Goal: Task Accomplishment & Management: Use online tool/utility

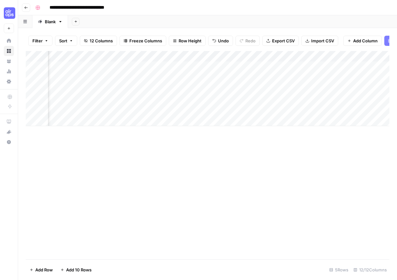
scroll to position [0, 447]
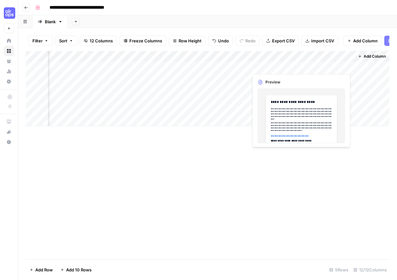
click at [343, 68] on div "Add Column" at bounding box center [208, 88] width 364 height 75
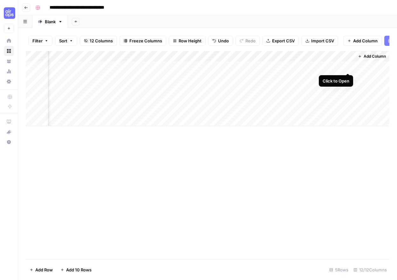
click at [350, 67] on div "Add Column" at bounding box center [208, 88] width 364 height 75
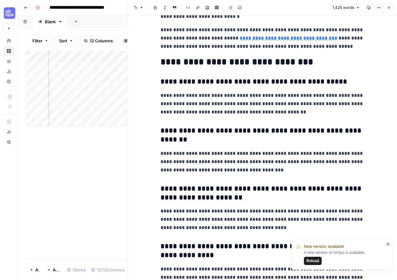
scroll to position [1751, 0]
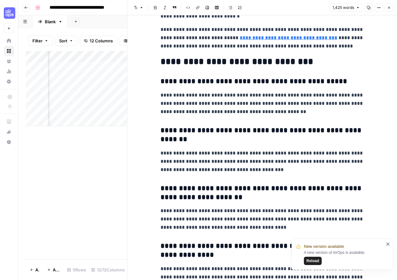
drag, startPoint x: 261, startPoint y: 94, endPoint x: 384, endPoint y: 120, distance: 125.2
click at [261, 94] on p "**********" at bounding box center [263, 103] width 204 height 25
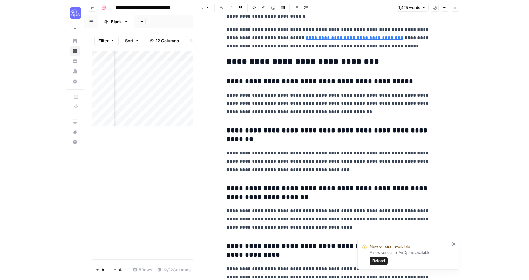
scroll to position [1775, 0]
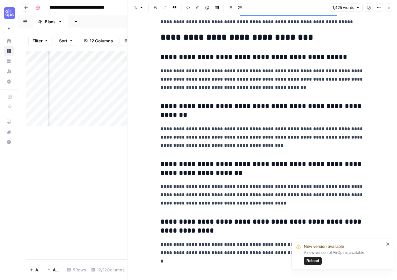
click at [223, 141] on p "**********" at bounding box center [263, 137] width 204 height 25
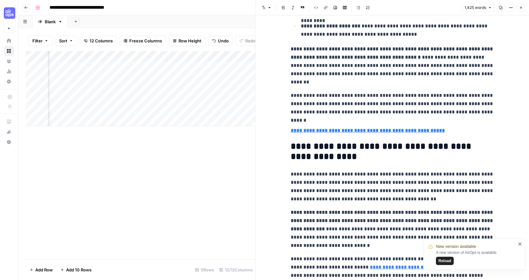
scroll to position [1526, 0]
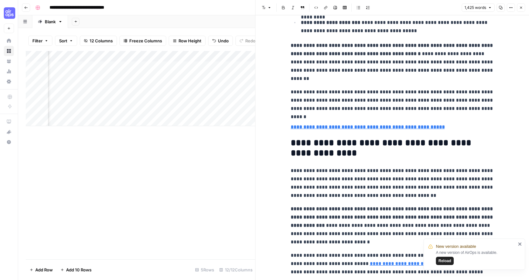
click at [397, 124] on h4 "**********" at bounding box center [393, 127] width 204 height 8
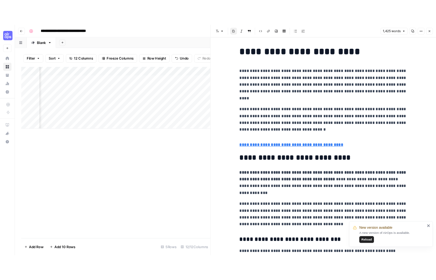
scroll to position [0, 0]
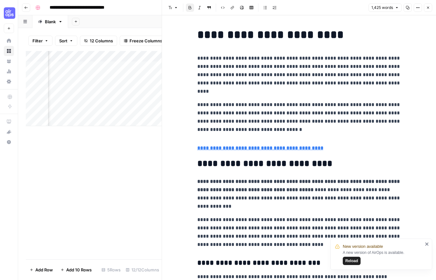
click at [351, 265] on div "New version available A new version of AirOps is available. Reload" at bounding box center [379, 253] width 92 height 25
click at [349, 259] on span "Reload" at bounding box center [351, 261] width 13 height 6
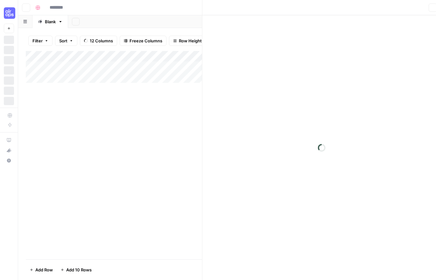
type input "**********"
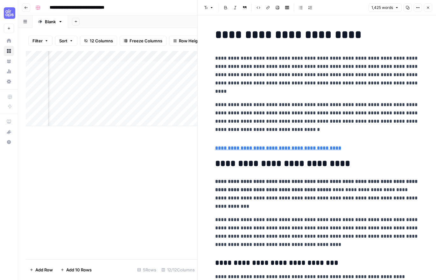
click at [299, 64] on p "**********" at bounding box center [317, 74] width 204 height 41
click at [429, 8] on span "Close" at bounding box center [429, 8] width 0 height 0
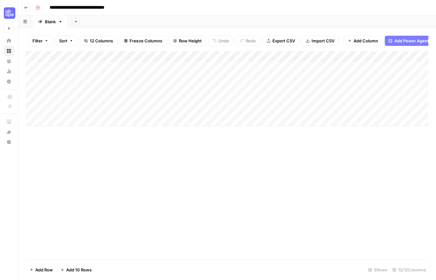
click at [215, 65] on div "Add Column" at bounding box center [227, 88] width 402 height 75
click at [251, 65] on div "Add Column" at bounding box center [227, 88] width 402 height 75
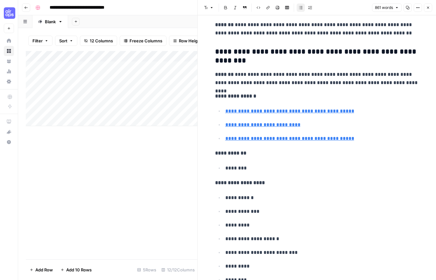
scroll to position [1961, 0]
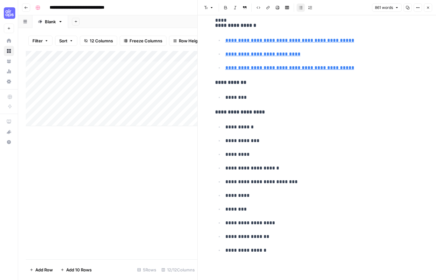
click at [130, 153] on div "Add Column" at bounding box center [111, 155] width 171 height 208
click at [433, 7] on header "Font style Bold Italic Block quote Code block Link Image Insert Table Bulleted …" at bounding box center [316, 7] width 238 height 15
click at [431, 7] on button "Close" at bounding box center [428, 7] width 8 height 8
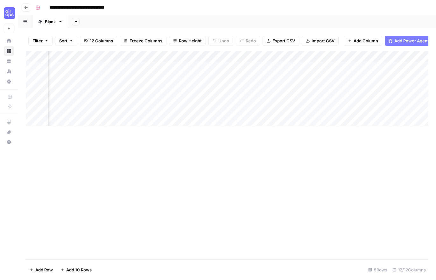
scroll to position [0, 221]
click at [193, 66] on div "Add Column" at bounding box center [227, 88] width 402 height 75
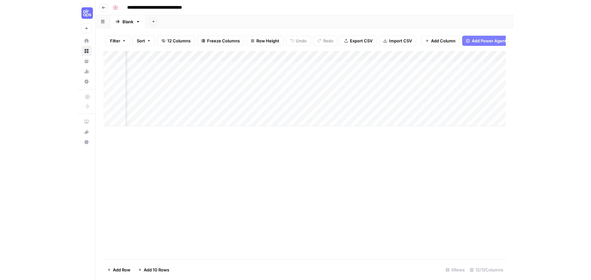
scroll to position [0, 409]
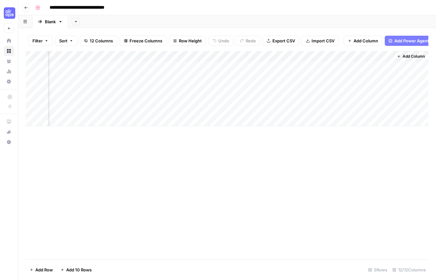
click at [226, 68] on div "Add Column" at bounding box center [227, 88] width 402 height 75
click at [322, 56] on div "Add Column" at bounding box center [227, 88] width 402 height 75
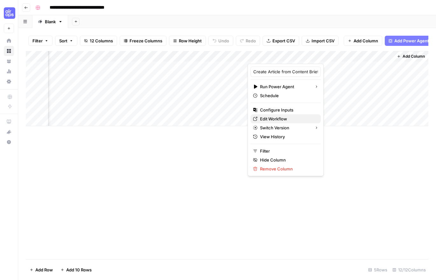
click at [272, 117] on span "Edit Workflow" at bounding box center [288, 118] width 56 height 6
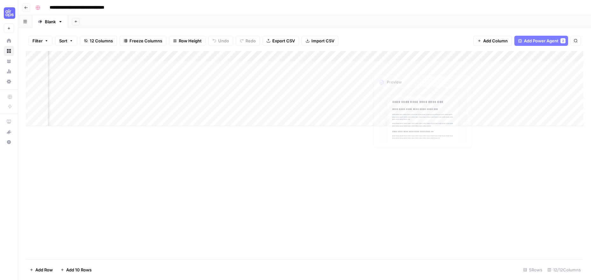
scroll to position [0, 239]
click at [435, 53] on div "Add Column" at bounding box center [304, 88] width 557 height 75
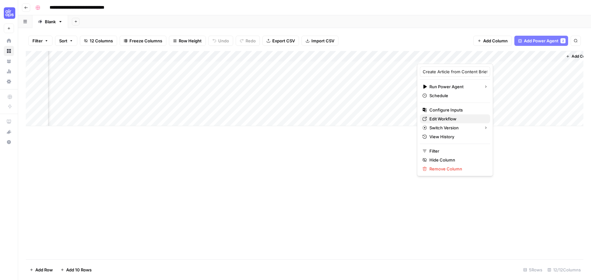
click at [435, 118] on span "Edit Workflow" at bounding box center [457, 118] width 56 height 6
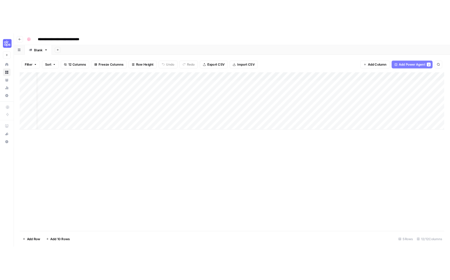
scroll to position [0, 0]
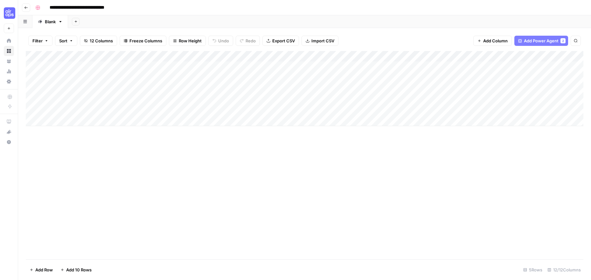
click at [185, 56] on div "Add Column" at bounding box center [304, 88] width 557 height 75
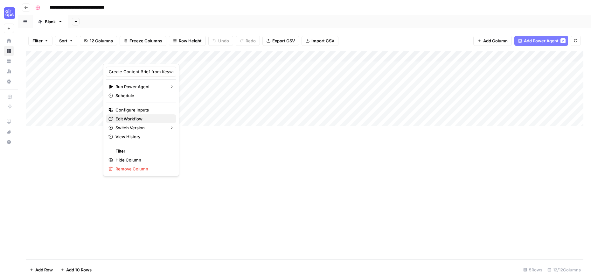
click at [130, 117] on span "Edit Workflow" at bounding box center [143, 118] width 56 height 6
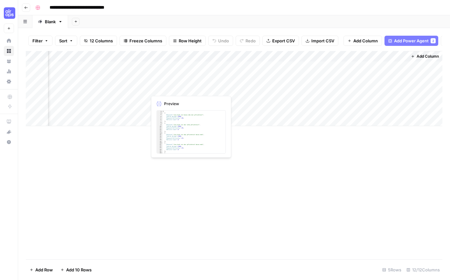
scroll to position [0, 394]
click at [25, 6] on icon "button" at bounding box center [26, 8] width 4 height 4
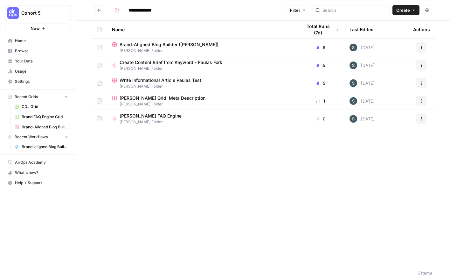
click at [156, 78] on span "Write Informational Article Paulas Test" at bounding box center [161, 80] width 82 height 6
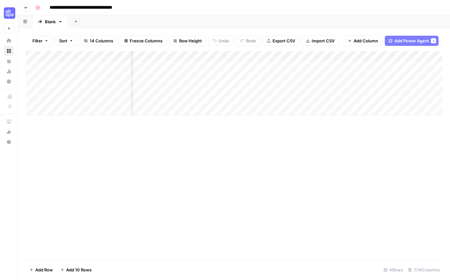
scroll to position [0, 152]
click at [209, 56] on div "Add Column" at bounding box center [234, 83] width 417 height 64
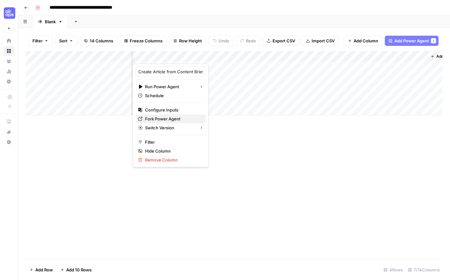
click at [141, 118] on icon "button" at bounding box center [140, 119] width 4 height 4
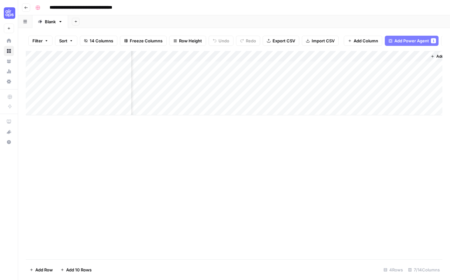
scroll to position [0, 0]
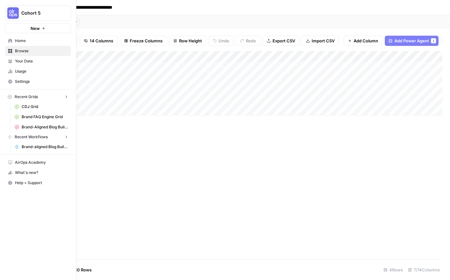
click at [7, 39] on link "Home" at bounding box center [38, 41] width 66 height 10
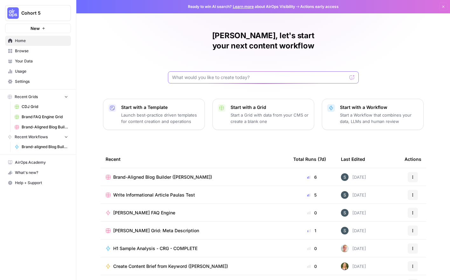
click at [191, 74] on input "text" at bounding box center [259, 77] width 175 height 6
type input "paula"
click button "Send" at bounding box center [352, 77] width 8 height 8
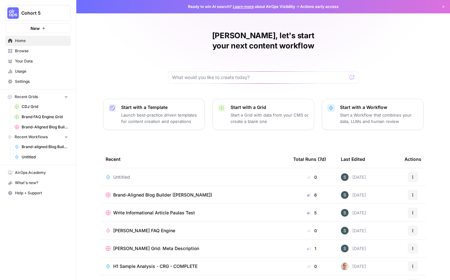
scroll to position [13, 0]
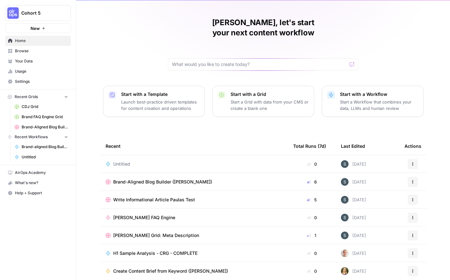
click at [415, 159] on button "Actions" at bounding box center [413, 164] width 10 height 10
click at [387, 187] on button "Delete" at bounding box center [382, 182] width 66 height 9
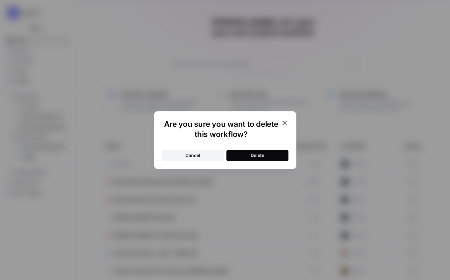
click at [274, 153] on button "Delete" at bounding box center [257, 154] width 62 height 11
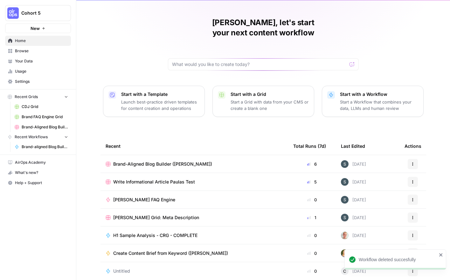
click at [158, 161] on span "Brand-Aligned Blog Builder ([PERSON_NAME])" at bounding box center [162, 164] width 99 height 6
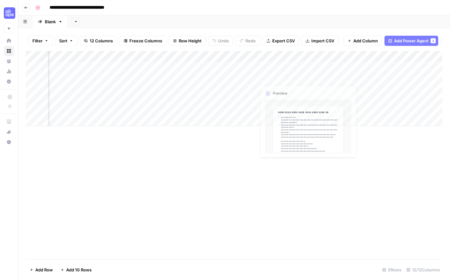
scroll to position [0, 394]
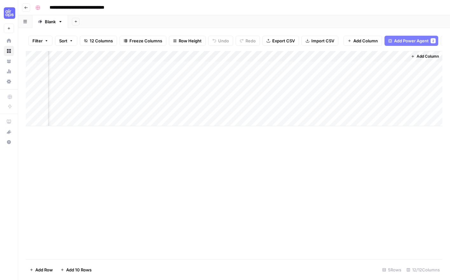
click at [335, 55] on div "Add Column" at bounding box center [234, 88] width 417 height 75
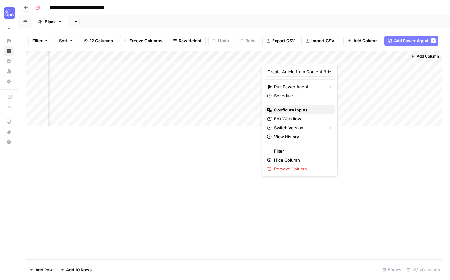
click at [294, 110] on span "Configure Inputs" at bounding box center [302, 110] width 56 height 6
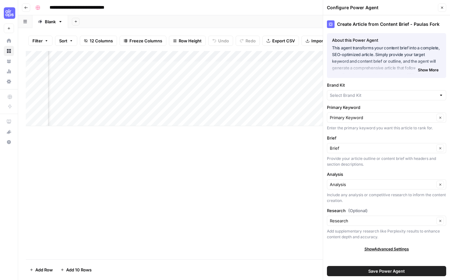
type input "Hopkins Rechtsanwälte"
click at [383, 248] on span "Show Advanced Settings" at bounding box center [386, 249] width 45 height 6
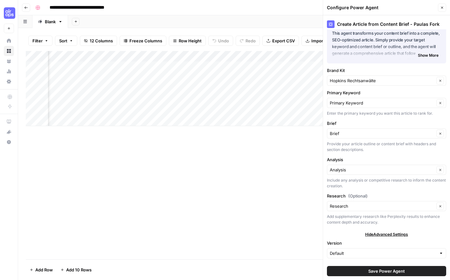
scroll to position [0, 0]
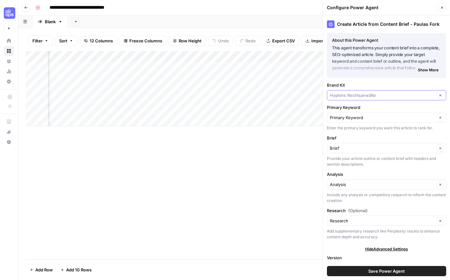
click at [398, 97] on input "Brand Kit" at bounding box center [382, 95] width 105 height 6
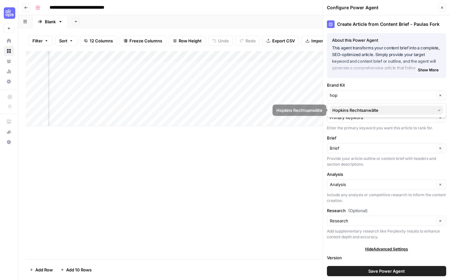
click at [409, 109] on span "Hopkins Rechtsanwälte" at bounding box center [382, 110] width 100 height 6
type input "Hopkins Rechtsanwälte"
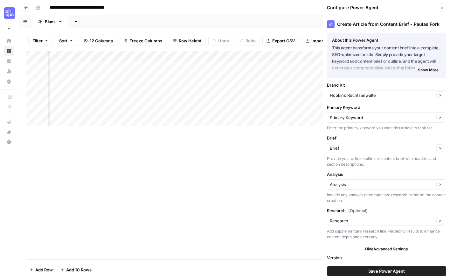
click at [435, 7] on button "Close" at bounding box center [442, 7] width 8 height 8
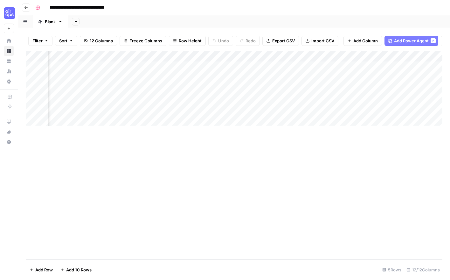
scroll to position [0, 394]
click at [334, 67] on div "Add Column" at bounding box center [234, 88] width 417 height 75
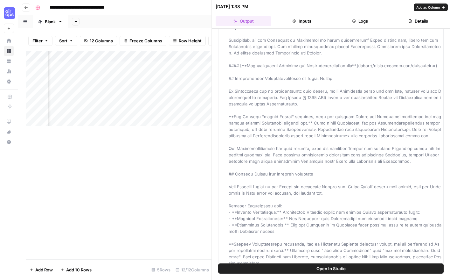
scroll to position [1080, 0]
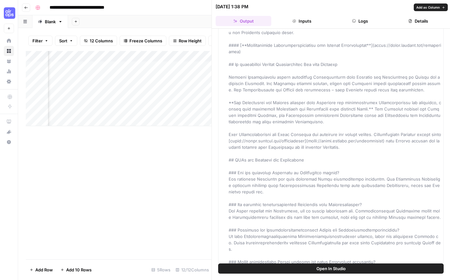
click at [296, 21] on button "Inputs" at bounding box center [302, 21] width 56 height 10
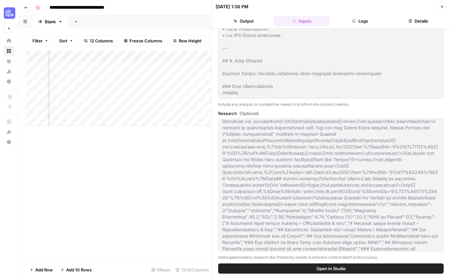
scroll to position [6901, 0]
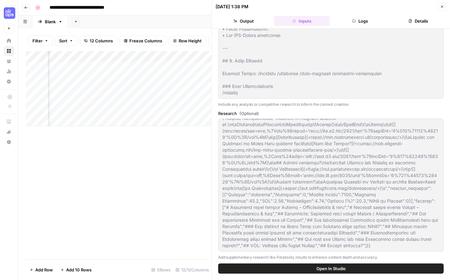
click at [418, 25] on button "Details" at bounding box center [419, 21] width 56 height 10
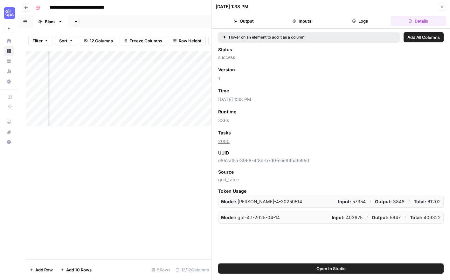
click at [353, 33] on div "Hover on an element to add it as a column" at bounding box center [309, 37] width 182 height 11
click at [354, 18] on button "Logs" at bounding box center [360, 21] width 56 height 10
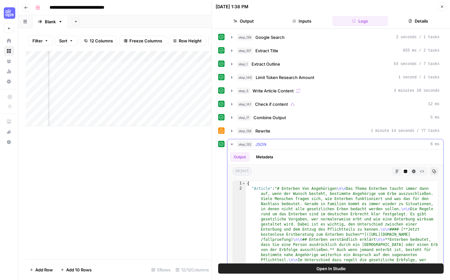
scroll to position [49, 0]
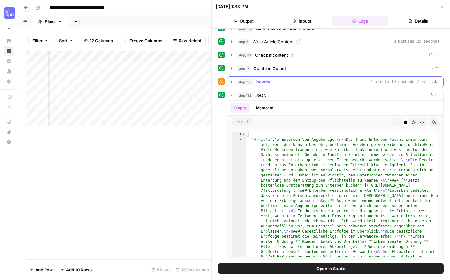
click at [231, 82] on icon "button" at bounding box center [231, 81] width 5 height 5
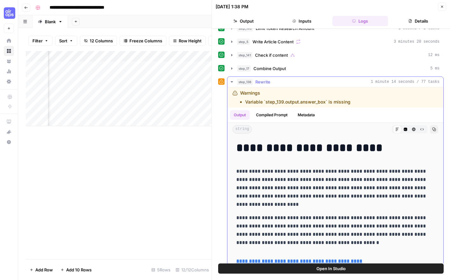
click at [305, 102] on li "Variable `step_139.output.answer_box` is missing" at bounding box center [297, 102] width 105 height 6
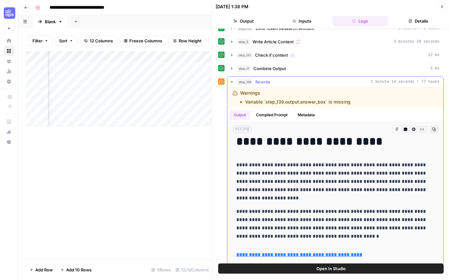
scroll to position [0, 0]
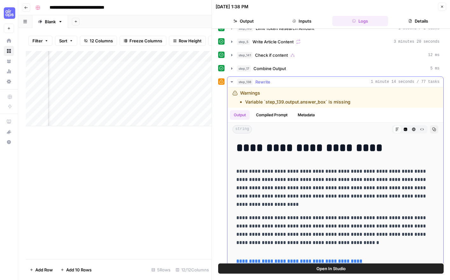
click at [282, 116] on button "Compiled Prompt" at bounding box center [271, 115] width 39 height 10
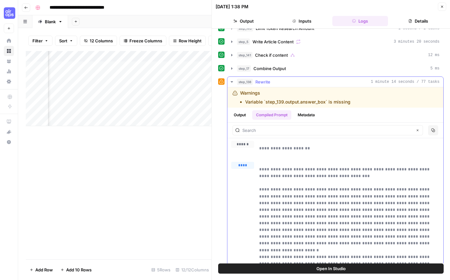
scroll to position [4, 0]
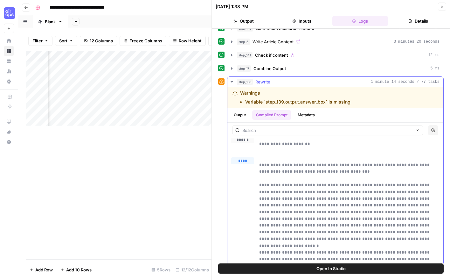
click at [307, 116] on button "Metadata" at bounding box center [306, 115] width 25 height 10
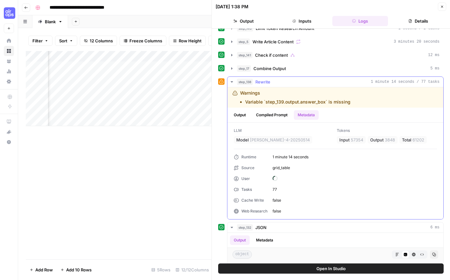
scroll to position [0, 0]
click at [280, 113] on button "Compiled Prompt" at bounding box center [271, 115] width 39 height 10
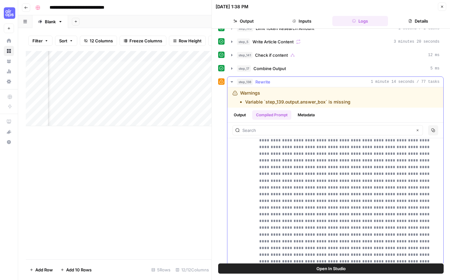
scroll to position [15907, 0]
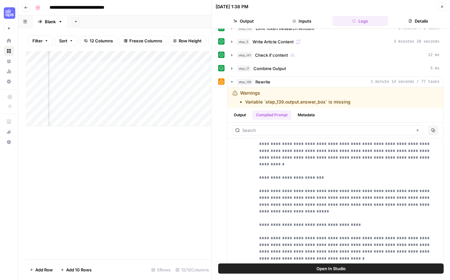
scroll to position [12168, 0]
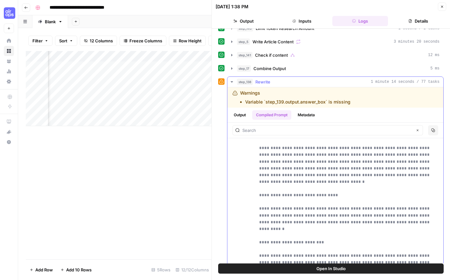
click at [308, 81] on div "step_138 Rewrite 1 minute 14 seconds / 77 tasks" at bounding box center [338, 82] width 203 height 6
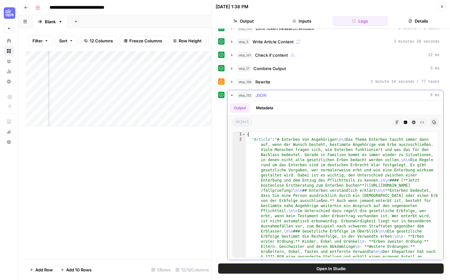
scroll to position [48, 0]
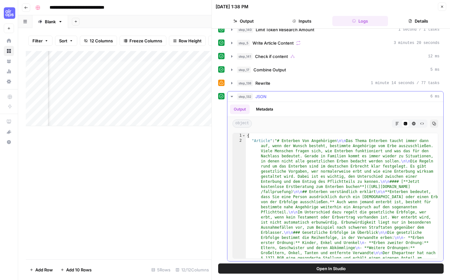
click at [277, 98] on div "step_132 JSON 6 ms" at bounding box center [338, 96] width 203 height 6
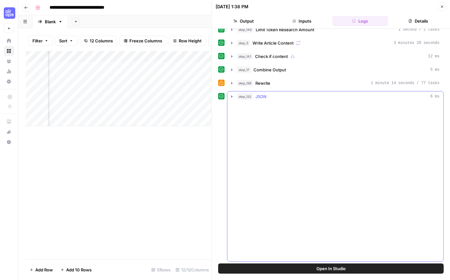
scroll to position [0, 0]
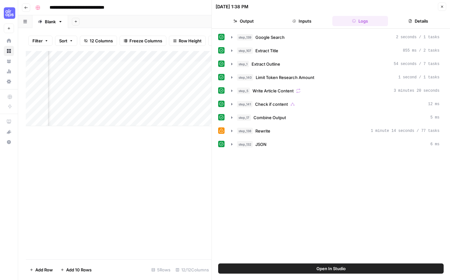
click at [435, 7] on header "08/27/25 at 1:38 PM Close Output Inputs Logs Details" at bounding box center [331, 14] width 238 height 29
click at [435, 7] on icon "button" at bounding box center [442, 7] width 4 height 4
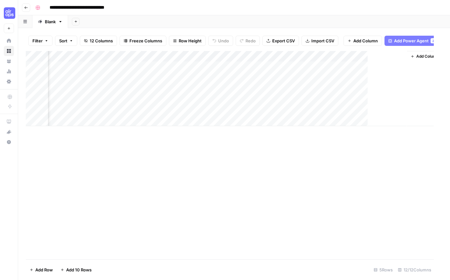
scroll to position [0, 387]
click at [343, 55] on div "Add Column" at bounding box center [234, 88] width 417 height 75
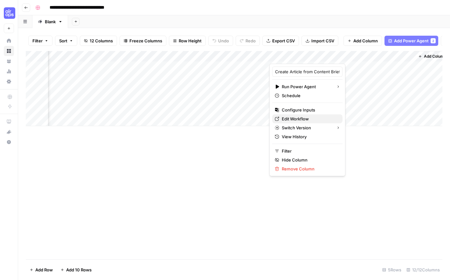
click at [303, 119] on span "Edit Workflow" at bounding box center [310, 118] width 56 height 6
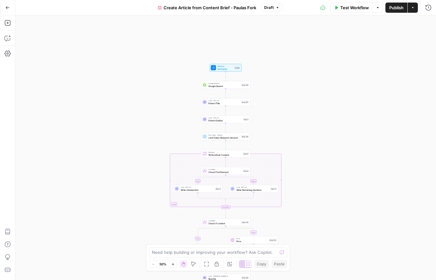
click at [172, 265] on icon "button" at bounding box center [172, 263] width 3 height 3
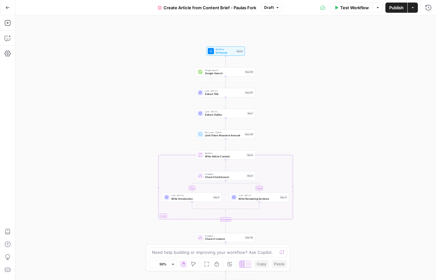
click at [172, 265] on icon "button" at bounding box center [172, 263] width 3 height 3
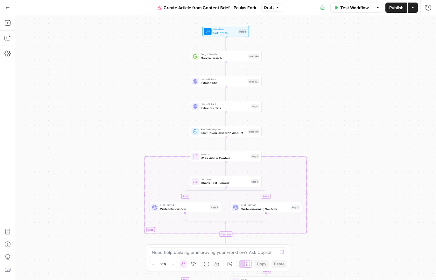
click at [172, 265] on icon "button" at bounding box center [172, 263] width 3 height 3
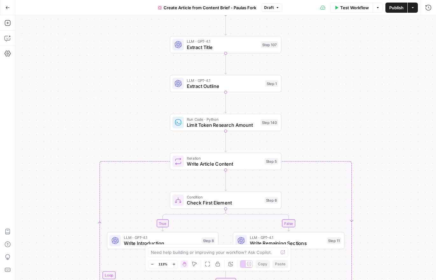
click at [172, 265] on icon "button" at bounding box center [173, 263] width 3 height 3
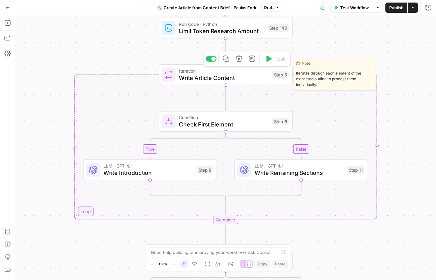
click at [224, 77] on span "Write Article Content" at bounding box center [224, 77] width 90 height 9
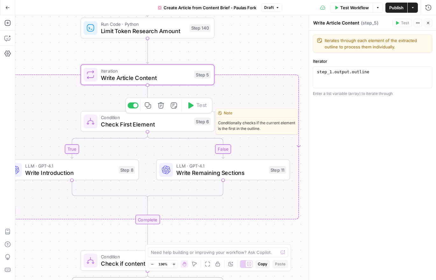
click at [153, 124] on span "Check First Element" at bounding box center [146, 124] width 90 height 9
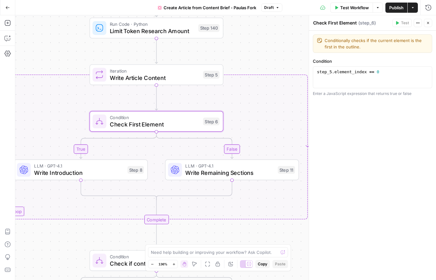
click at [81, 149] on icon "Edge from step_6 to step_8" at bounding box center [118, 145] width 77 height 27
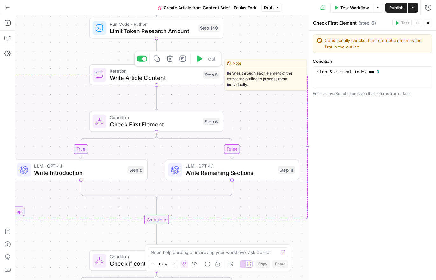
click at [185, 80] on span "Write Article Content" at bounding box center [155, 77] width 90 height 9
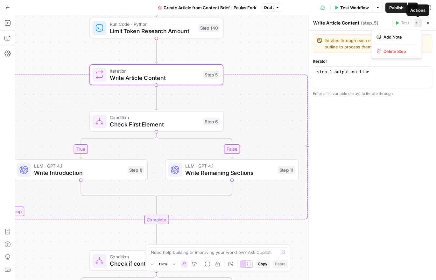
click at [420, 25] on button "Actions" at bounding box center [417, 23] width 8 height 8
click at [364, 105] on div "Iterates through each element of the extracted outline to process them individu…" at bounding box center [372, 155] width 127 height 249
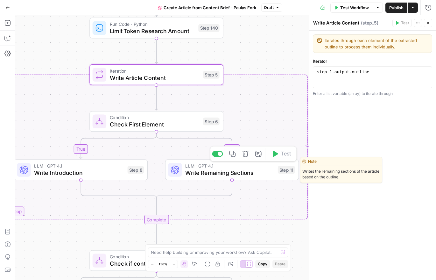
click at [194, 176] on span "Write Remaining Sections" at bounding box center [229, 172] width 89 height 9
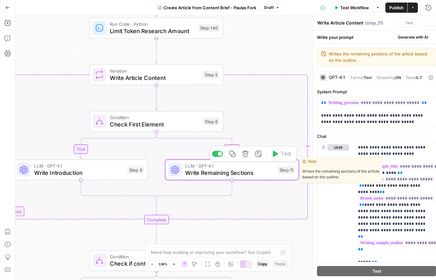
type textarea "Write Remaining Sections"
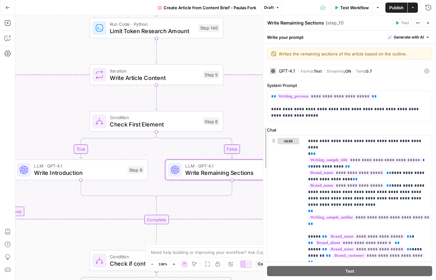
drag, startPoint x: 311, startPoint y: 100, endPoint x: 99, endPoint y: 201, distance: 235.0
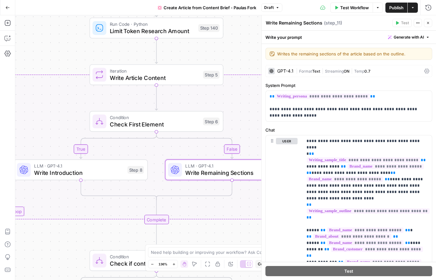
click at [83, 171] on span "Write Introduction" at bounding box center [79, 172] width 90 height 9
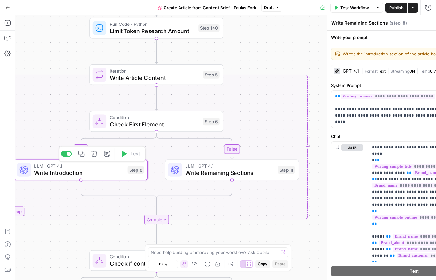
type textarea "Write Introduction"
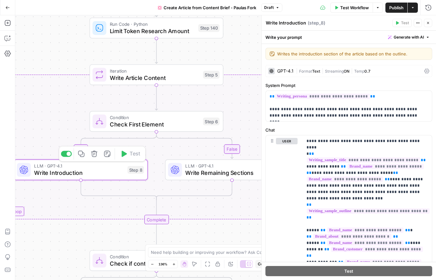
click at [97, 156] on icon "button" at bounding box center [94, 153] width 7 height 7
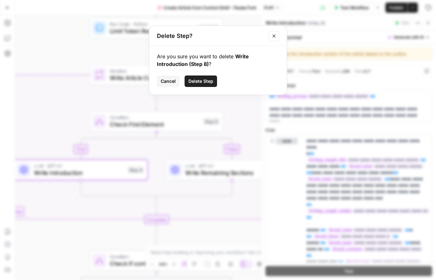
click at [210, 83] on button "Delete Step" at bounding box center [200, 80] width 32 height 11
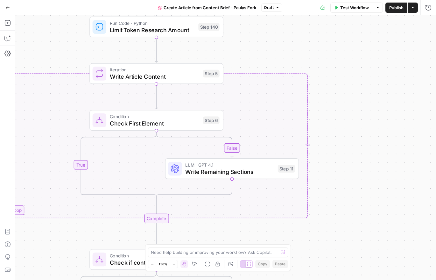
click at [170, 126] on span "Check First Element" at bounding box center [155, 123] width 90 height 9
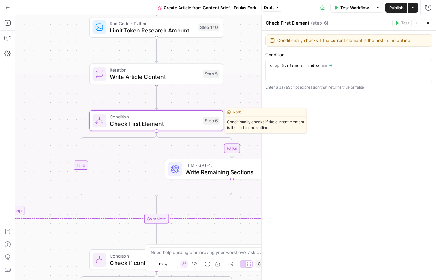
click at [175, 119] on span "Check First Element" at bounding box center [155, 123] width 90 height 9
click at [170, 105] on icon "button" at bounding box center [170, 104] width 6 height 6
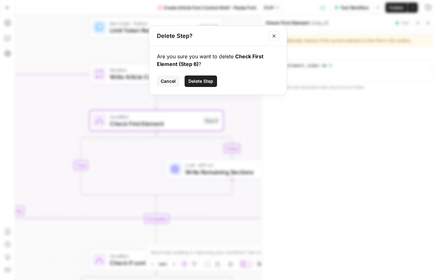
click at [196, 85] on button "Delete Step" at bounding box center [200, 80] width 32 height 11
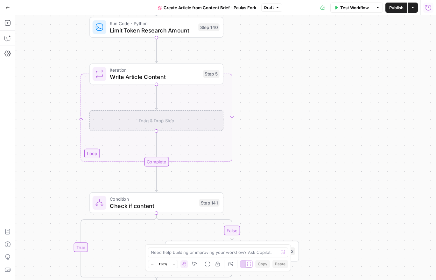
click at [426, 8] on icon "button" at bounding box center [428, 7] width 6 height 6
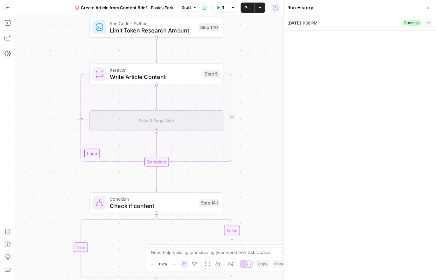
click at [427, 8] on icon "button" at bounding box center [428, 8] width 2 height 2
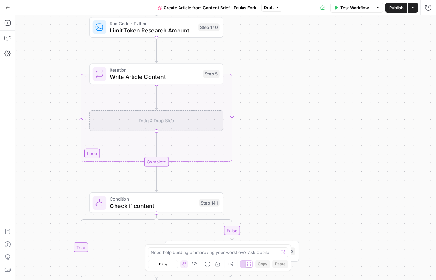
click at [338, 129] on div "false true Workflow Set Inputs Inputs Google Search Google Search Step 139 LLM …" at bounding box center [225, 147] width 420 height 264
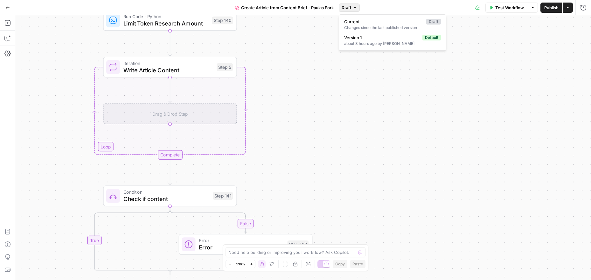
click at [341, 9] on button "Draft" at bounding box center [349, 7] width 21 height 8
click at [405, 44] on div "about 3 hours ago by [PERSON_NAME]" at bounding box center [392, 44] width 97 height 6
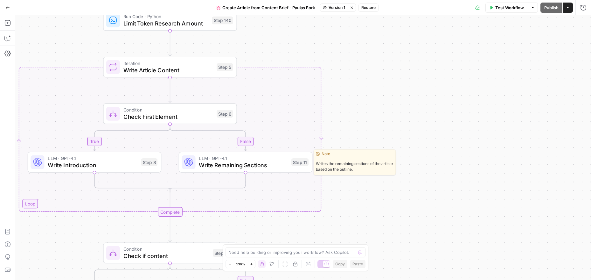
click at [249, 164] on span "Write Remaining Sections" at bounding box center [243, 165] width 89 height 9
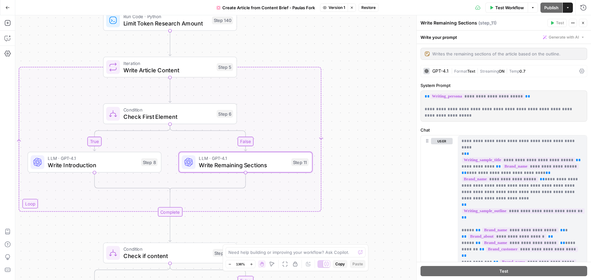
click at [435, 157] on span "**********" at bounding box center [519, 159] width 114 height 5
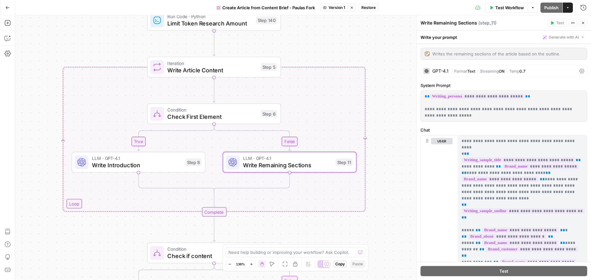
click at [364, 8] on span "Restore" at bounding box center [368, 8] width 14 height 6
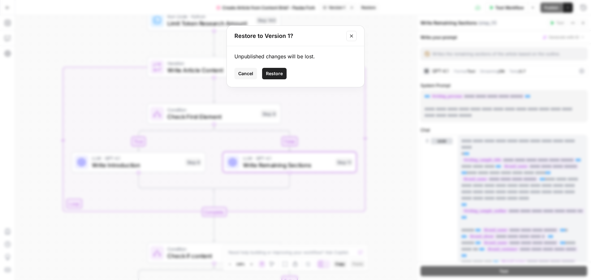
click at [265, 75] on button "Restore" at bounding box center [274, 73] width 24 height 11
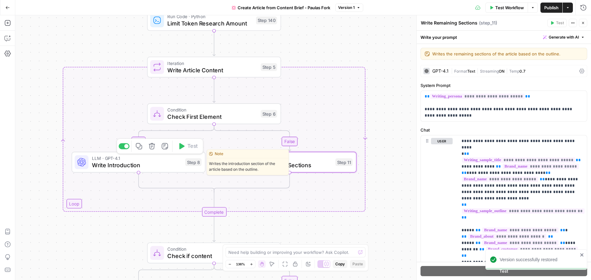
click at [165, 166] on span "Write Introduction" at bounding box center [137, 165] width 90 height 9
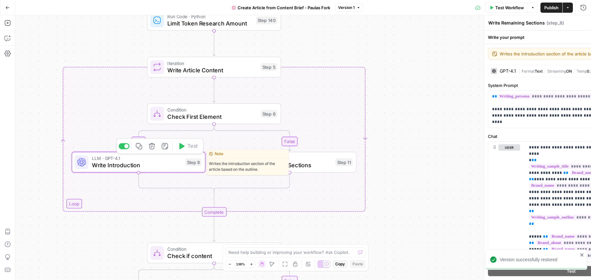
type textarea "Write Introduction"
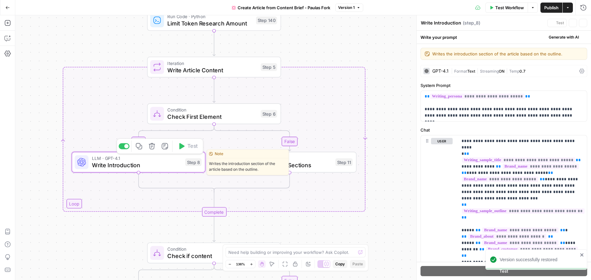
click at [154, 148] on icon "button" at bounding box center [152, 145] width 7 height 7
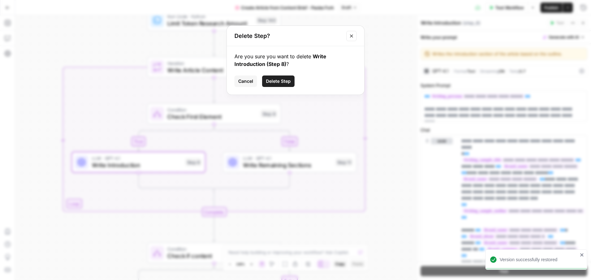
click at [288, 80] on span "Delete Step" at bounding box center [278, 81] width 25 height 6
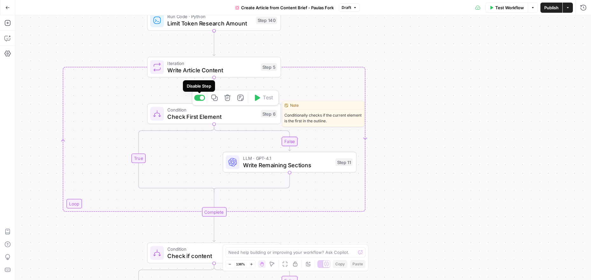
click at [203, 96] on div at bounding box center [202, 97] width 4 height 4
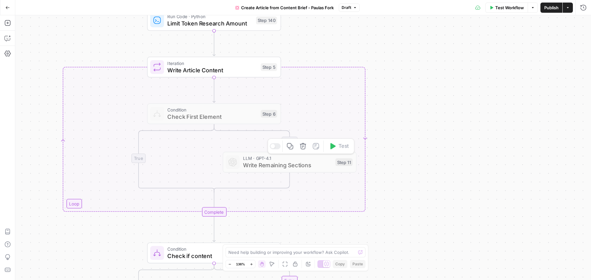
click at [200, 106] on div "Condition Check First Element Step 6 Copy step Delete step Edit Note Test" at bounding box center [214, 113] width 134 height 21
click at [214, 77] on div "Iteration Write Article Content Step 5 Copy step Delete step Edit Note Test" at bounding box center [214, 67] width 134 height 21
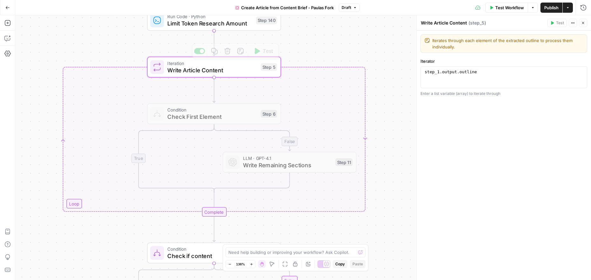
type textarea "**********"
click at [435, 79] on div "step_1 . output . outline" at bounding box center [503, 82] width 161 height 27
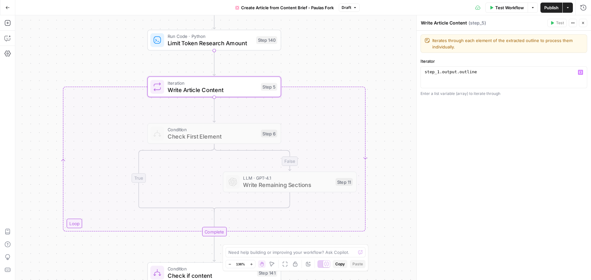
click at [214, 97] on icon "Edge from step_5 to step_6" at bounding box center [214, 109] width 3 height 25
click at [76, 225] on div "false false true true Workflow Set Inputs Inputs Google Search Google Search St…" at bounding box center [303, 147] width 576 height 264
click at [100, 79] on div "false false true true Workflow Set Inputs Inputs Google Search Google Search St…" at bounding box center [303, 147] width 576 height 264
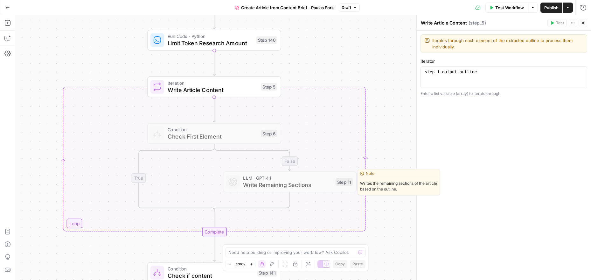
click at [275, 187] on span "Write Remaining Sections" at bounding box center [287, 184] width 89 height 9
click at [277, 166] on div at bounding box center [275, 166] width 11 height 6
click at [271, 165] on div at bounding box center [273, 165] width 4 height 4
click at [260, 180] on span "LLM · GPT-4.1" at bounding box center [287, 177] width 89 height 7
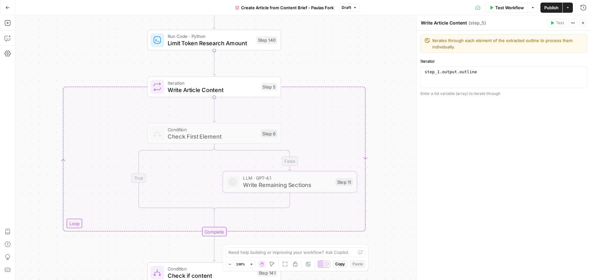
drag, startPoint x: 308, startPoint y: 108, endPoint x: 246, endPoint y: 47, distance: 86.8
click at [308, 108] on div "false false true true Workflow Set Inputs Inputs Google Search Google Search St…" at bounding box center [303, 147] width 576 height 264
click at [71, 223] on div "false false true true Workflow Set Inputs Inputs Google Search Google Search St…" at bounding box center [303, 147] width 576 height 264
click at [435, 23] on button "Close" at bounding box center [583, 23] width 8 height 8
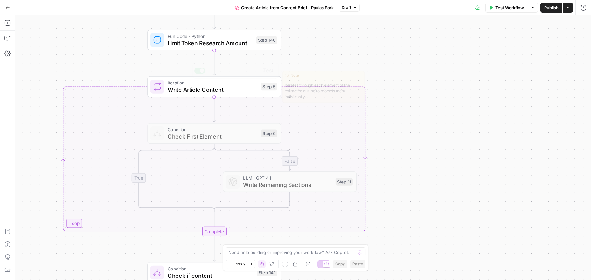
click at [96, 197] on div "false false true true Workflow Set Inputs Inputs Google Search Google Search St…" at bounding box center [303, 147] width 576 height 264
click at [75, 223] on div "false false true true Workflow Set Inputs Inputs Google Search Google Search St…" at bounding box center [303, 147] width 576 height 264
click at [194, 66] on div "false false true true Workflow Set Inputs Inputs Google Search Google Search St…" at bounding box center [303, 147] width 576 height 264
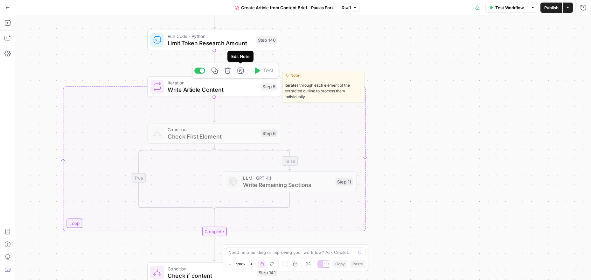
click at [243, 68] on icon "button" at bounding box center [240, 70] width 6 height 6
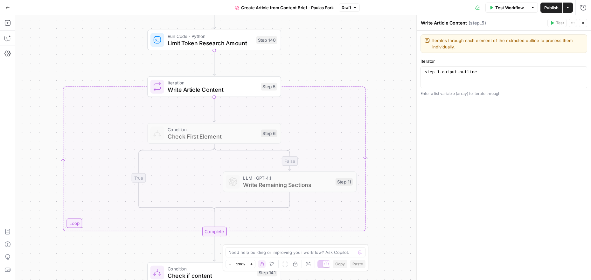
click at [435, 22] on button "Actions" at bounding box center [573, 23] width 8 height 8
drag, startPoint x: 586, startPoint y: 22, endPoint x: 569, endPoint y: 26, distance: 17.7
click at [435, 22] on button "Close" at bounding box center [583, 23] width 8 height 8
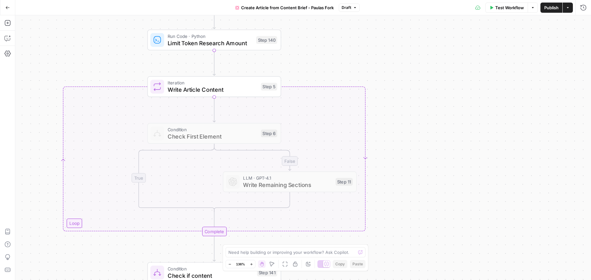
click at [213, 51] on icon "Edge from step_140 to step_5" at bounding box center [214, 62] width 3 height 25
click at [213, 44] on span "Limit Token Research Amount" at bounding box center [210, 42] width 85 height 9
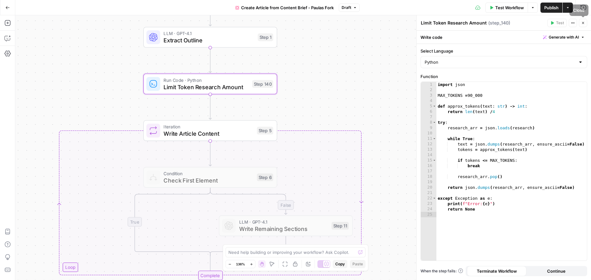
click at [435, 24] on icon "button" at bounding box center [583, 23] width 2 height 2
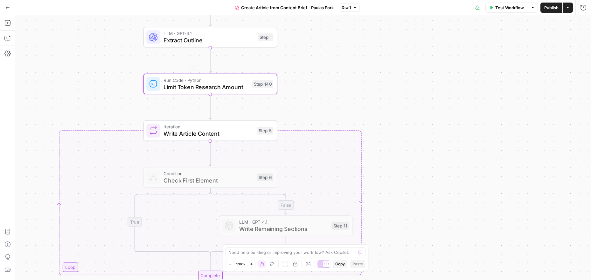
click at [203, 133] on span "Write Article Content" at bounding box center [208, 133] width 90 height 9
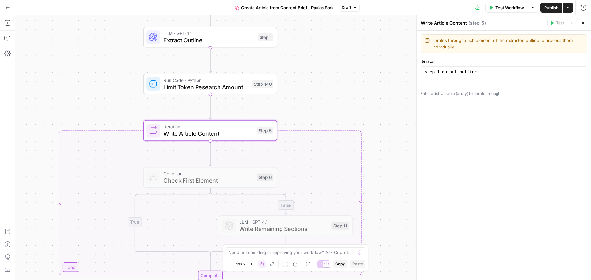
type textarea "**********"
click at [435, 80] on div "step_1 . output . outline" at bounding box center [503, 82] width 161 height 27
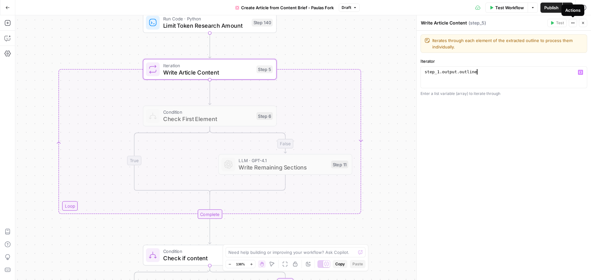
click at [435, 25] on button "Actions" at bounding box center [573, 23] width 8 height 8
click at [435, 48] on textarea "Iterates through each element of the extracted outline to process them individu…" at bounding box center [507, 43] width 151 height 13
drag, startPoint x: 470, startPoint y: 47, endPoint x: 473, endPoint y: 50, distance: 4.0
click at [435, 48] on textarea "Iterates through each element of the extracted outline to process them individu…" at bounding box center [507, 43] width 151 height 13
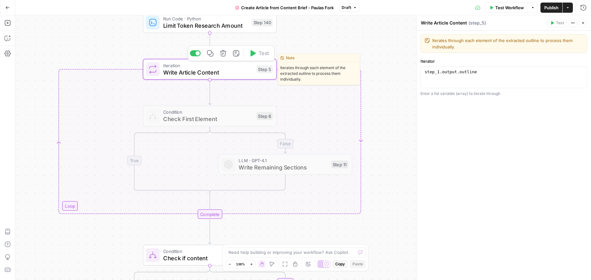
click at [252, 75] on span "Write Article Content" at bounding box center [208, 72] width 90 height 9
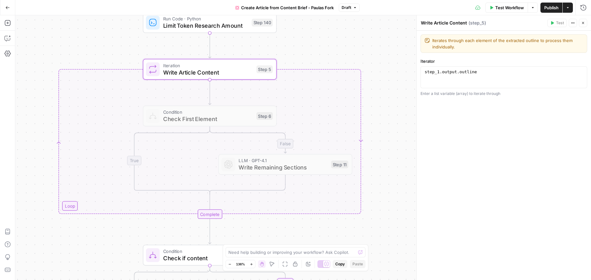
click at [381, 131] on div "false false true true Workflow Set Inputs Inputs Google Search Google Search St…" at bounding box center [303, 147] width 576 height 264
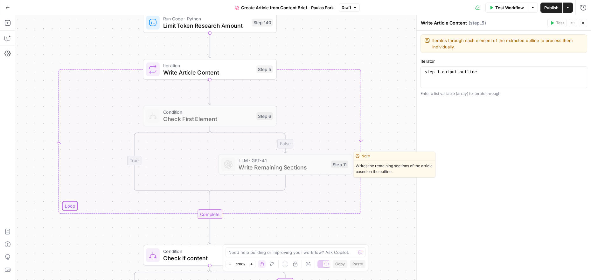
click at [298, 160] on span "LLM · GPT-4.1" at bounding box center [283, 160] width 89 height 7
click at [290, 149] on button "Copy step" at bounding box center [285, 147] width 11 height 11
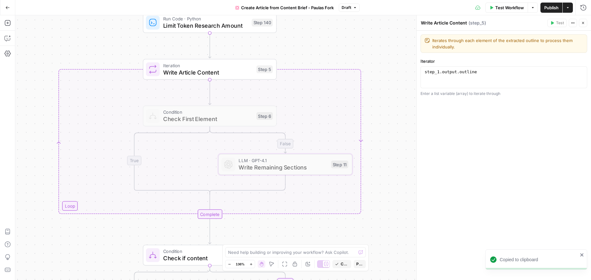
click at [285, 41] on div "false false true true Workflow Set Inputs Inputs Google Search Google Search St…" at bounding box center [303, 147] width 576 height 264
click at [359, 264] on span "Paste" at bounding box center [357, 264] width 10 height 6
click at [435, 23] on button "Close" at bounding box center [583, 23] width 8 height 8
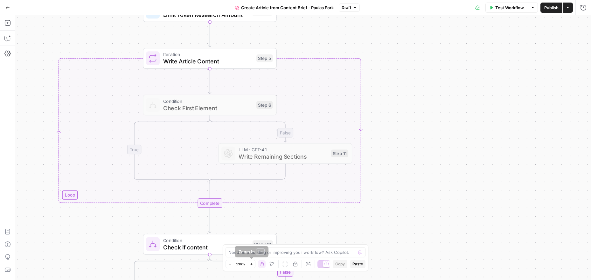
click at [228, 264] on icon "button" at bounding box center [229, 264] width 2 height 0
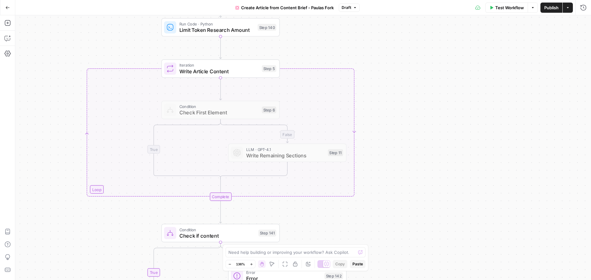
click at [228, 264] on icon "button" at bounding box center [229, 264] width 2 height 0
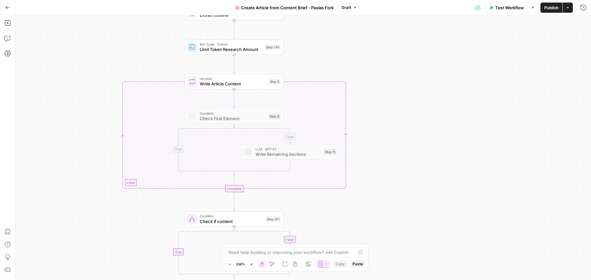
click at [228, 264] on icon "button" at bounding box center [229, 264] width 2 height 0
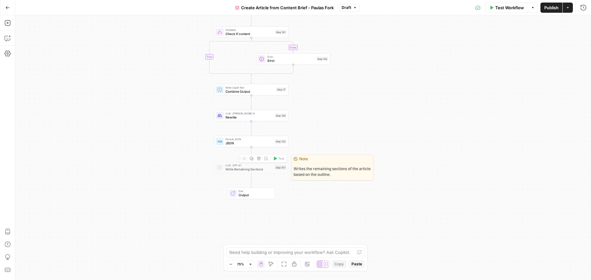
click at [237, 168] on span "Write Remaining Sections" at bounding box center [248, 168] width 47 height 5
click at [258, 157] on icon "button" at bounding box center [258, 157] width 3 height 3
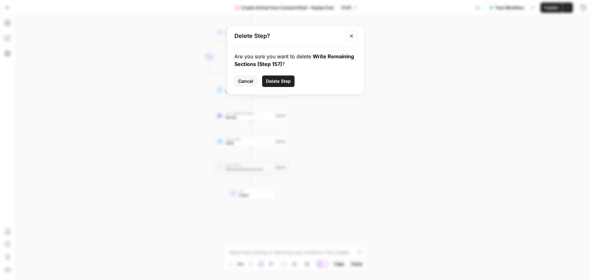
click at [284, 79] on span "Delete Step" at bounding box center [278, 81] width 25 height 6
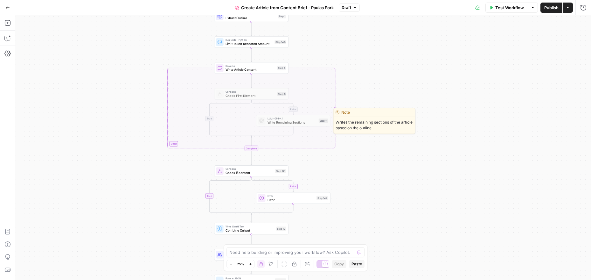
click at [285, 118] on span "LLM · GPT-4.1" at bounding box center [291, 118] width 49 height 4
click at [291, 110] on button "Copy step" at bounding box center [293, 111] width 6 height 6
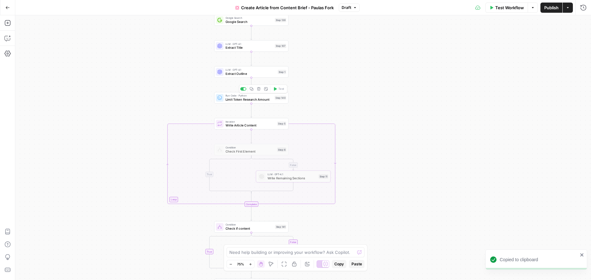
click at [253, 98] on span "Limit Token Research Amount" at bounding box center [248, 99] width 47 height 5
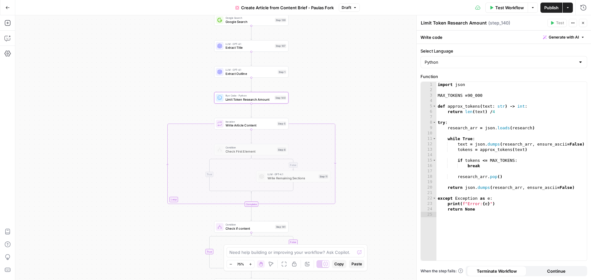
click at [435, 24] on icon "button" at bounding box center [583, 23] width 4 height 4
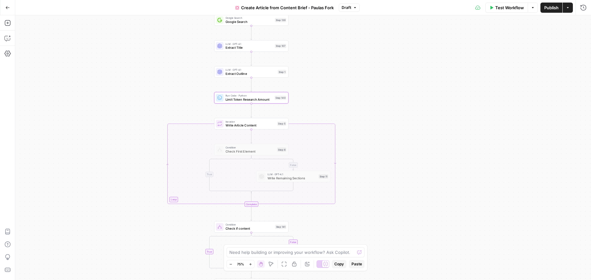
click at [359, 265] on span "Paste" at bounding box center [356, 264] width 10 height 6
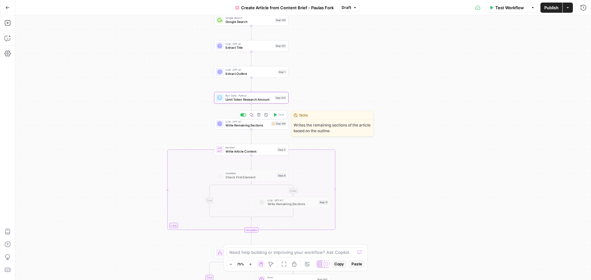
click at [280, 127] on div "LLM · GPT-4.1 Write Remaining Sections Step 158 Copy step Delete step Edit Note…" at bounding box center [251, 124] width 70 height 8
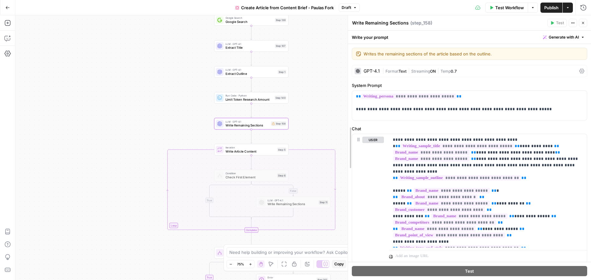
drag, startPoint x: 405, startPoint y: 165, endPoint x: 349, endPoint y: 166, distance: 56.6
click at [372, 69] on div "GPT-4.1" at bounding box center [371, 71] width 16 height 4
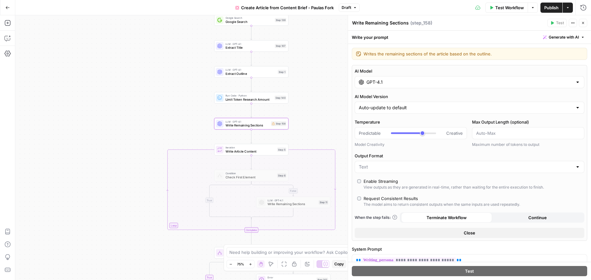
click at [383, 82] on input "GPT-4.1" at bounding box center [469, 82] width 206 height 6
click at [433, 78] on div "GPT-4.1" at bounding box center [470, 82] width 230 height 12
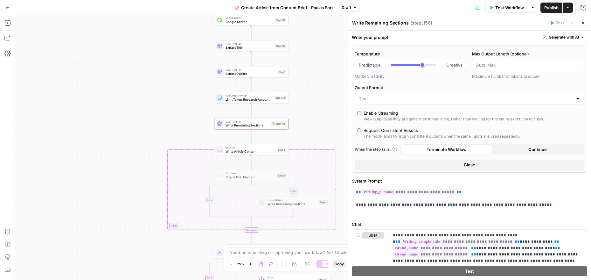
scroll to position [64, 0]
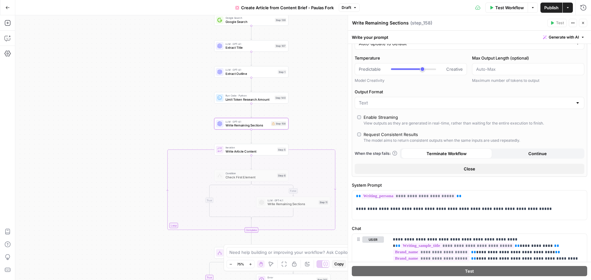
click at [435, 107] on div at bounding box center [470, 103] width 230 height 12
click at [435, 93] on label "Output Format" at bounding box center [470, 91] width 230 height 6
click at [435, 100] on input "Output Format" at bounding box center [466, 103] width 214 height 6
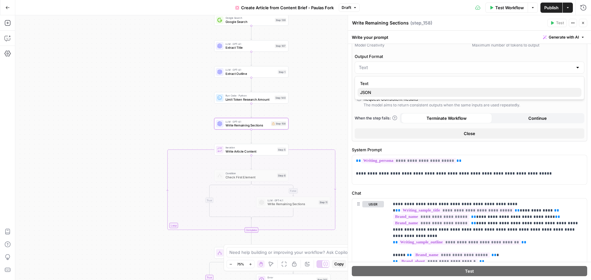
click at [435, 88] on button "JSON" at bounding box center [469, 92] width 224 height 9
type input "JSON"
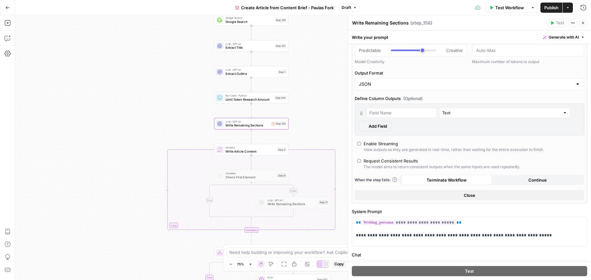
scroll to position [116, 0]
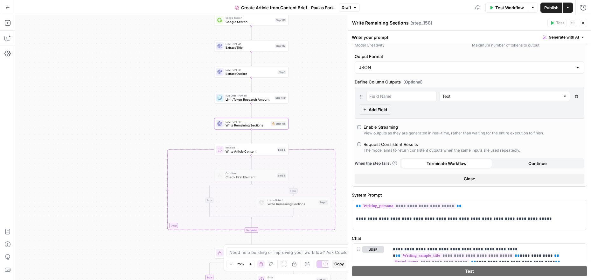
click at [435, 72] on div "JSON" at bounding box center [470, 67] width 230 height 12
click at [413, 81] on span "Text" at bounding box center [468, 83] width 216 height 6
type input "Text"
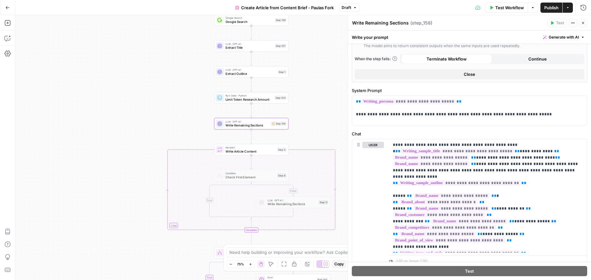
scroll to position [162, 0]
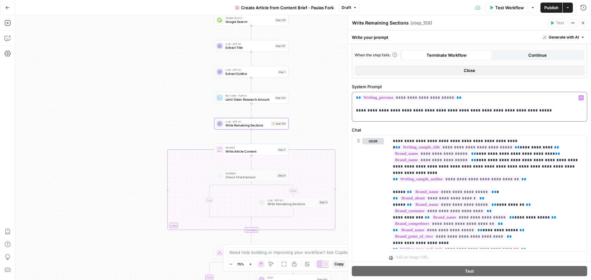
click at [435, 98] on p "**********" at bounding box center [469, 103] width 227 height 19
click at [435, 109] on p "**********" at bounding box center [469, 103] width 227 height 19
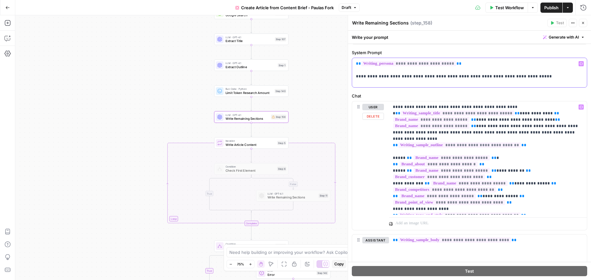
scroll to position [226, 0]
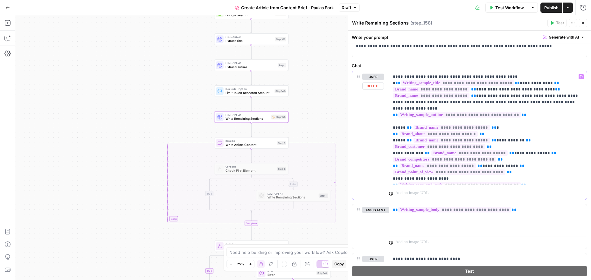
click at [423, 169] on span "**********" at bounding box center [449, 171] width 112 height 5
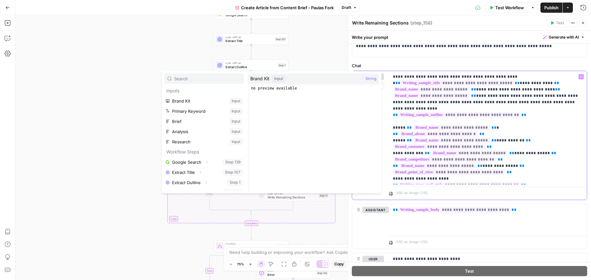
click at [435, 182] on span "**********" at bounding box center [459, 184] width 122 height 5
type textarea "**********"
click at [286, 86] on div "no preview available" at bounding box center [314, 143] width 129 height 115
click at [281, 76] on div "Input" at bounding box center [278, 78] width 13 height 6
click at [373, 78] on span "String" at bounding box center [370, 78] width 11 height 6
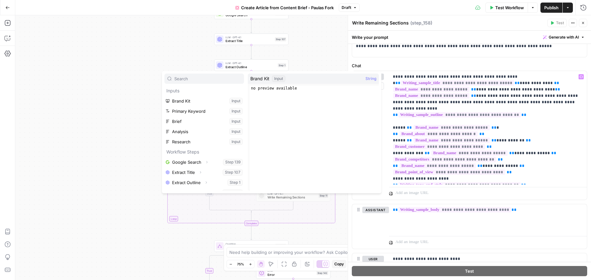
click at [435, 184] on div at bounding box center [488, 191] width 198 height 15
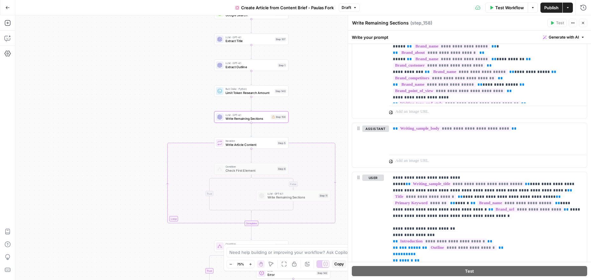
scroll to position [336, 0]
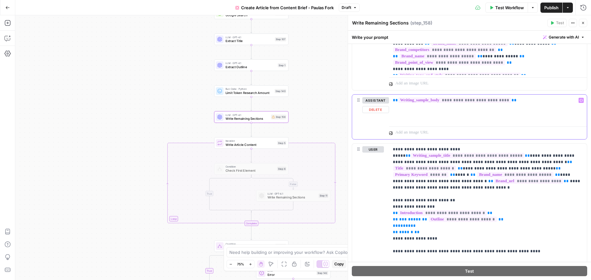
click at [435, 100] on p "**********" at bounding box center [488, 100] width 190 height 6
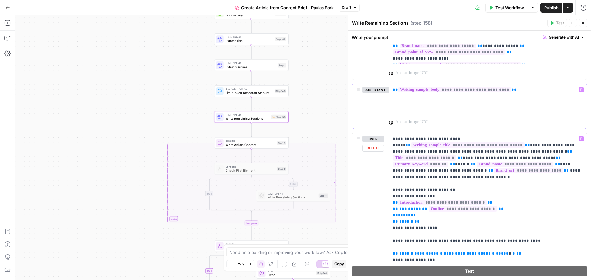
scroll to position [347, 0]
drag, startPoint x: 506, startPoint y: 196, endPoint x: 374, endPoint y: 195, distance: 131.3
click at [374, 195] on div "**********" at bounding box center [469, 234] width 235 height 205
click at [381, 195] on div "user Delete" at bounding box center [373, 235] width 22 height 200
click at [424, 190] on p "**********" at bounding box center [488, 227] width 190 height 184
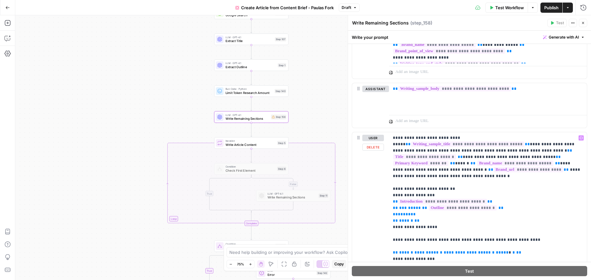
drag, startPoint x: 387, startPoint y: 198, endPoint x: 488, endPoint y: 196, distance: 100.9
click at [435, 196] on div "**********" at bounding box center [469, 234] width 235 height 205
drag, startPoint x: 488, startPoint y: 194, endPoint x: 375, endPoint y: 196, distance: 112.6
click at [375, 196] on div "**********" at bounding box center [469, 234] width 235 height 205
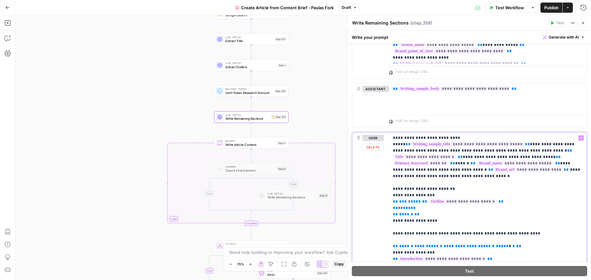
click at [432, 204] on p "**********" at bounding box center [488, 224] width 190 height 178
drag, startPoint x: 530, startPoint y: 176, endPoint x: 536, endPoint y: 176, distance: 5.1
click at [435, 176] on p "**********" at bounding box center [488, 224] width 190 height 178
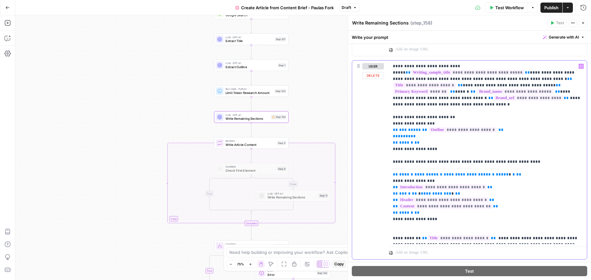
scroll to position [419, 0]
drag, startPoint x: 479, startPoint y: 180, endPoint x: 379, endPoint y: 179, distance: 99.2
click at [379, 179] on div "**********" at bounding box center [469, 159] width 235 height 198
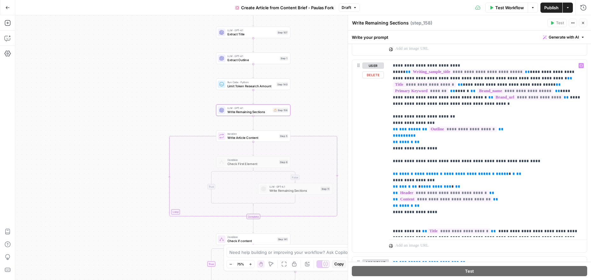
drag, startPoint x: 385, startPoint y: 122, endPoint x: 417, endPoint y: 124, distance: 31.5
click at [421, 125] on div "**********" at bounding box center [469, 156] width 235 height 192
drag, startPoint x: 392, startPoint y: 121, endPoint x: 432, endPoint y: 125, distance: 40.9
click at [432, 125] on div "**********" at bounding box center [469, 156] width 235 height 192
drag, startPoint x: 431, startPoint y: 134, endPoint x: 440, endPoint y: 140, distance: 10.4
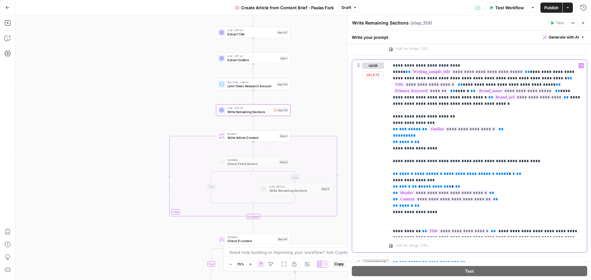
click at [431, 134] on p "**********" at bounding box center [488, 148] width 190 height 172
drag, startPoint x: 414, startPoint y: 121, endPoint x: 425, endPoint y: 122, distance: 11.6
click at [423, 121] on div "**********" at bounding box center [469, 156] width 235 height 192
click at [435, 113] on p "**********" at bounding box center [488, 148] width 190 height 172
click at [435, 116] on p "**********" at bounding box center [488, 148] width 190 height 172
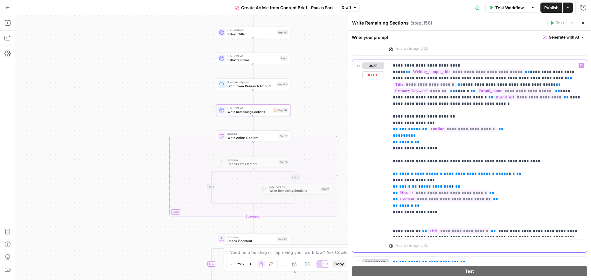
click at [435, 110] on p "**********" at bounding box center [488, 148] width 190 height 172
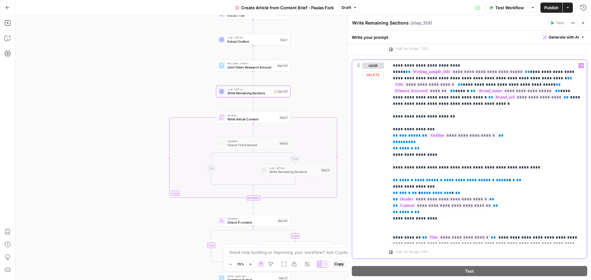
click at [435, 66] on button "Variables Menu" at bounding box center [580, 65] width 5 height 5
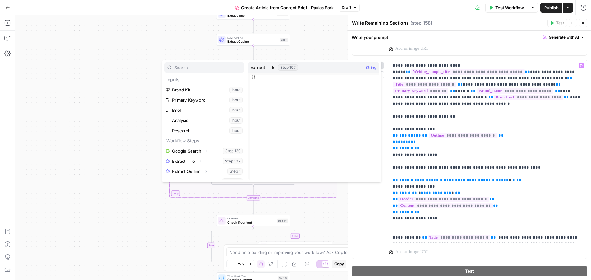
scroll to position [7, 0]
click at [197, 164] on button "Select variable Extract Outline" at bounding box center [204, 164] width 80 height 10
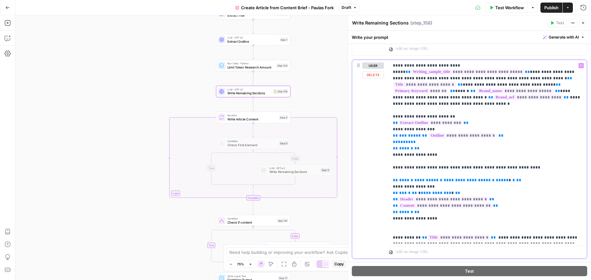
click at [435, 119] on p "**********" at bounding box center [488, 151] width 190 height 178
click at [435, 120] on span "**********" at bounding box center [430, 122] width 65 height 5
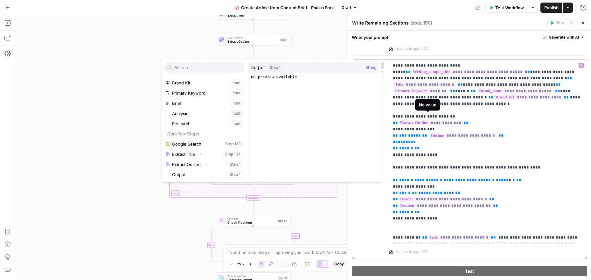
click at [435, 120] on span "**********" at bounding box center [430, 122] width 65 height 5
type textarea "**********"
click at [299, 80] on div "no preview available" at bounding box center [314, 131] width 129 height 115
click at [372, 66] on span "String" at bounding box center [370, 67] width 11 height 6
click at [271, 66] on div "Step 1" at bounding box center [274, 67] width 15 height 6
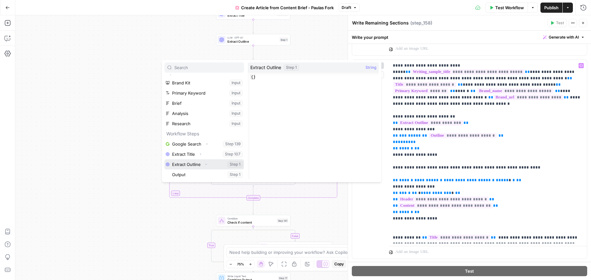
click at [207, 163] on icon "button" at bounding box center [206, 164] width 4 height 4
click at [200, 164] on button "Select variable Output" at bounding box center [207, 164] width 73 height 10
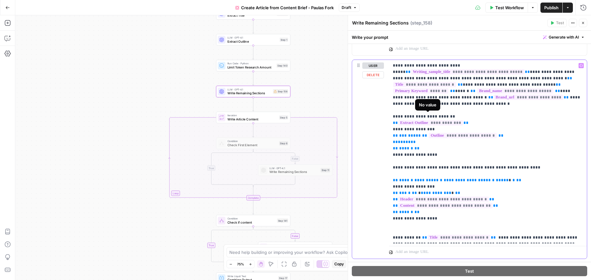
click at [435, 120] on span "**********" at bounding box center [430, 122] width 65 height 5
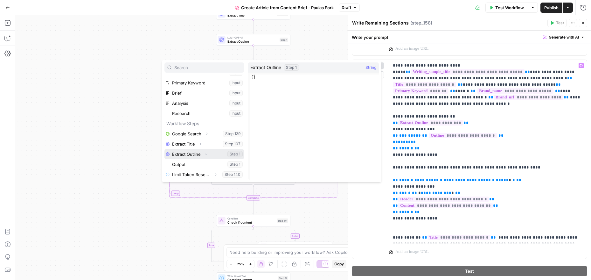
click at [211, 157] on button "Select variable Extract Outline" at bounding box center [204, 154] width 80 height 10
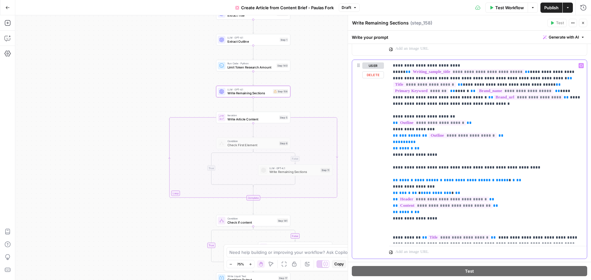
click at [435, 113] on p "**********" at bounding box center [488, 151] width 190 height 178
click at [435, 116] on p "**********" at bounding box center [488, 151] width 190 height 178
click at [388, 125] on div "**********" at bounding box center [469, 159] width 235 height 198
click at [404, 122] on p "**********" at bounding box center [488, 151] width 190 height 178
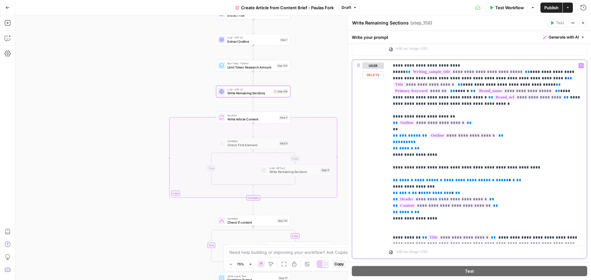
drag, startPoint x: 418, startPoint y: 129, endPoint x: 438, endPoint y: 148, distance: 27.7
click at [435, 148] on div "**********" at bounding box center [488, 151] width 198 height 183
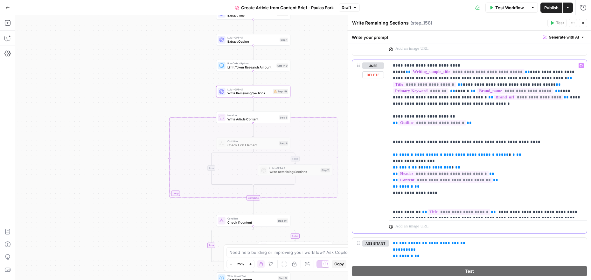
scroll to position [421, 0]
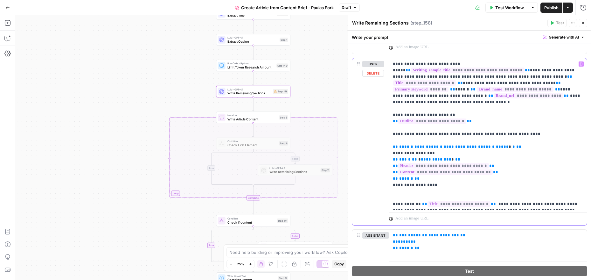
drag, startPoint x: 436, startPoint y: 178, endPoint x: 393, endPoint y: 127, distance: 66.3
click at [393, 127] on p "**********" at bounding box center [488, 134] width 190 height 146
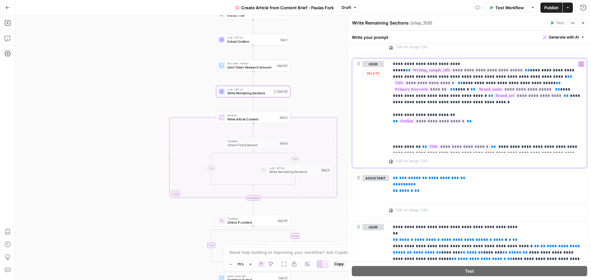
click at [402, 128] on p "**********" at bounding box center [488, 105] width 190 height 89
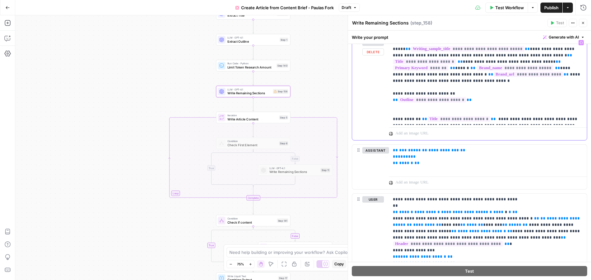
scroll to position [452, 0]
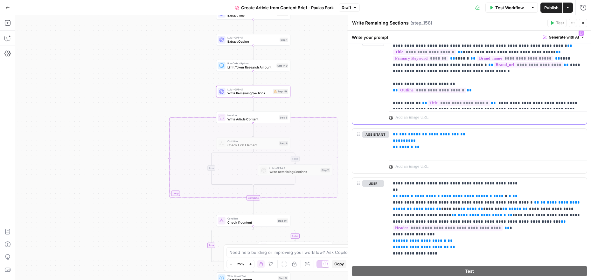
click at [435, 88] on p "**********" at bounding box center [488, 68] width 190 height 76
click at [435, 140] on p "**********" at bounding box center [488, 140] width 190 height 19
click at [435, 135] on span "**" at bounding box center [462, 134] width 5 height 4
drag, startPoint x: 473, startPoint y: 135, endPoint x: 432, endPoint y: 138, distance: 41.1
click at [391, 135] on div "**********" at bounding box center [488, 142] width 198 height 29
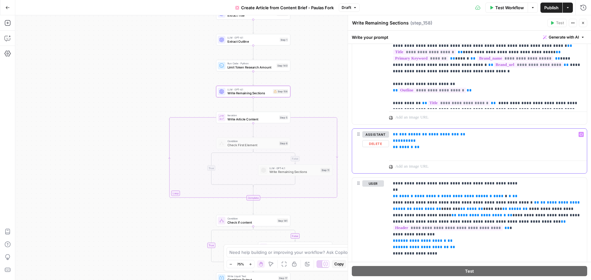
click at [371, 144] on button "Delete" at bounding box center [375, 143] width 27 height 7
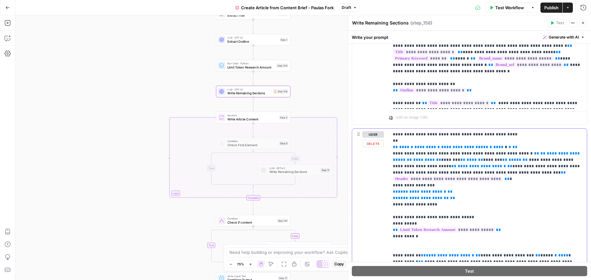
click at [435, 196] on p "**********" at bounding box center [488, 236] width 190 height 210
drag, startPoint x: 492, startPoint y: 146, endPoint x: 505, endPoint y: 161, distance: 20.5
click at [404, 127] on div "**********" at bounding box center [469, 102] width 235 height 514
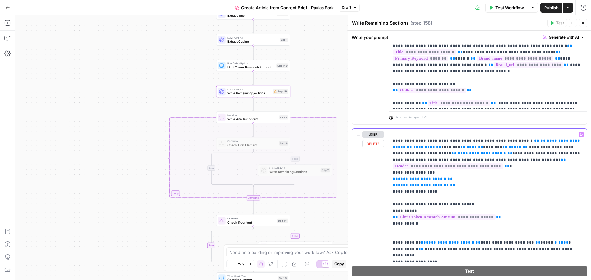
click at [391, 141] on div "**********" at bounding box center [488, 229] width 198 height 202
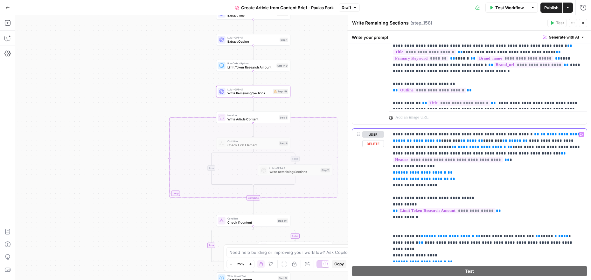
click at [435, 183] on p "**********" at bounding box center [488, 226] width 190 height 191
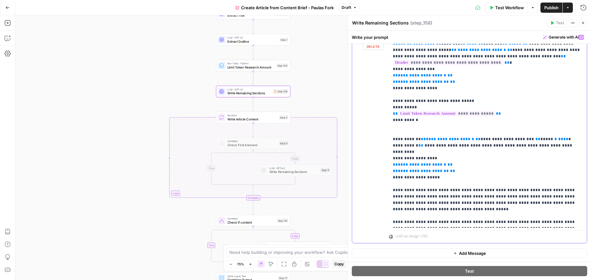
click at [435, 155] on p "**********" at bounding box center [488, 129] width 190 height 191
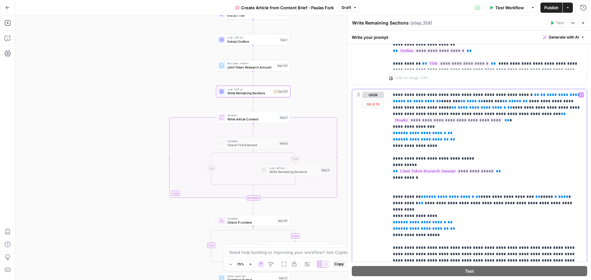
scroll to position [462, 0]
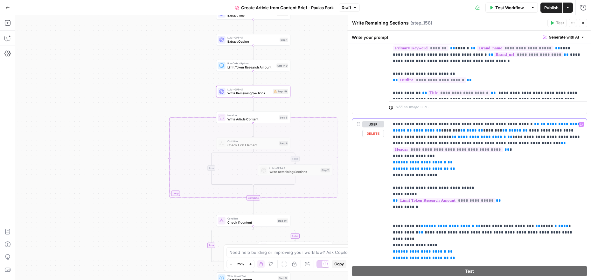
click at [435, 173] on p "**********" at bounding box center [488, 216] width 190 height 191
click at [435, 22] on icon "button" at bounding box center [583, 23] width 4 height 4
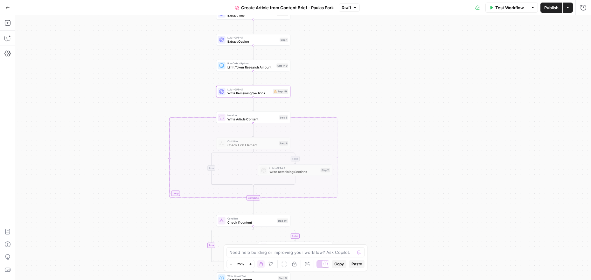
click at [247, 113] on div "Copy step Delete step Edit Note Test" at bounding box center [265, 108] width 48 height 9
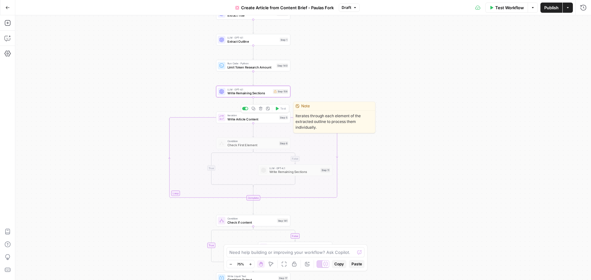
click at [225, 119] on div "Iteration Write Article Content Step 5 Copy step Delete step Edit Note Test" at bounding box center [253, 117] width 70 height 8
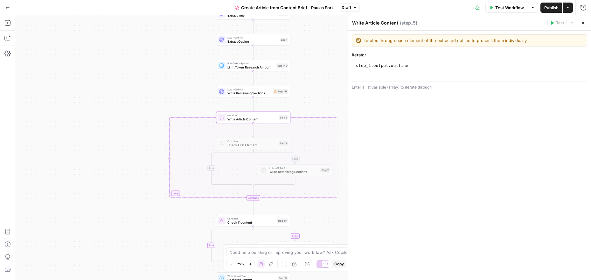
type textarea "**********"
click at [422, 78] on div "step_1 . output . outline" at bounding box center [470, 76] width 230 height 27
click at [435, 23] on button "Close" at bounding box center [583, 23] width 8 height 8
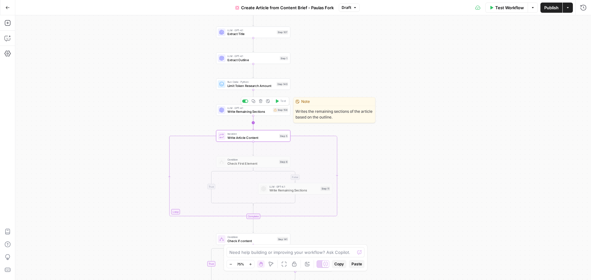
click at [253, 116] on icon "Edge from step_158 to step_5" at bounding box center [254, 122] width 2 height 14
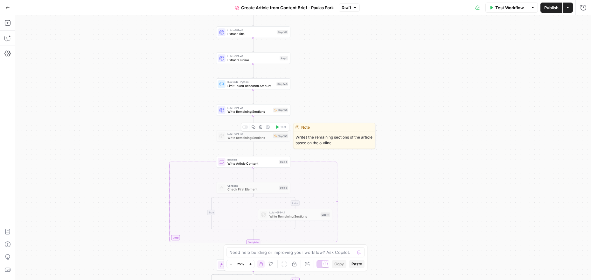
click at [260, 127] on icon "button" at bounding box center [260, 126] width 3 height 3
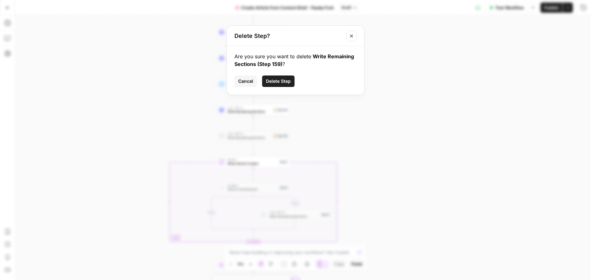
click at [280, 79] on span "Delete Step" at bounding box center [278, 81] width 25 height 6
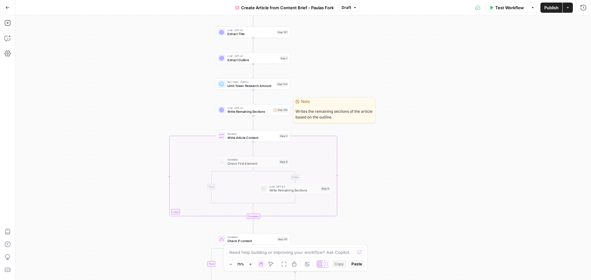
click at [254, 112] on span "Write Remaining Sections" at bounding box center [249, 111] width 44 height 5
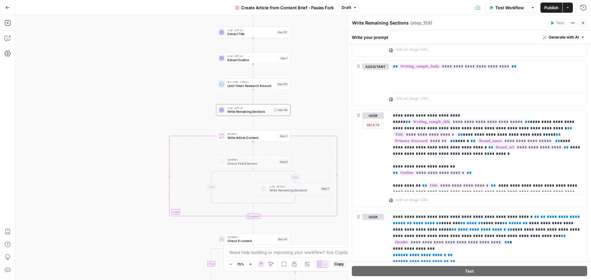
scroll to position [207, 0]
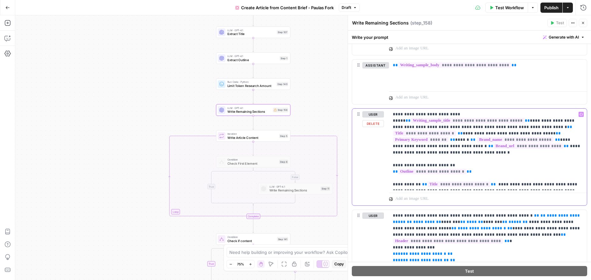
click at [419, 150] on p "**********" at bounding box center [488, 149] width 190 height 76
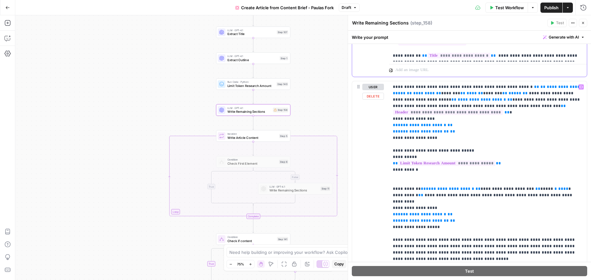
scroll to position [385, 0]
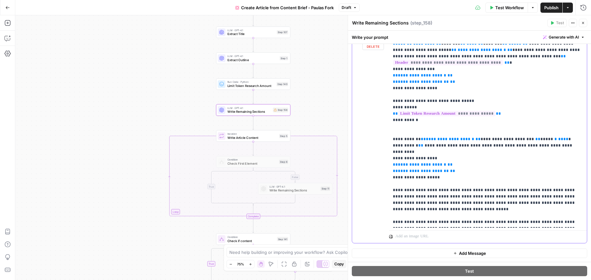
click at [435, 224] on p "**********" at bounding box center [488, 129] width 190 height 191
click at [435, 217] on p "**********" at bounding box center [488, 129] width 190 height 191
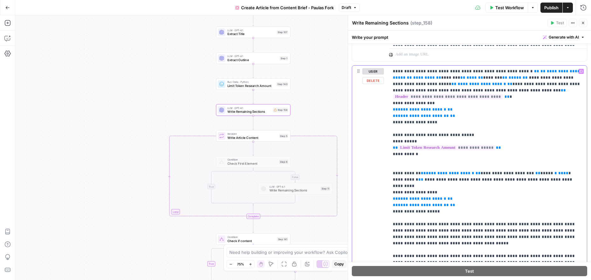
scroll to position [343, 0]
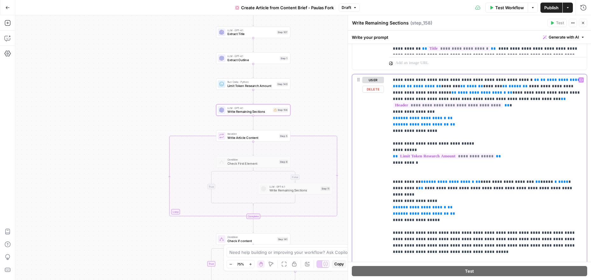
click at [419, 205] on span "**********" at bounding box center [422, 207] width 48 height 4
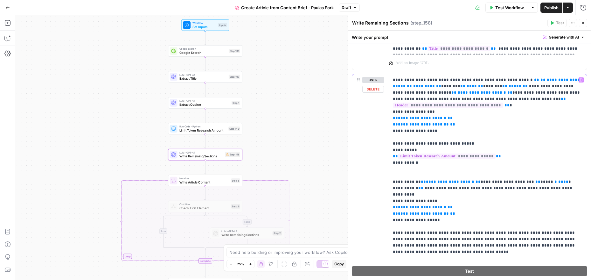
click at [435, 213] on p "**********" at bounding box center [488, 172] width 190 height 191
drag, startPoint x: 458, startPoint y: 207, endPoint x: 368, endPoint y: 191, distance: 92.0
click at [368, 191] on div "**********" at bounding box center [469, 179] width 235 height 211
click at [379, 191] on div "user Delete" at bounding box center [373, 180] width 22 height 206
click at [423, 183] on p "**********" at bounding box center [488, 172] width 190 height 191
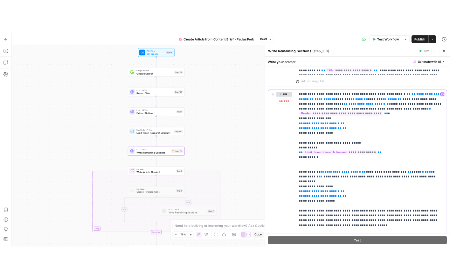
scroll to position [341, 0]
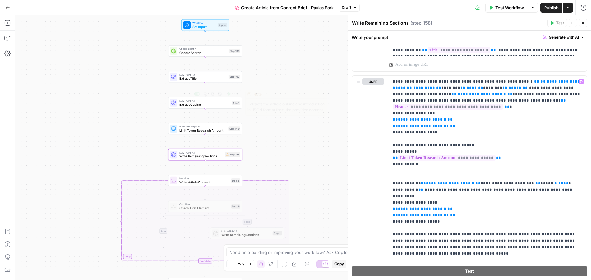
click at [201, 102] on span "Extract Outline" at bounding box center [204, 104] width 50 height 5
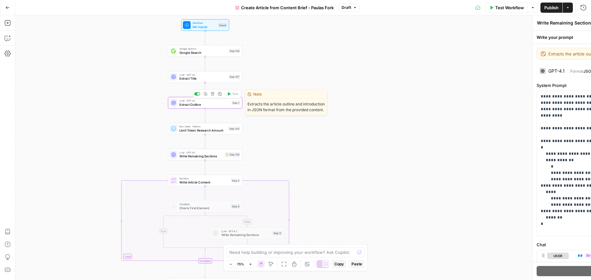
type textarea "Extract Outline"
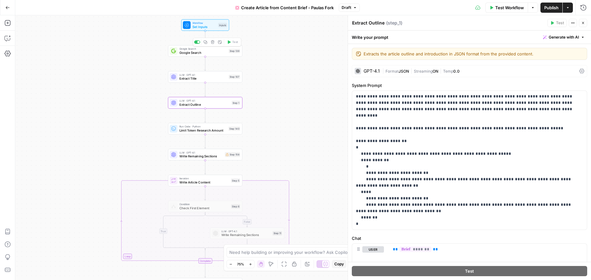
click at [189, 50] on span "Google Search" at bounding box center [202, 52] width 47 height 5
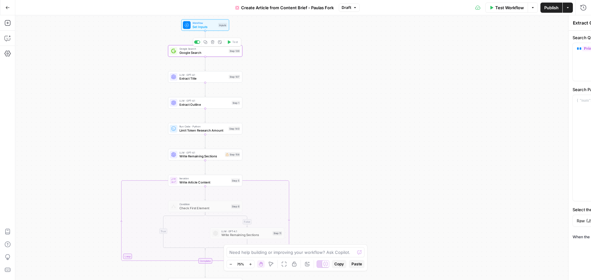
type textarea "Google Search"
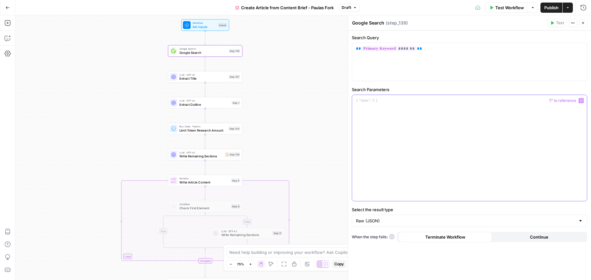
click at [435, 139] on div at bounding box center [469, 148] width 235 height 106
drag, startPoint x: 451, startPoint y: 49, endPoint x: 393, endPoint y: 70, distance: 61.7
click at [303, 47] on body "Cohort 5 New Home Browse Your Data Usage Settings Recent Grids CDJ Grid Brand F…" at bounding box center [295, 140] width 591 height 280
click at [410, 110] on div at bounding box center [469, 148] width 235 height 106
click at [435, 102] on icon "button" at bounding box center [580, 100] width 3 height 3
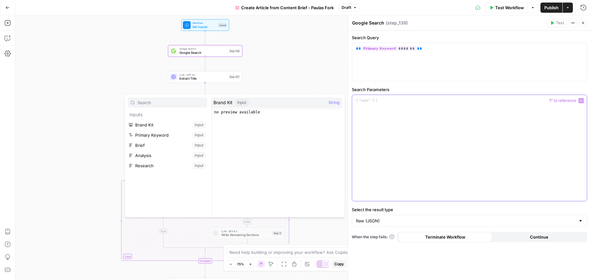
click at [435, 110] on div at bounding box center [469, 148] width 235 height 106
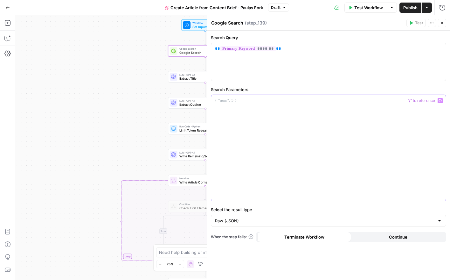
click at [270, 189] on div at bounding box center [328, 148] width 235 height 106
click at [388, 55] on div "** ******* **" at bounding box center [328, 62] width 235 height 38
click at [435, 22] on icon "button" at bounding box center [442, 23] width 4 height 4
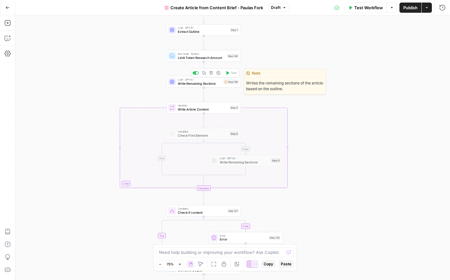
click at [225, 84] on div "LLM · GPT-4.1 Write Remaining Sections Step 158 Copy step Delete step Edit Note…" at bounding box center [203, 82] width 70 height 8
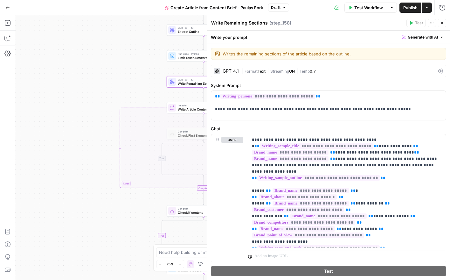
click at [106, 82] on div "false false true true Workflow Set Inputs Inputs Google Search Google Search St…" at bounding box center [232, 147] width 435 height 264
click at [60, 130] on div "false false true true Workflow Set Inputs Inputs Google Search Google Search St…" at bounding box center [232, 147] width 435 height 264
click at [435, 22] on icon "button" at bounding box center [442, 23] width 2 height 2
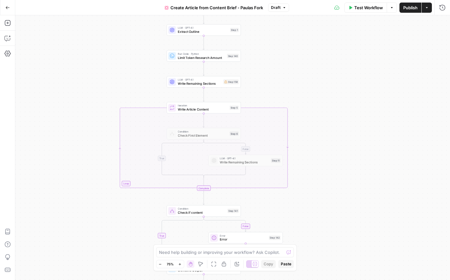
click at [377, 123] on div "false false true true Workflow Set Inputs Inputs Google Search Google Search St…" at bounding box center [232, 147] width 435 height 264
click at [205, 107] on span "Write Article Content" at bounding box center [203, 109] width 50 height 5
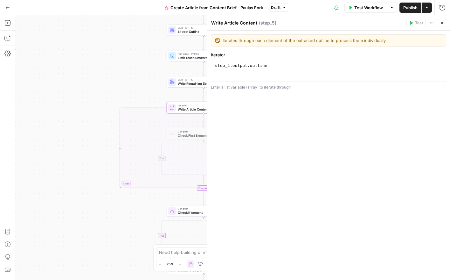
click at [231, 81] on div "1 step_1 . output . outline XXXXXXXXXXXXXXXXXXXXXXXXXXXXXXXXXXXXXXXXXXXXXXXXXXX…" at bounding box center [328, 71] width 235 height 22
type textarea "**********"
click at [282, 66] on div "step_1 . output . outline" at bounding box center [329, 76] width 230 height 27
click at [94, 82] on div "false false true true Workflow Set Inputs Inputs Google Search Google Search St…" at bounding box center [232, 147] width 435 height 264
click at [435, 22] on icon "button" at bounding box center [442, 23] width 4 height 4
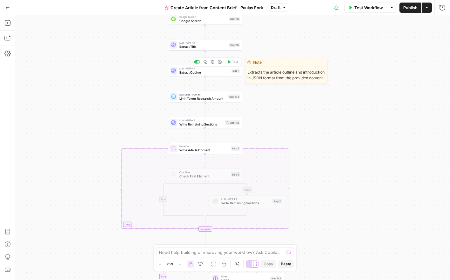
click at [215, 73] on span "Extract Outline" at bounding box center [204, 72] width 50 height 5
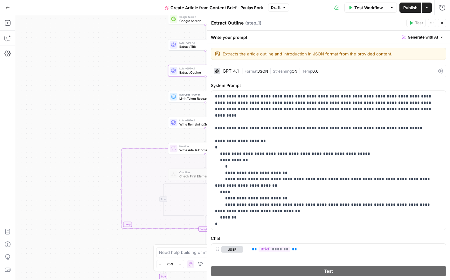
click at [90, 127] on div "false false true true Workflow Set Inputs Inputs Google Search Google Search St…" at bounding box center [232, 147] width 435 height 264
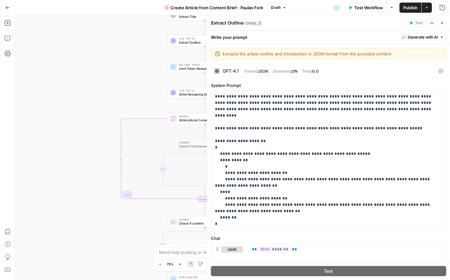
click at [151, 198] on div "false false true true Workflow Set Inputs Inputs Google Search Google Search St…" at bounding box center [232, 147] width 435 height 264
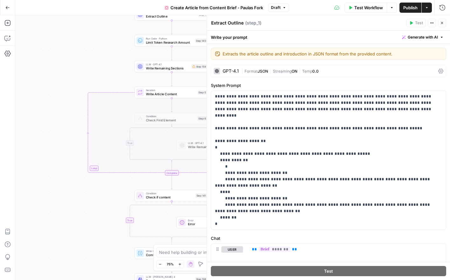
drag, startPoint x: 142, startPoint y: 190, endPoint x: 109, endPoint y: 164, distance: 42.1
click at [109, 164] on div "false false true true Workflow Set Inputs Inputs Google Search Google Search St…" at bounding box center [232, 147] width 435 height 264
click at [435, 22] on button "Close" at bounding box center [442, 23] width 8 height 8
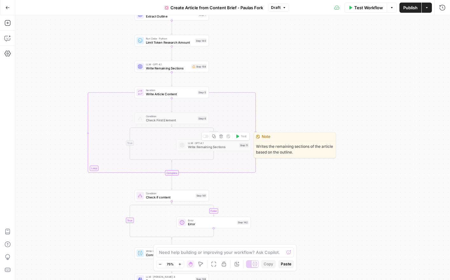
click at [210, 148] on span "Write Remaining Sections" at bounding box center [212, 146] width 49 height 5
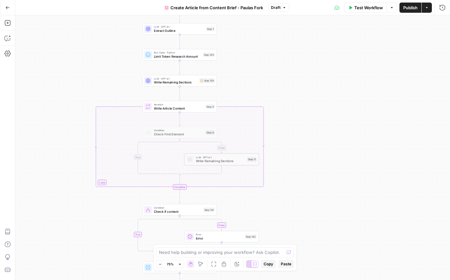
click at [314, 41] on div "false false true true Workflow Set Inputs Inputs Google Search Google Search St…" at bounding box center [232, 147] width 435 height 264
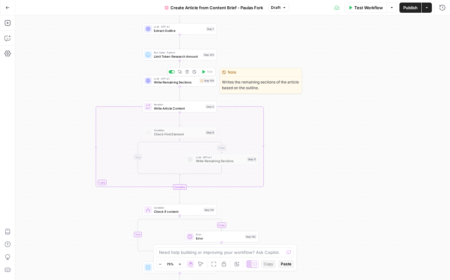
click at [164, 81] on span "Write Remaining Sections" at bounding box center [176, 82] width 44 height 5
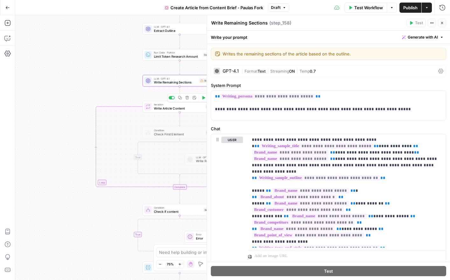
click at [190, 106] on span "Write Article Content" at bounding box center [179, 108] width 50 height 5
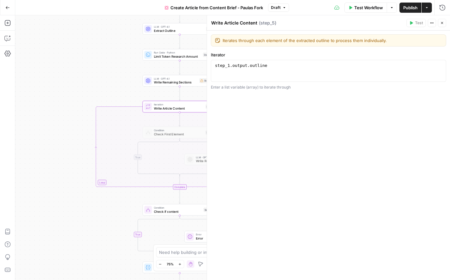
click at [177, 80] on span "Write Remaining Sections" at bounding box center [176, 82] width 44 height 5
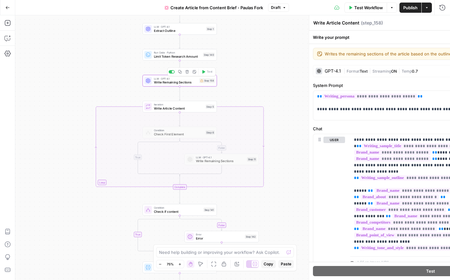
type textarea "Write Remaining Sections"
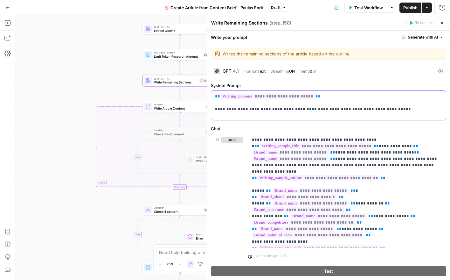
click at [320, 110] on p "**********" at bounding box center [328, 102] width 227 height 19
click at [335, 93] on p "**********" at bounding box center [328, 102] width 227 height 19
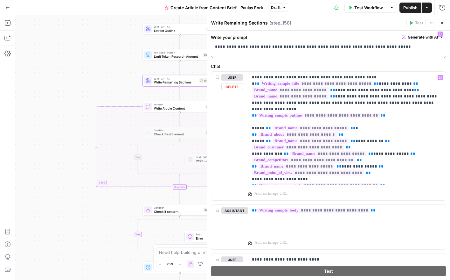
scroll to position [63, 0]
click at [292, 84] on span "**********" at bounding box center [317, 82] width 114 height 5
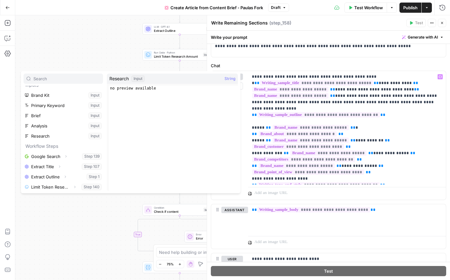
scroll to position [7, 0]
click at [420, 115] on p "**********" at bounding box center [347, 127] width 190 height 108
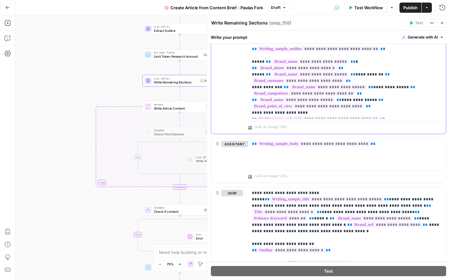
scroll to position [133, 0]
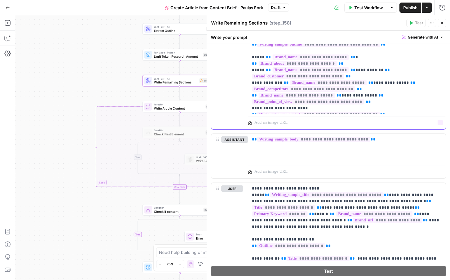
click at [387, 113] on div "**********" at bounding box center [347, 57] width 198 height 113
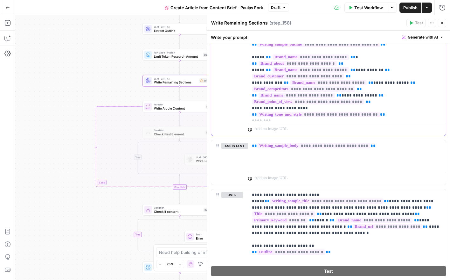
click at [419, 37] on span "Generate with AI" at bounding box center [423, 37] width 30 height 6
click at [269, 119] on div "**********" at bounding box center [347, 61] width 198 height 120
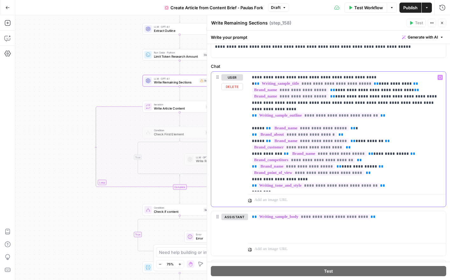
scroll to position [46, 0]
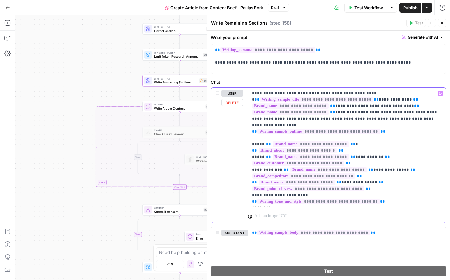
click at [435, 93] on icon "button" at bounding box center [440, 93] width 3 height 3
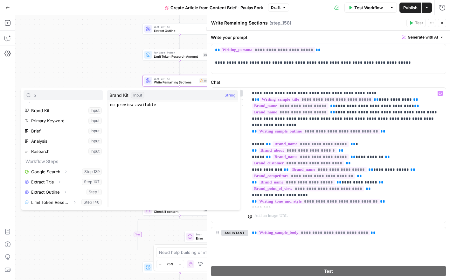
scroll to position [0, 0]
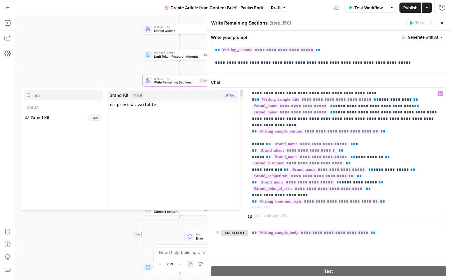
type input "bra"
click at [45, 118] on button "Select variable Brand Kit" at bounding box center [64, 117] width 80 height 10
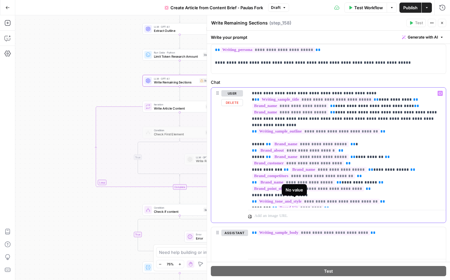
click at [307, 205] on span "*********" at bounding box center [301, 207] width 46 height 5
click at [310, 205] on span "*********" at bounding box center [301, 207] width 46 height 5
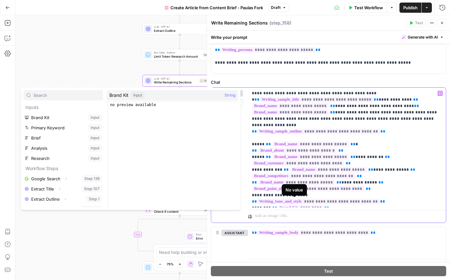
click at [314, 205] on span "*********" at bounding box center [301, 207] width 46 height 5
click at [372, 203] on p "**********" at bounding box center [347, 147] width 190 height 114
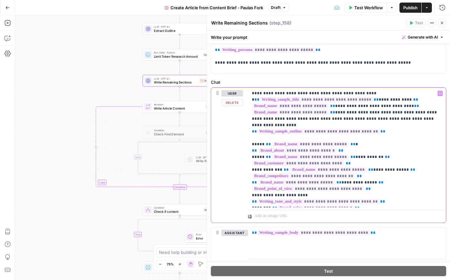
click at [326, 205] on span "**********" at bounding box center [316, 207] width 77 height 5
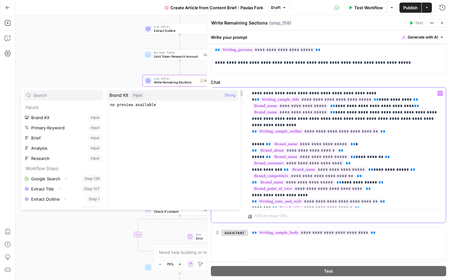
click at [322, 205] on span "**********" at bounding box center [316, 207] width 77 height 5
click at [343, 186] on span "**********" at bounding box center [308, 188] width 112 height 5
click at [233, 95] on span "String" at bounding box center [230, 95] width 11 height 6
click at [322, 205] on span "**********" at bounding box center [316, 207] width 77 height 5
click at [365, 203] on p "**********" at bounding box center [347, 147] width 190 height 114
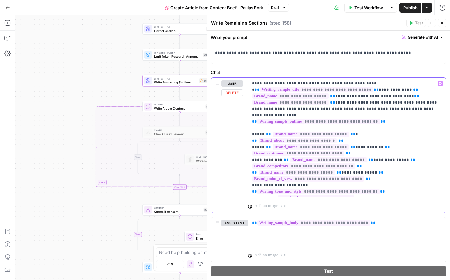
scroll to position [69, 0]
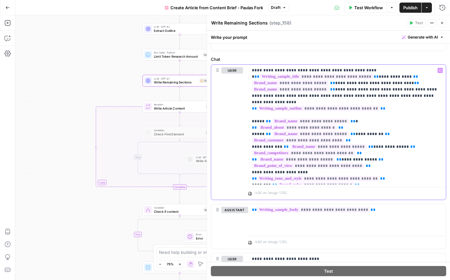
click at [432, 35] on span "Generate with AI" at bounding box center [423, 37] width 30 height 6
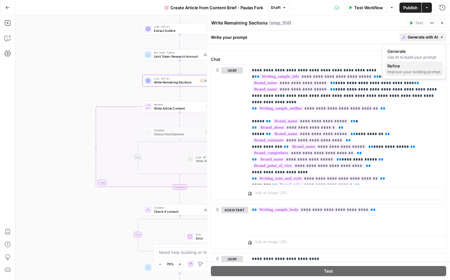
click at [409, 70] on div "Improve your existing prompt" at bounding box center [413, 72] width 53 height 6
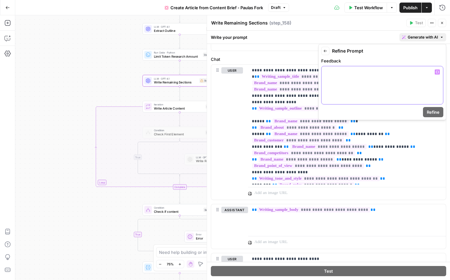
click at [408, 69] on p at bounding box center [382, 72] width 114 height 6
click at [435, 73] on button "Variables Menu" at bounding box center [437, 71] width 5 height 5
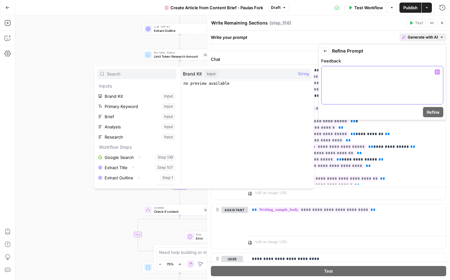
click at [409, 81] on div at bounding box center [382, 85] width 121 height 38
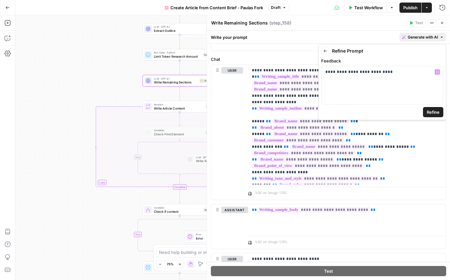
click at [435, 111] on span "Refine" at bounding box center [433, 112] width 13 height 6
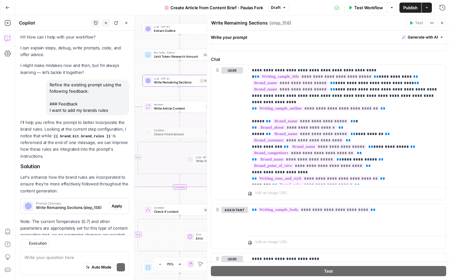
scroll to position [20, 0]
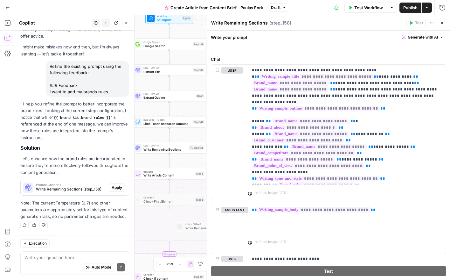
click at [126, 23] on icon "button" at bounding box center [126, 23] width 2 height 2
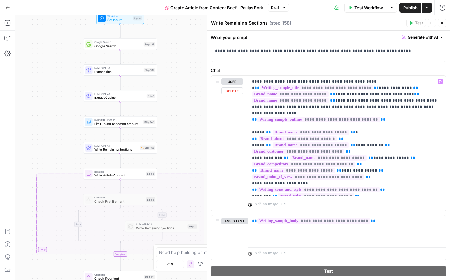
scroll to position [58, 0]
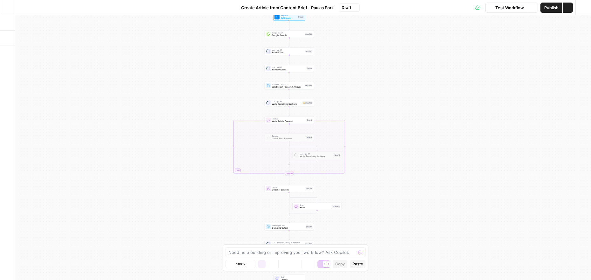
click at [174, 115] on div "Add Steps Copilot Settings AirOps Academy Help Give Feedback Shortcuts Workflow…" at bounding box center [295, 147] width 591 height 264
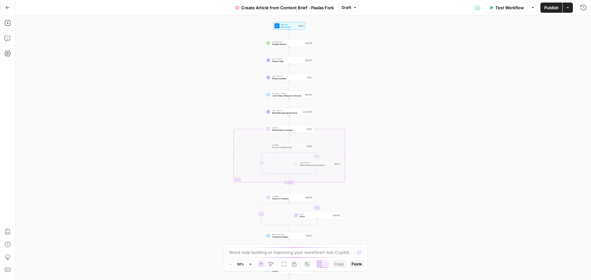
click at [289, 43] on span "Google Search" at bounding box center [287, 44] width 31 height 3
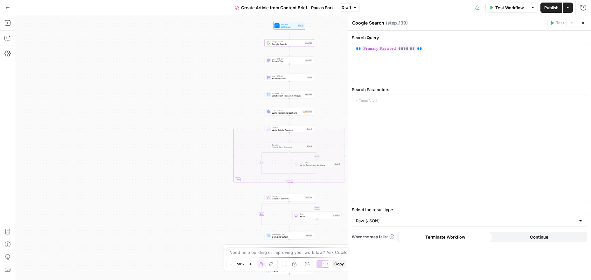
click at [5, 4] on button "Go Back" at bounding box center [7, 7] width 11 height 11
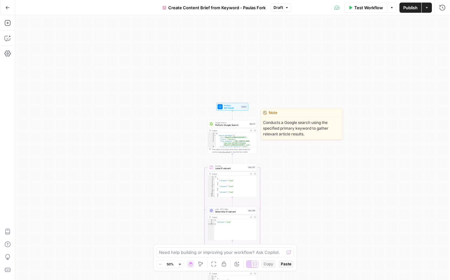
click at [226, 122] on span "Google Search" at bounding box center [231, 122] width 32 height 3
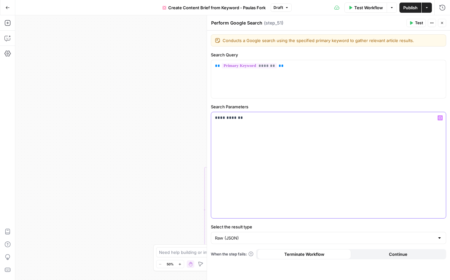
click at [226, 122] on div "**********" at bounding box center [328, 165] width 235 height 106
copy p "**********"
click at [441, 22] on icon "button" at bounding box center [442, 23] width 2 height 2
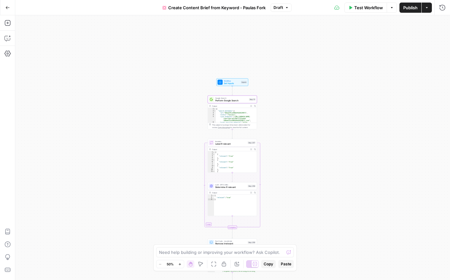
scroll to position [1, 0]
click at [181, 266] on button "Zoom In" at bounding box center [180, 264] width 8 height 8
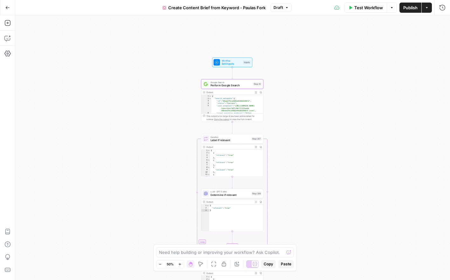
click at [181, 266] on button "Zoom In" at bounding box center [180, 264] width 8 height 8
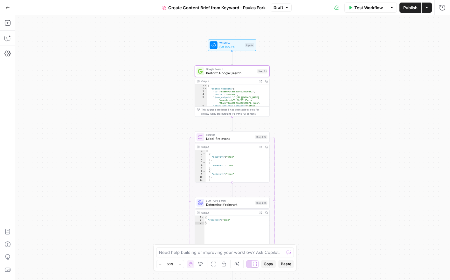
click at [181, 266] on button "Zoom In" at bounding box center [180, 264] width 8 height 8
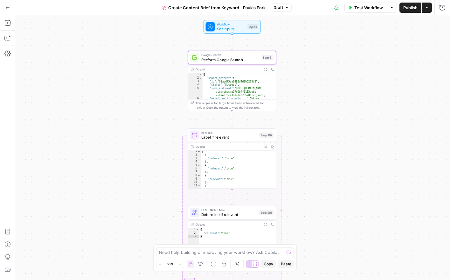
click at [181, 266] on button "Zoom In" at bounding box center [180, 264] width 8 height 8
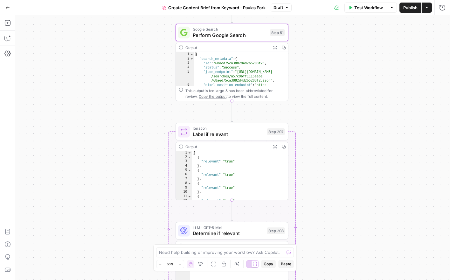
click at [181, 266] on button "Zoom In" at bounding box center [180, 264] width 8 height 8
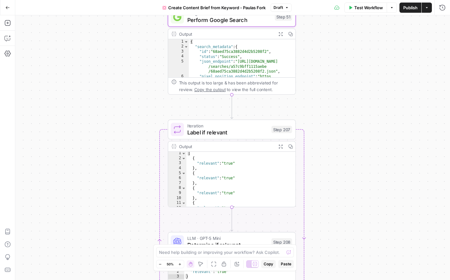
click at [181, 266] on button "Zoom In" at bounding box center [180, 264] width 8 height 8
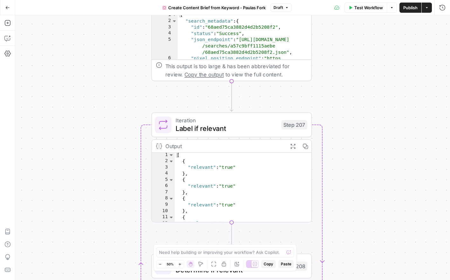
click at [181, 266] on button "Zoom In" at bounding box center [180, 264] width 8 height 8
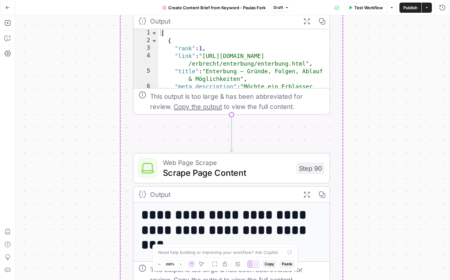
click at [156, 263] on button "Zoom Out" at bounding box center [160, 264] width 8 height 8
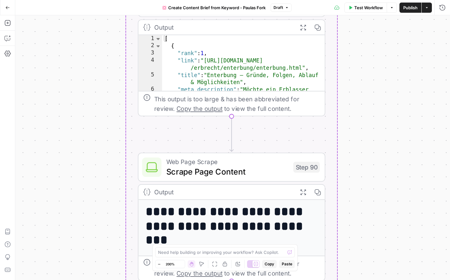
click at [156, 263] on button "Zoom Out" at bounding box center [160, 264] width 8 height 8
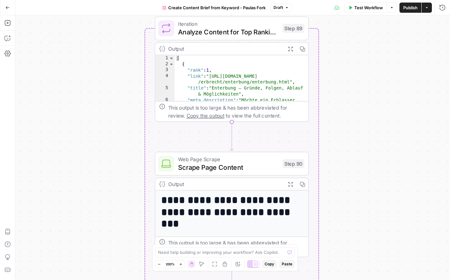
click at [156, 263] on button "Zoom Out" at bounding box center [160, 264] width 8 height 8
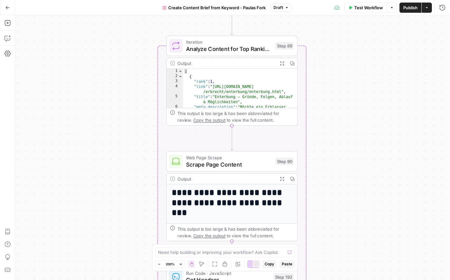
click at [156, 263] on button "Zoom Out" at bounding box center [160, 264] width 8 height 8
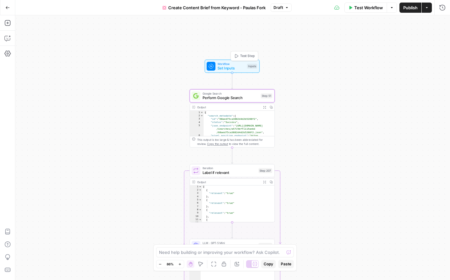
click at [231, 67] on span "Set Inputs" at bounding box center [231, 67] width 27 height 5
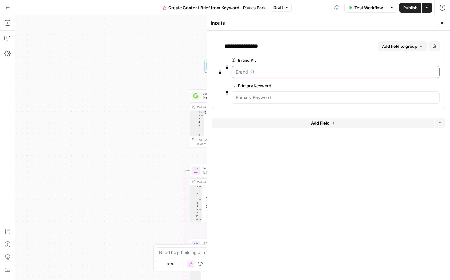
click at [248, 69] on Kit "Brand Kit" at bounding box center [336, 72] width 200 height 6
click at [418, 71] on Kit "Brand Kit" at bounding box center [336, 72] width 200 height 6
click at [116, 146] on div "Workflow Set Inputs Inputs Google Search Perform Google Search Step 51 Output E…" at bounding box center [232, 147] width 435 height 264
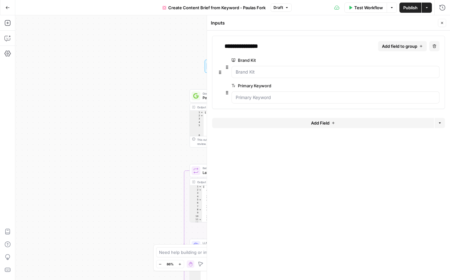
click at [431, 29] on header "Inputs Close" at bounding box center [328, 22] width 243 height 15
click at [444, 22] on icon "button" at bounding box center [442, 23] width 4 height 4
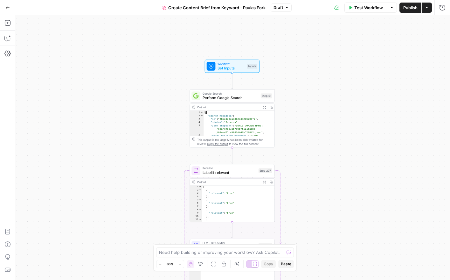
click at [240, 114] on div "{ "search_metadata" : { "id" : "68aed75ca3882d4d2b5208f2" , "status" : "Success…" at bounding box center [239, 133] width 71 height 45
click at [245, 124] on div "{ "search_metadata" : { "id" : "68aed75ca3882d4d2b5208f2" , "status" : "Success…" at bounding box center [239, 133] width 71 height 45
click at [255, 123] on div ""position" : 2 , "title" : "Können Dich Deine Eltern enterben?" , "source" : "Y…" at bounding box center [239, 132] width 71 height 45
type textarea "**********"
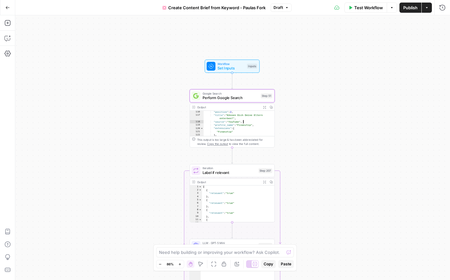
type textarea "*"
click at [259, 187] on div "[ { "relevant" : "true" } , { "relevant" : "true" } , { "relevant" : "true" } ,…" at bounding box center [238, 206] width 73 height 43
click at [265, 181] on icon "button" at bounding box center [264, 181] width 3 height 3
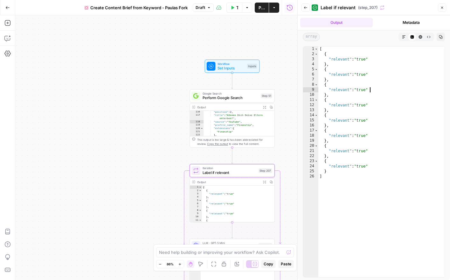
drag, startPoint x: 421, startPoint y: 90, endPoint x: 449, endPoint y: 52, distance: 47.8
click at [424, 86] on div "[ { "relevant" : "true" } , { "relevant" : "true" } , { "relevant" : "true" } ,…" at bounding box center [381, 166] width 126 height 240
type textarea "**********"
drag, startPoint x: 440, startPoint y: 8, endPoint x: 419, endPoint y: 18, distance: 23.6
click at [441, 8] on icon "button" at bounding box center [442, 8] width 4 height 4
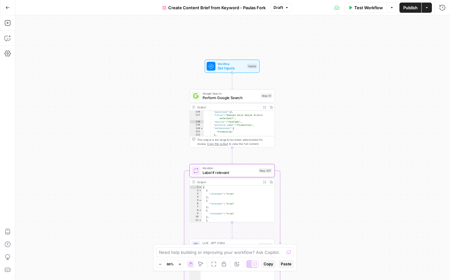
scroll to position [57, 0]
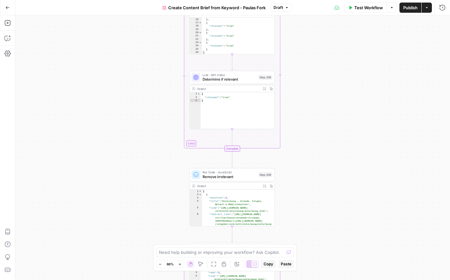
type textarea "**********"
click at [225, 214] on div "[ { "position" : 1 , "title" : "Enterbung – Gründe, Folgen, Ablauf & Möglichkei…" at bounding box center [238, 220] width 73 height 63
click at [266, 186] on icon "button" at bounding box center [264, 185] width 3 height 3
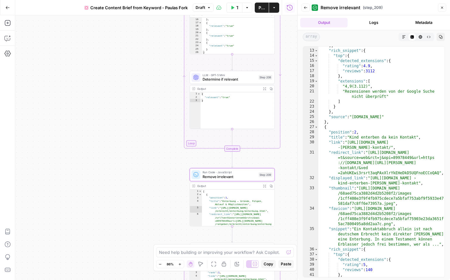
scroll to position [0, 0]
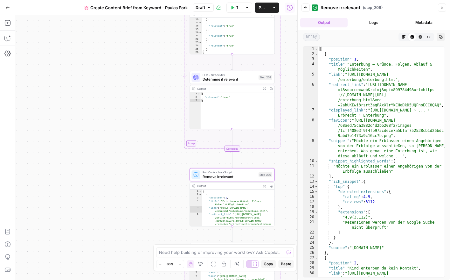
click at [444, 5] on button "Close" at bounding box center [442, 7] width 8 height 8
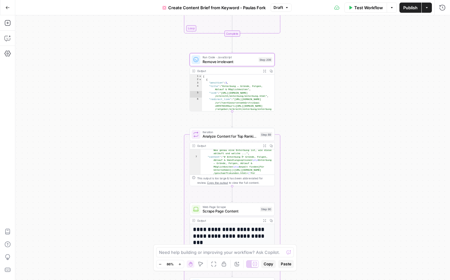
scroll to position [304, 0]
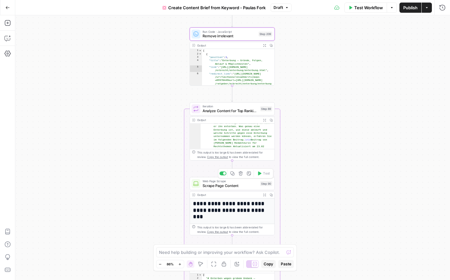
click at [239, 195] on div "Output" at bounding box center [228, 194] width 63 height 4
click at [213, 200] on h1 "**********" at bounding box center [232, 209] width 78 height 19
click at [204, 194] on div "Output" at bounding box center [228, 194] width 63 height 4
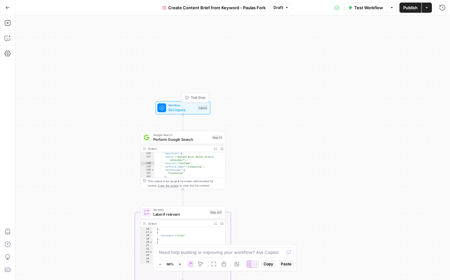
click at [170, 107] on span "Set Inputs" at bounding box center [181, 109] width 27 height 5
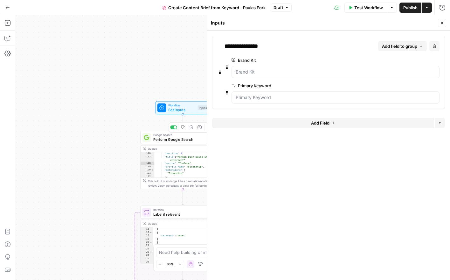
click at [175, 143] on div "Google Search Perform Google Search Step 51 Copy step Delete step Edit Note Test" at bounding box center [182, 137] width 85 height 13
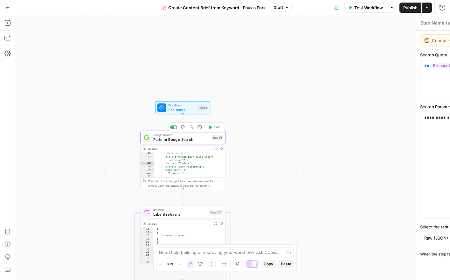
type textarea "Perform Google Search"
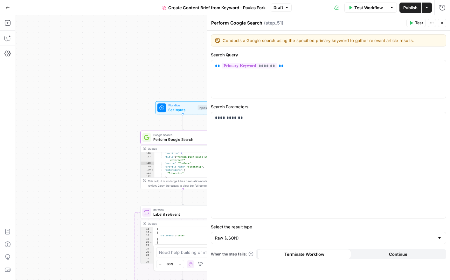
click at [181, 109] on span "Set Inputs" at bounding box center [181, 109] width 27 height 5
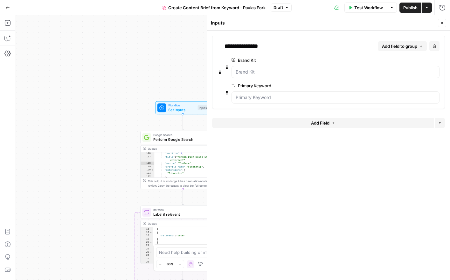
click at [438, 23] on button "Close" at bounding box center [442, 23] width 8 height 8
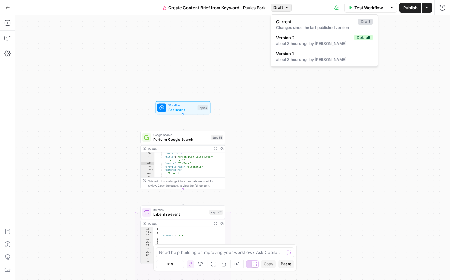
click at [274, 7] on span "Draft" at bounding box center [278, 8] width 10 height 6
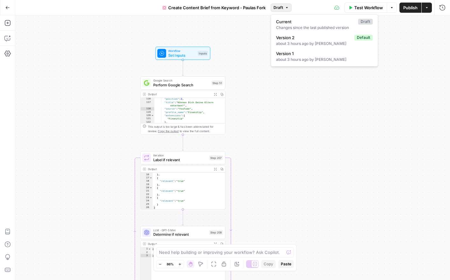
click at [358, 123] on div "**********" at bounding box center [232, 147] width 435 height 264
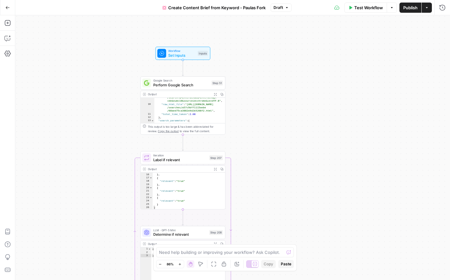
scroll to position [0, 0]
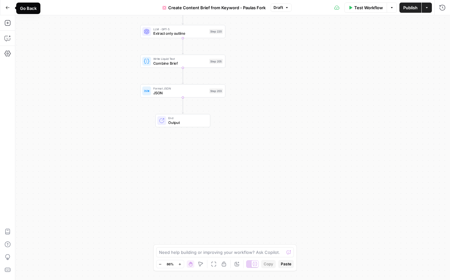
click at [7, 7] on icon "button" at bounding box center [7, 7] width 4 height 4
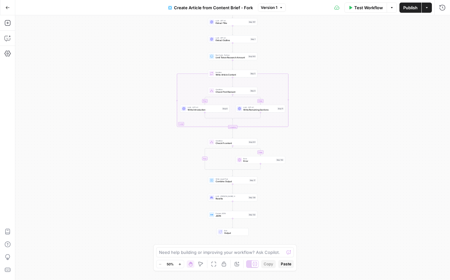
click at [178, 263] on button "Zoom In" at bounding box center [180, 264] width 8 height 8
click at [178, 264] on span "Zoom In" at bounding box center [178, 264] width 0 height 0
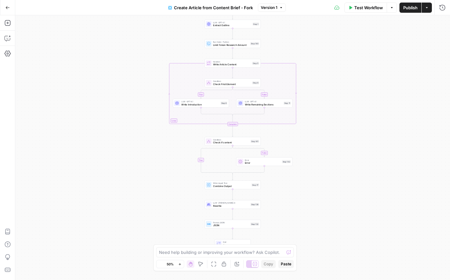
click at [178, 264] on span "Zoom In" at bounding box center [178, 264] width 0 height 0
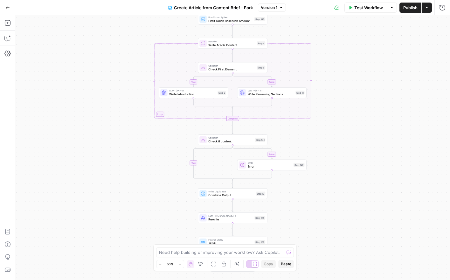
click at [178, 264] on span "Zoom In" at bounding box center [178, 264] width 0 height 0
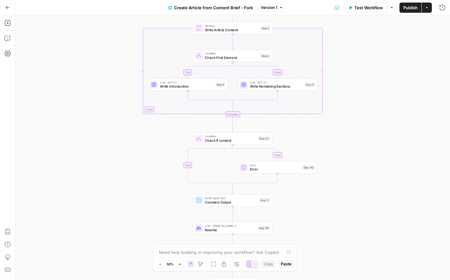
click at [178, 264] on span "Zoom In" at bounding box center [178, 264] width 0 height 0
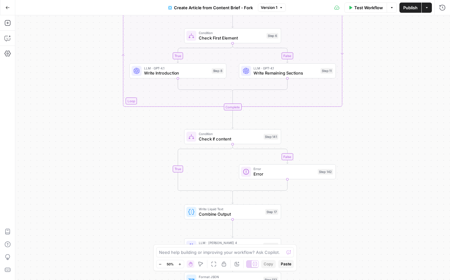
click at [178, 264] on span "Zoom In" at bounding box center [178, 264] width 0 height 0
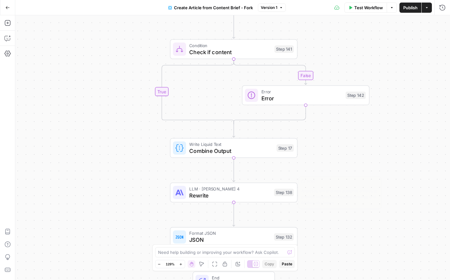
click at [265, 195] on span "Rewrite" at bounding box center [229, 195] width 81 height 8
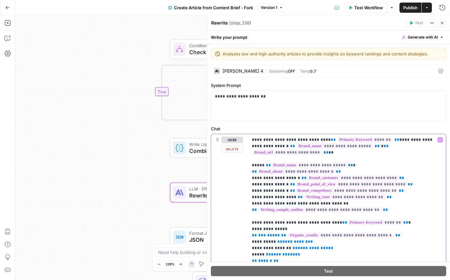
click at [317, 194] on span "**********" at bounding box center [344, 196] width 81 height 5
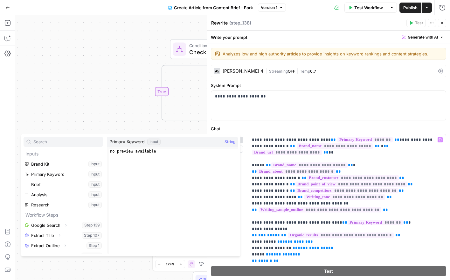
scroll to position [38, 0]
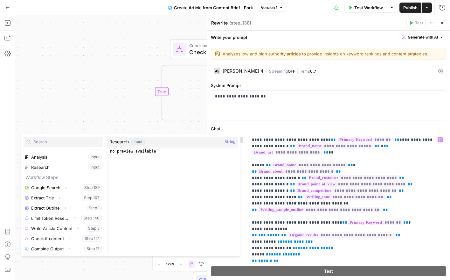
click at [96, 30] on div "true false false true Workflow Set Inputs Inputs Google Search Google Search St…" at bounding box center [232, 147] width 435 height 264
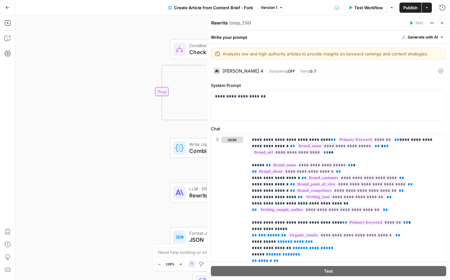
click at [8, 6] on icon "button" at bounding box center [7, 7] width 4 height 4
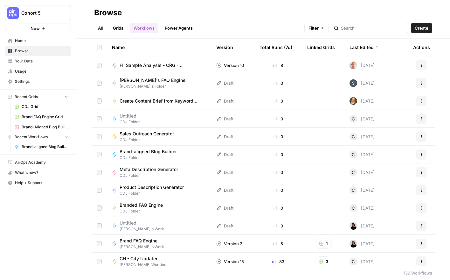
click at [195, 28] on link "Power Agents" at bounding box center [179, 28] width 36 height 10
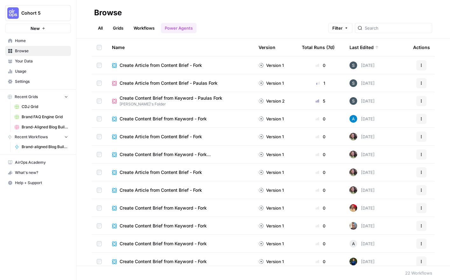
click at [98, 28] on link "All" at bounding box center [100, 28] width 12 height 10
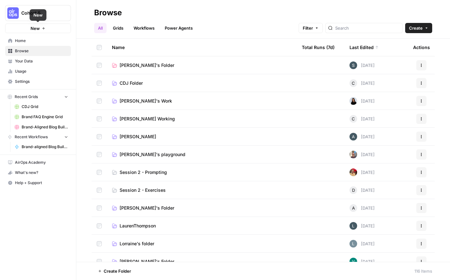
click at [26, 41] on span "Home" at bounding box center [41, 41] width 53 height 6
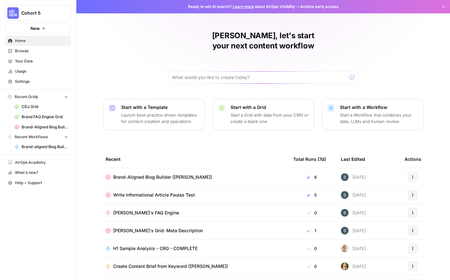
click at [182, 104] on p "Start with a Template" at bounding box center [160, 107] width 78 height 6
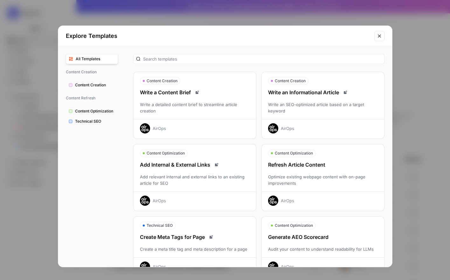
scroll to position [156, 0]
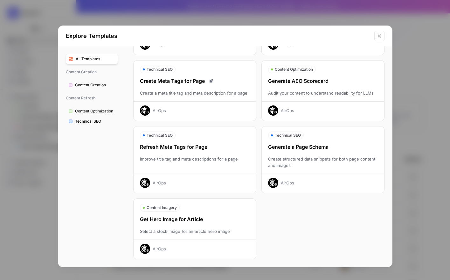
click at [102, 86] on span "Content Creation" at bounding box center [95, 85] width 40 height 6
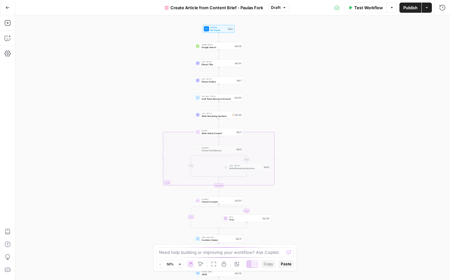
click at [180, 262] on icon "button" at bounding box center [179, 263] width 3 height 3
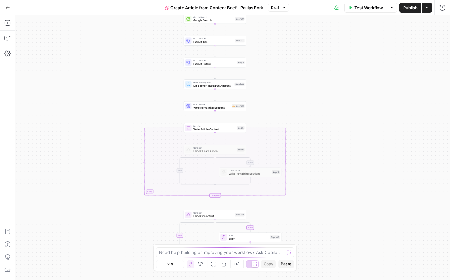
click at [180, 262] on icon "button" at bounding box center [179, 263] width 3 height 3
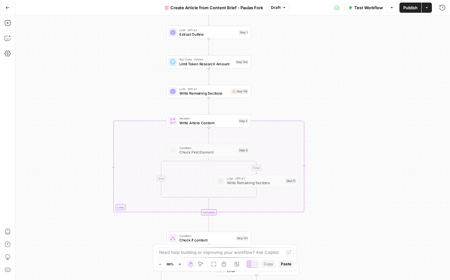
click at [180, 262] on icon "button" at bounding box center [179, 263] width 3 height 3
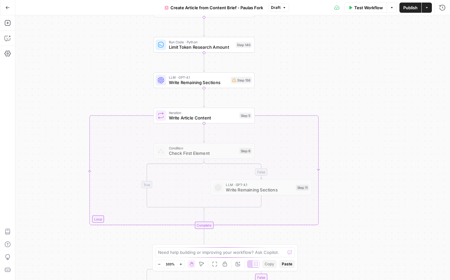
click at [180, 262] on icon "button" at bounding box center [180, 263] width 3 height 3
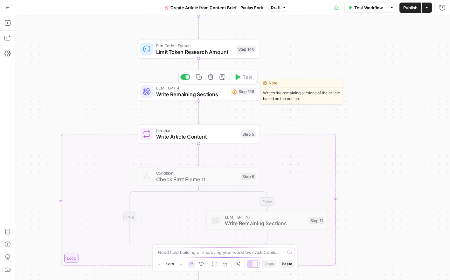
click at [210, 89] on span "LLM · GPT-4.1" at bounding box center [192, 88] width 72 height 6
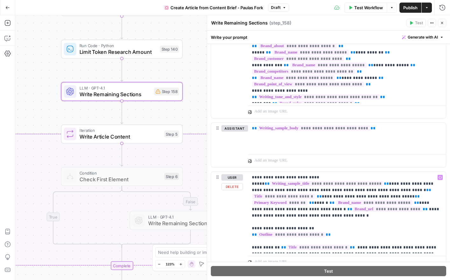
scroll to position [352, 0]
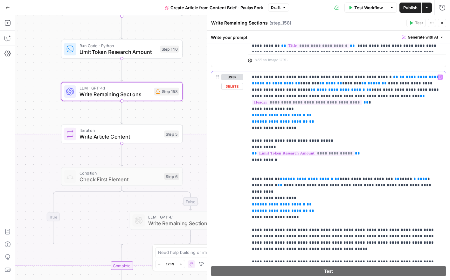
click at [329, 176] on p "**********" at bounding box center [347, 169] width 190 height 191
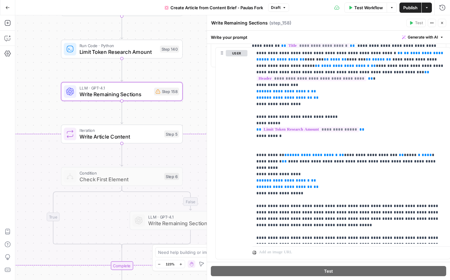
drag, startPoint x: 241, startPoint y: 172, endPoint x: 246, endPoint y: 149, distance: 24.0
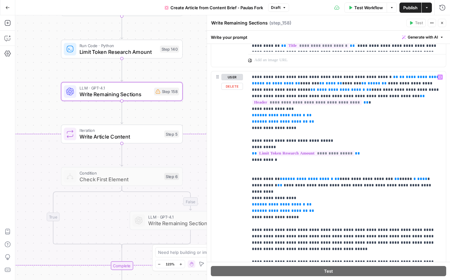
scroll to position [392, 0]
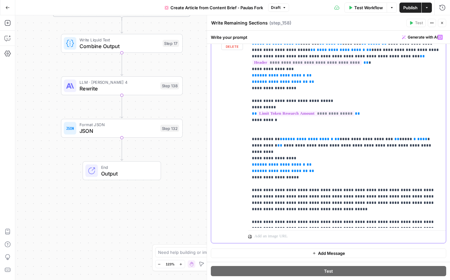
click at [322, 162] on p "**********" at bounding box center [347, 129] width 190 height 191
drag, startPoint x: 268, startPoint y: 145, endPoint x: 264, endPoint y: 143, distance: 4.3
click at [264, 144] on p "**********" at bounding box center [347, 129] width 190 height 191
click at [258, 137] on p "**********" at bounding box center [347, 129] width 190 height 191
click at [248, 133] on div "**********" at bounding box center [347, 129] width 198 height 196
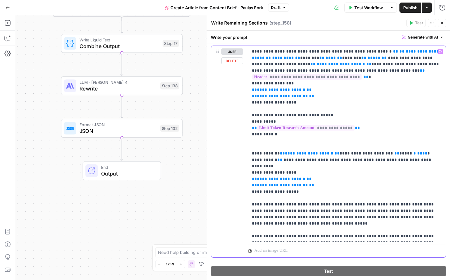
scroll to position [366, 0]
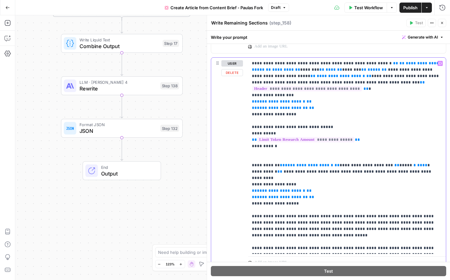
click at [379, 123] on p "**********" at bounding box center [347, 155] width 190 height 191
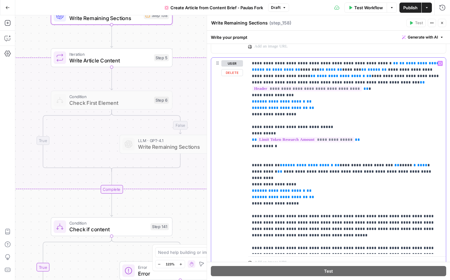
click at [289, 99] on span "**********" at bounding box center [281, 101] width 48 height 4
click at [291, 106] on span "**********" at bounding box center [282, 108] width 51 height 4
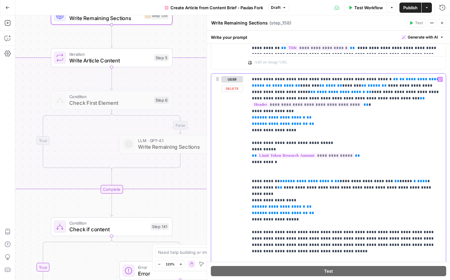
scroll to position [348, 0]
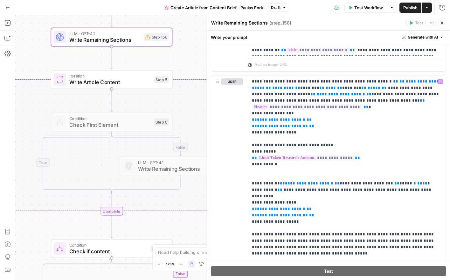
click at [441, 19] on button "Close" at bounding box center [442, 23] width 8 height 8
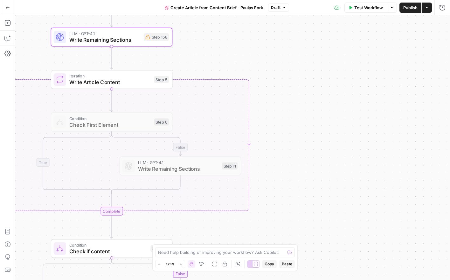
click at [119, 88] on div "Iteration Write Article Content Step 5 Copy step Delete step Edit Note Test" at bounding box center [111, 79] width 121 height 19
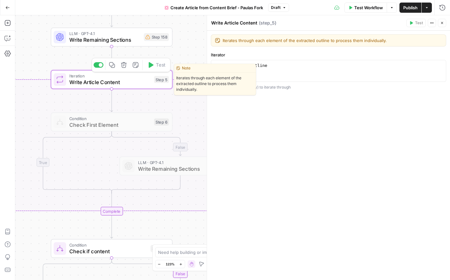
click at [101, 81] on span "Write Article Content" at bounding box center [110, 82] width 82 height 8
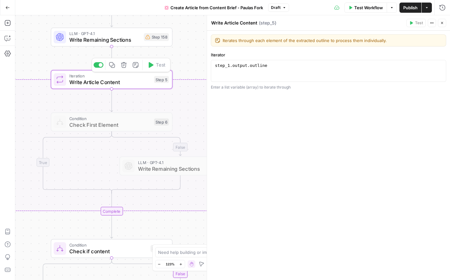
type textarea "**********"
click at [303, 65] on div "step_1 . output . outline" at bounding box center [329, 76] width 230 height 27
click at [441, 21] on icon "button" at bounding box center [442, 23] width 4 height 4
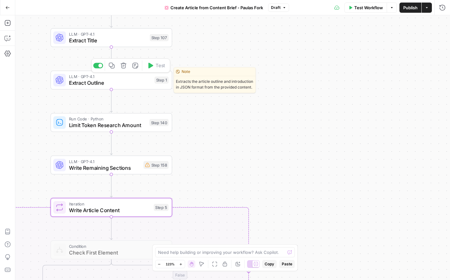
click at [119, 81] on span "Extract Outline" at bounding box center [110, 83] width 82 height 8
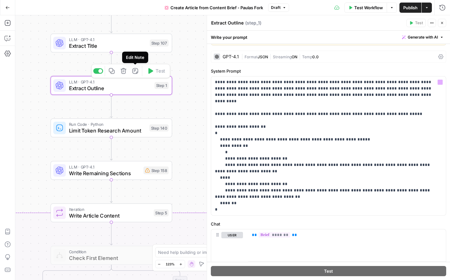
scroll to position [0, 0]
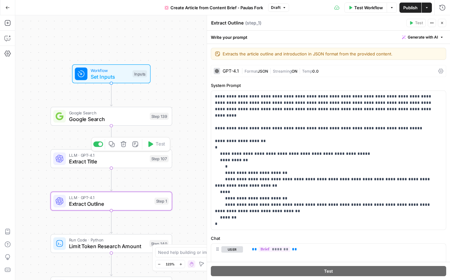
click at [128, 118] on span "Google Search" at bounding box center [108, 119] width 78 height 8
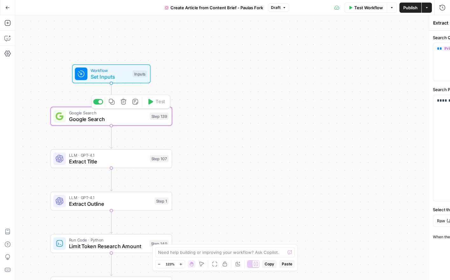
type textarea "Google Search"
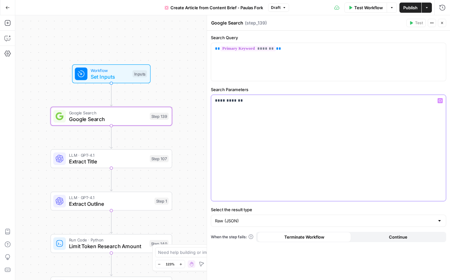
click at [281, 140] on div "**********" at bounding box center [328, 148] width 235 height 106
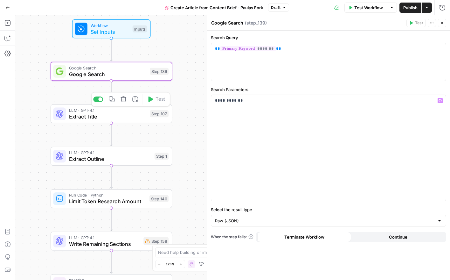
click at [124, 113] on span "Extract Title" at bounding box center [108, 116] width 78 height 8
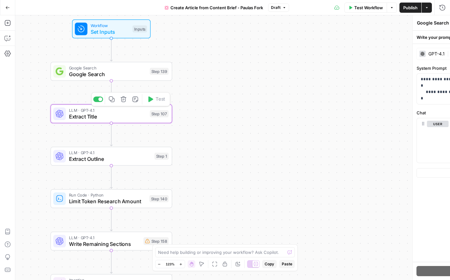
type textarea "Extract Title"
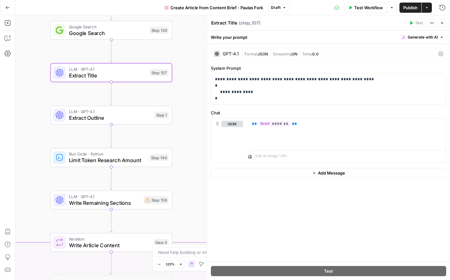
click at [140, 126] on div "false false true true Workflow Set Inputs Inputs Google Search Google Search St…" at bounding box center [232, 147] width 435 height 264
click at [139, 117] on span "Extract Outline" at bounding box center [110, 118] width 82 height 8
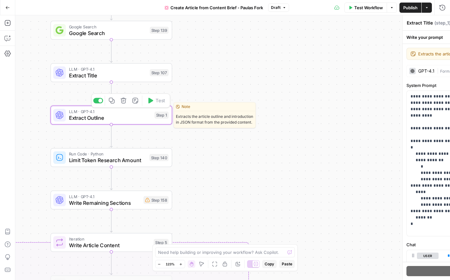
type textarea "Extract Outline"
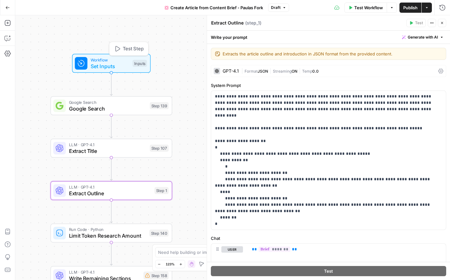
click at [107, 60] on span "Workflow" at bounding box center [110, 60] width 39 height 6
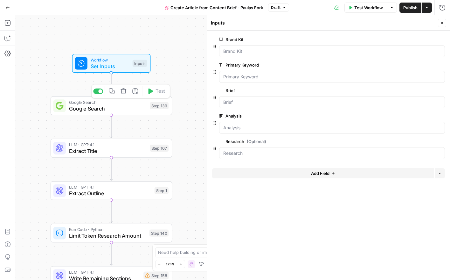
click at [116, 109] on span "Google Search" at bounding box center [108, 108] width 78 height 8
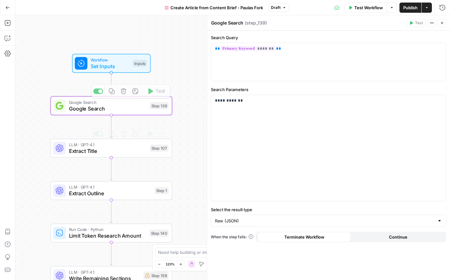
click at [118, 147] on span "Extract Title" at bounding box center [108, 151] width 78 height 8
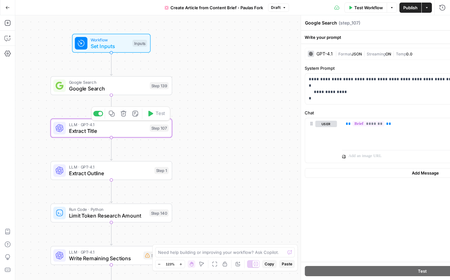
type textarea "Extract Title"
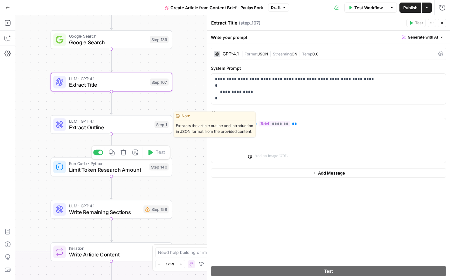
click at [96, 126] on span "Extract Outline" at bounding box center [110, 127] width 82 height 8
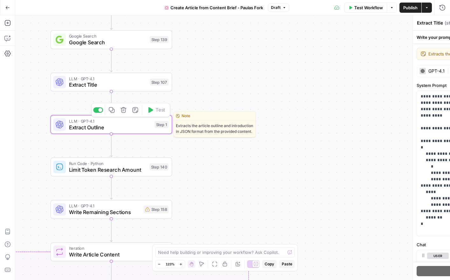
type textarea "Extract Outline"
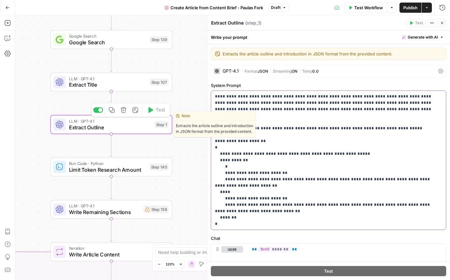
click at [358, 180] on p "**********" at bounding box center [328, 160] width 227 height 134
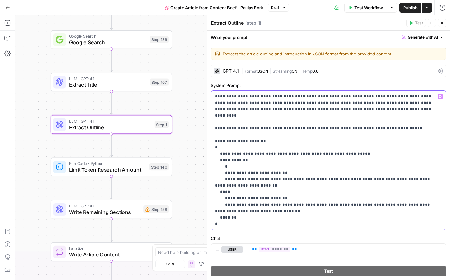
drag, startPoint x: 219, startPoint y: 148, endPoint x: 371, endPoint y: 144, distance: 151.7
click at [371, 144] on div "**********" at bounding box center [328, 160] width 235 height 139
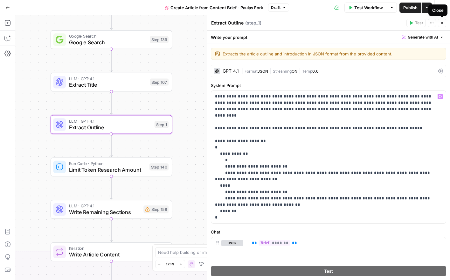
click at [440, 23] on icon "button" at bounding box center [442, 23] width 4 height 4
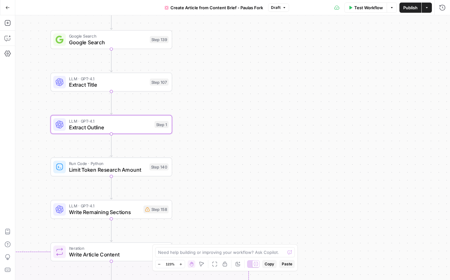
click at [128, 168] on span "Limit Token Research Amount" at bounding box center [107, 169] width 77 height 8
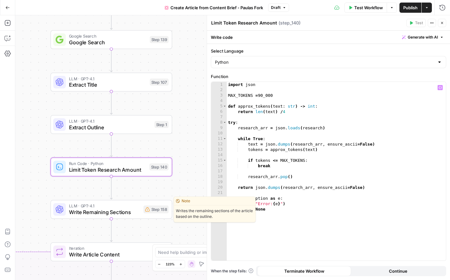
click at [140, 208] on span "Write Remaining Sections" at bounding box center [105, 212] width 72 height 8
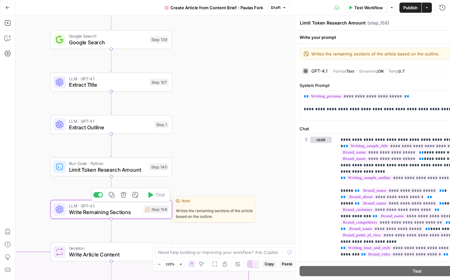
type textarea "Write Remaining Sections"
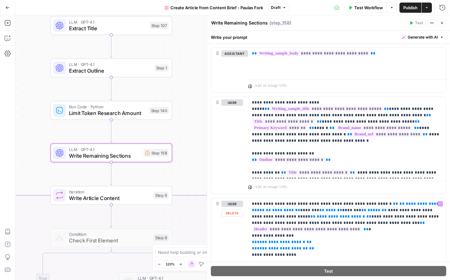
scroll to position [314, 0]
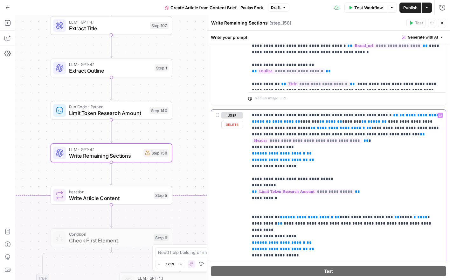
click at [317, 129] on span "**********" at bounding box center [341, 128] width 48 height 4
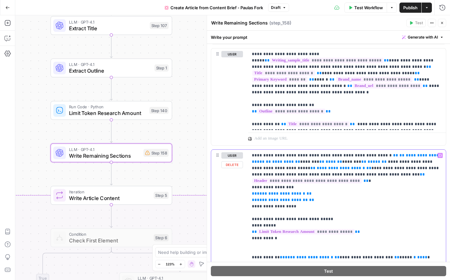
scroll to position [279, 0]
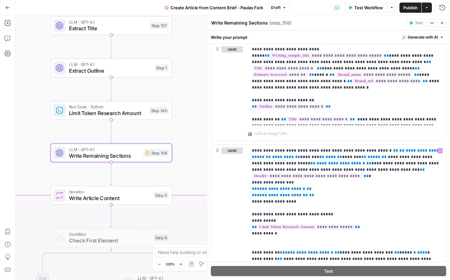
click at [175, 130] on div "false false true true Workflow Set Inputs Inputs Google Search Google Search St…" at bounding box center [232, 147] width 435 height 264
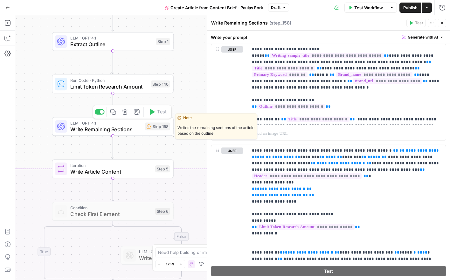
click at [126, 113] on icon "button" at bounding box center [125, 111] width 6 height 6
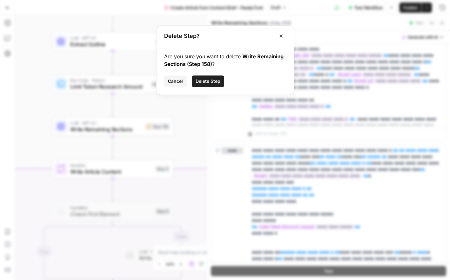
click at [203, 83] on span "Delete Step" at bounding box center [208, 81] width 25 height 6
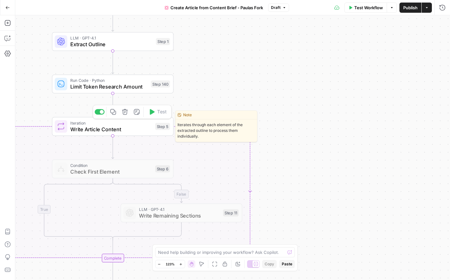
click at [136, 128] on span "Write Article Content" at bounding box center [111, 129] width 82 height 8
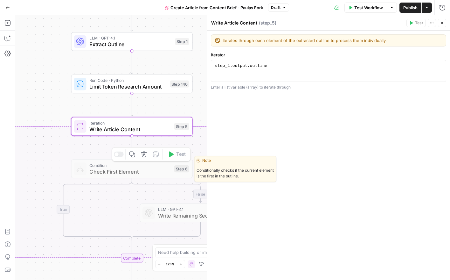
click at [125, 169] on span "Check First Element" at bounding box center [130, 171] width 82 height 8
click at [112, 169] on span "Check First Element" at bounding box center [130, 171] width 82 height 8
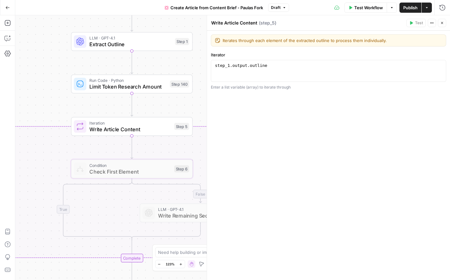
click at [442, 22] on icon "button" at bounding box center [442, 23] width 2 height 2
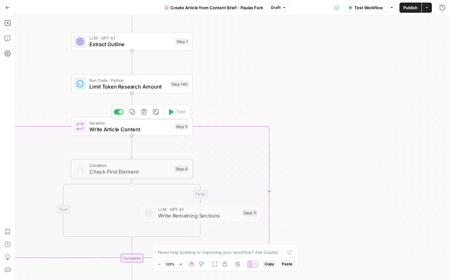
click at [152, 173] on span "Check First Element" at bounding box center [130, 171] width 82 height 8
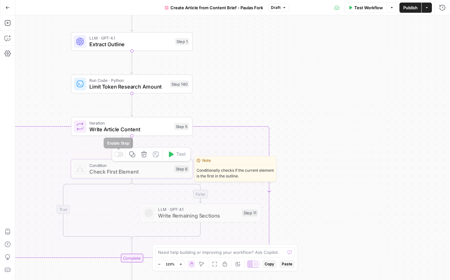
click at [118, 153] on div at bounding box center [119, 153] width 10 height 5
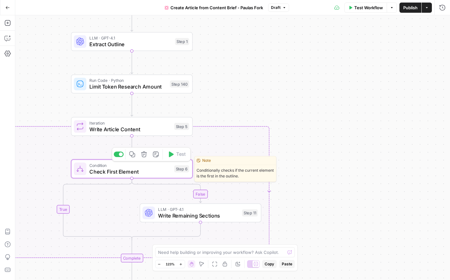
click at [129, 170] on span "Check First Element" at bounding box center [130, 171] width 82 height 8
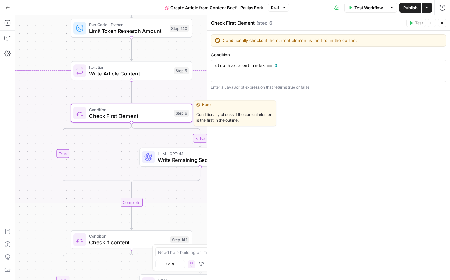
click at [144, 112] on span "Check First Element" at bounding box center [130, 116] width 82 height 8
click at [144, 98] on icon "button" at bounding box center [144, 99] width 6 height 6
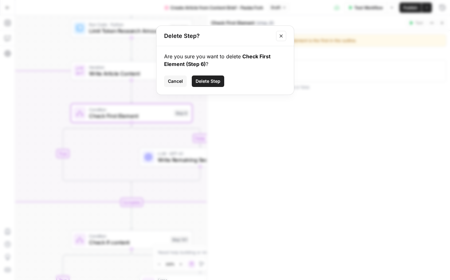
click at [201, 82] on span "Delete Step" at bounding box center [208, 81] width 25 height 6
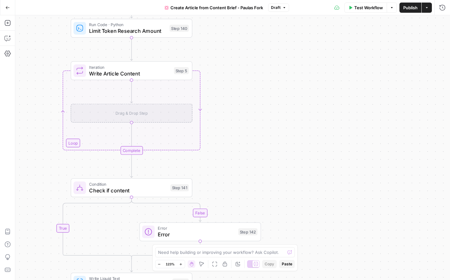
click at [120, 117] on div "Drag & Drop Step" at bounding box center [131, 113] width 121 height 19
click at [121, 114] on div "Drag & Drop Step" at bounding box center [131, 113] width 121 height 19
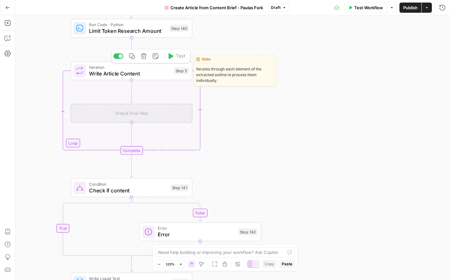
click at [123, 73] on span "Write Article Content" at bounding box center [130, 73] width 82 height 8
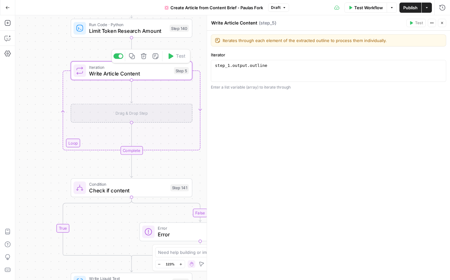
click at [295, 91] on div "Iterates through each element of the extracted outline to process them individu…" at bounding box center [328, 155] width 243 height 249
click at [447, 32] on div "Iterates through each element of the extracted outline to process them individu…" at bounding box center [328, 155] width 243 height 249
drag, startPoint x: 444, startPoint y: 23, endPoint x: 445, endPoint y: 11, distance: 12.4
click at [444, 22] on button "Close" at bounding box center [442, 23] width 8 height 8
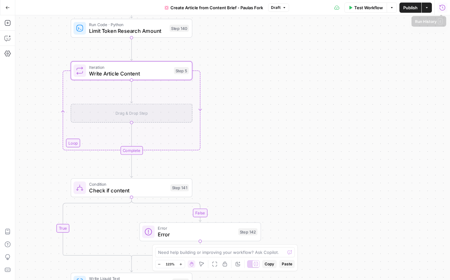
click at [443, 7] on icon "button" at bounding box center [442, 7] width 6 height 6
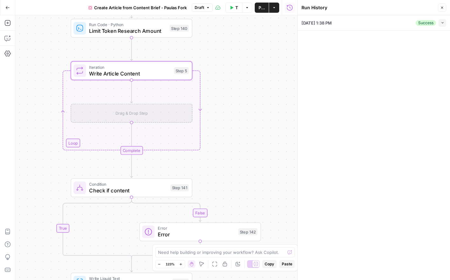
click at [444, 24] on icon "button" at bounding box center [442, 22] width 3 height 3
type input "Hopkins Rechtsanwälte"
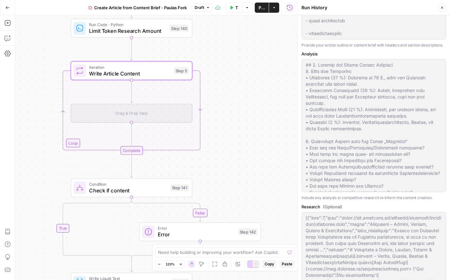
scroll to position [288, 0]
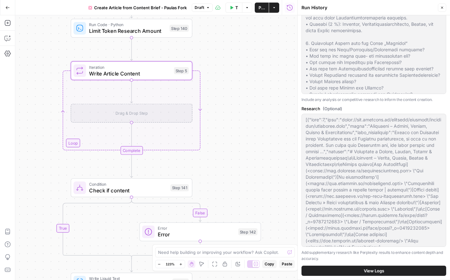
click at [442, 10] on button "Close" at bounding box center [442, 7] width 8 height 8
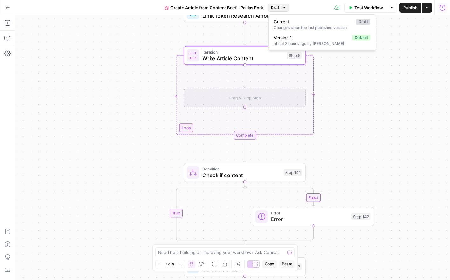
click at [278, 10] on span "Draft" at bounding box center [276, 8] width 10 height 6
click at [311, 24] on span "Current" at bounding box center [314, 21] width 80 height 6
click at [284, 6] on icon "button" at bounding box center [284, 8] width 4 height 4
click at [314, 38] on span "Version 1" at bounding box center [312, 37] width 76 height 6
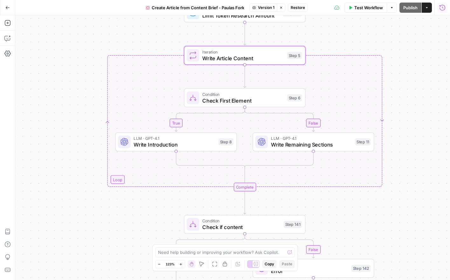
click at [266, 143] on div at bounding box center [261, 141] width 12 height 12
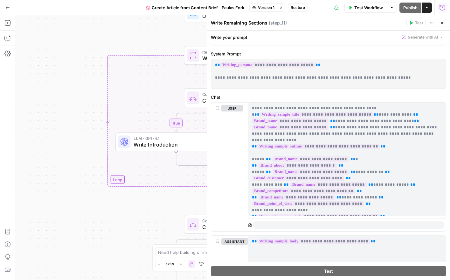
scroll to position [0, 0]
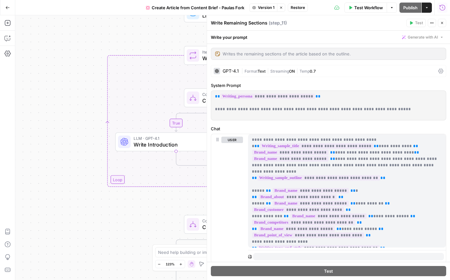
click at [145, 115] on div "false true false true Workflow Set Inputs Inputs Google Search Google Search St…" at bounding box center [232, 147] width 435 height 264
click at [442, 23] on icon "button" at bounding box center [442, 23] width 2 height 2
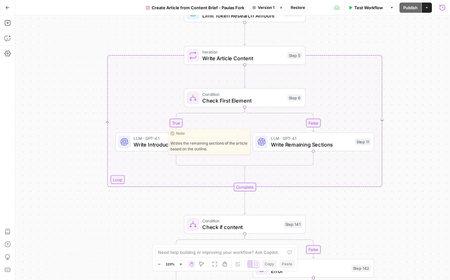
click at [308, 141] on span "Write Remaining Sections" at bounding box center [311, 145] width 81 height 8
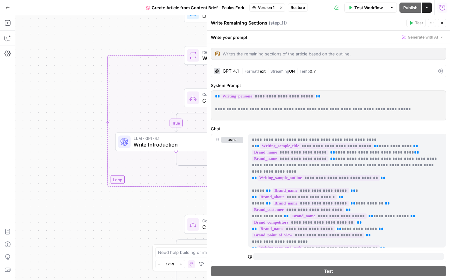
click at [444, 22] on button "Close" at bounding box center [442, 23] width 8 height 8
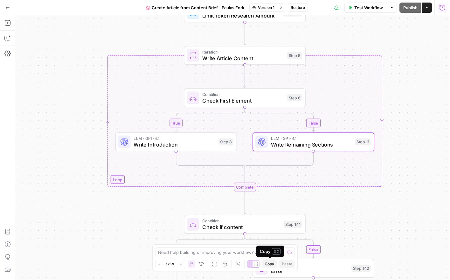
click at [273, 263] on span "Copy" at bounding box center [270, 264] width 10 height 6
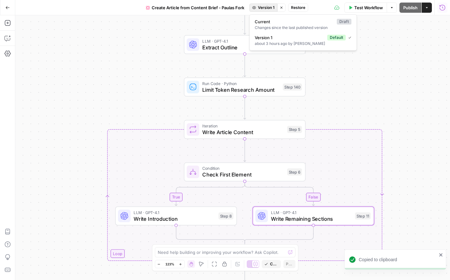
click at [264, 8] on span "Version 1" at bounding box center [266, 8] width 17 height 6
click at [277, 23] on span "Current" at bounding box center [295, 21] width 80 height 6
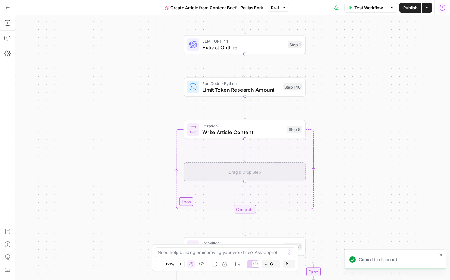
click at [279, 156] on div "false true Workflow Set Inputs Inputs Google Search Google Search Step 139 LLM …" at bounding box center [232, 147] width 435 height 264
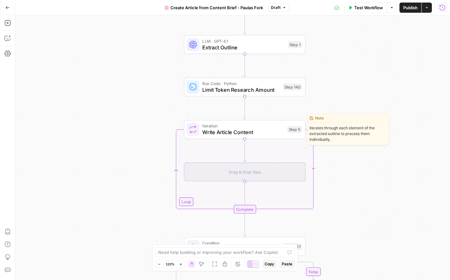
click at [264, 130] on span "Write Article Content" at bounding box center [243, 132] width 82 height 8
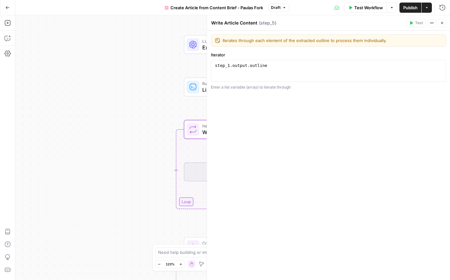
click at [442, 24] on icon "button" at bounding box center [442, 23] width 4 height 4
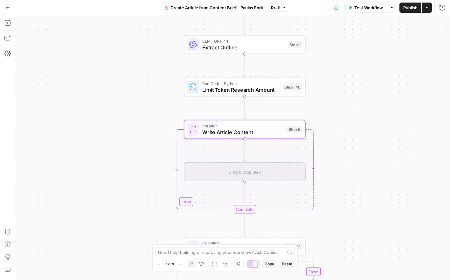
click at [284, 265] on span "Paste" at bounding box center [287, 264] width 10 height 6
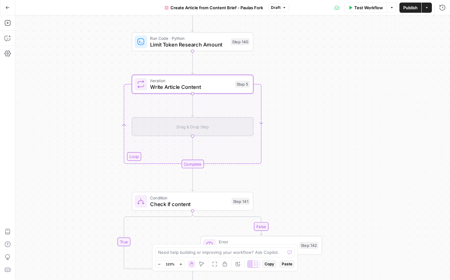
click at [218, 134] on div "Drag & Drop Step" at bounding box center [192, 126] width 121 height 19
click at [208, 84] on span "Write Article Content" at bounding box center [191, 87] width 82 height 8
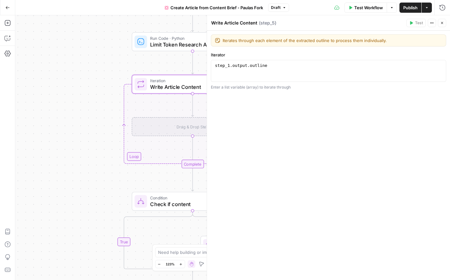
click at [440, 20] on button "Close" at bounding box center [442, 23] width 8 height 8
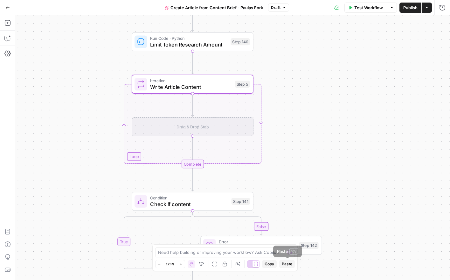
click at [292, 264] on span "Paste" at bounding box center [287, 264] width 10 height 6
click at [194, 119] on div "Drag & Drop Step" at bounding box center [192, 126] width 121 height 19
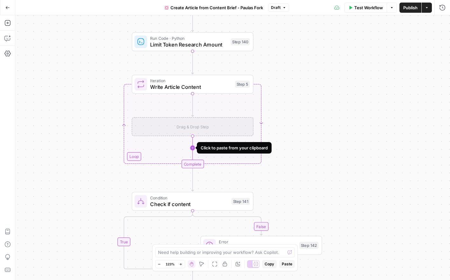
click at [193, 136] on icon "Edge from step_5-iteration-ghost to step_5-iteration-end" at bounding box center [193, 149] width 0 height 26
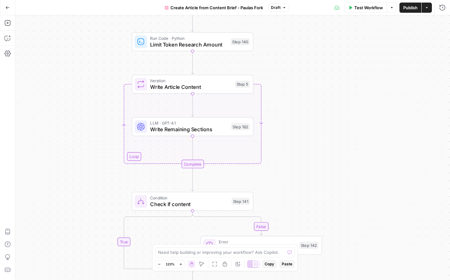
click at [135, 157] on div "false true Workflow Set Inputs Inputs Google Search Google Search Step 139 LLM …" at bounding box center [232, 147] width 435 height 264
click at [135, 159] on div "Complete" at bounding box center [192, 163] width 121 height 9
click at [256, 265] on icon at bounding box center [255, 263] width 5 height 5
click at [252, 264] on icon at bounding box center [250, 263] width 5 height 5
click at [200, 264] on icon "button" at bounding box center [201, 263] width 4 height 4
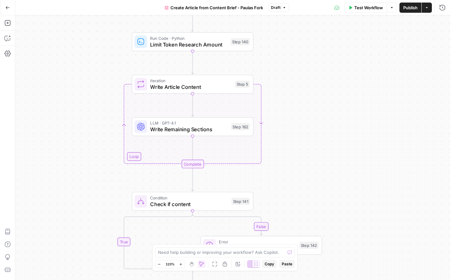
click at [124, 125] on div "false true Workflow Set Inputs Inputs Google Search Google Search Step 139 LLM …" at bounding box center [232, 147] width 435 height 264
click at [135, 157] on div "false true Workflow Set Inputs Inputs Google Search Google Search Step 139 LLM …" at bounding box center [232, 147] width 435 height 264
click at [259, 111] on div "false true Workflow Set Inputs Inputs Google Search Google Search Step 139 LLM …" at bounding box center [232, 147] width 435 height 264
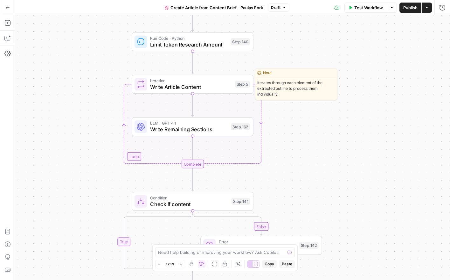
click at [197, 81] on span "Iteration" at bounding box center [191, 80] width 82 height 6
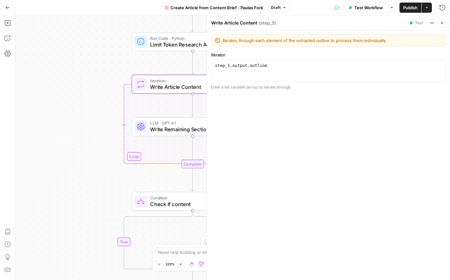
click at [442, 22] on icon "button" at bounding box center [442, 23] width 4 height 4
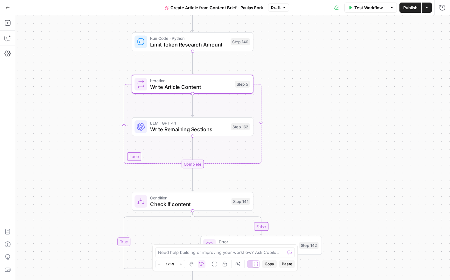
click at [202, 122] on span "LLM · GPT-4.1" at bounding box center [189, 123] width 78 height 6
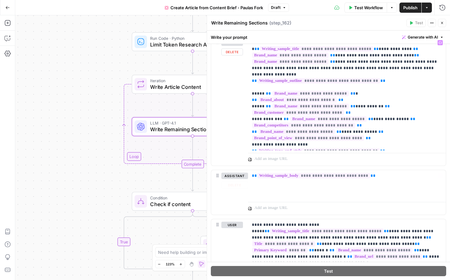
scroll to position [212, 0]
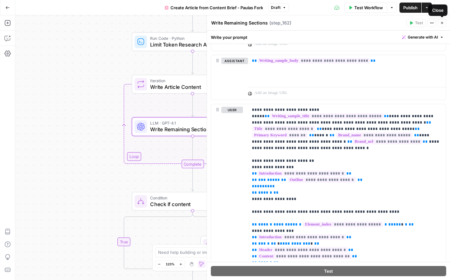
click at [441, 23] on icon "button" at bounding box center [442, 23] width 4 height 4
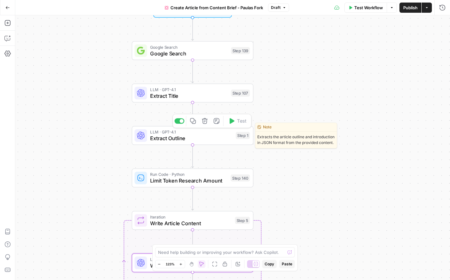
click at [187, 137] on span "Extract Outline" at bounding box center [191, 138] width 82 height 8
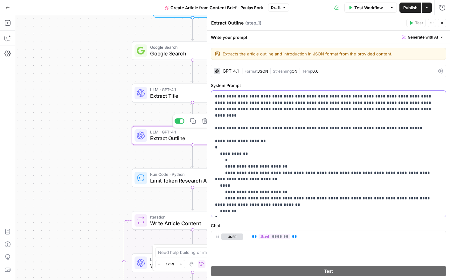
click at [352, 128] on p "**********" at bounding box center [328, 153] width 227 height 121
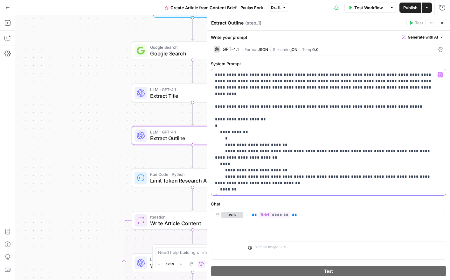
scroll to position [32, 0]
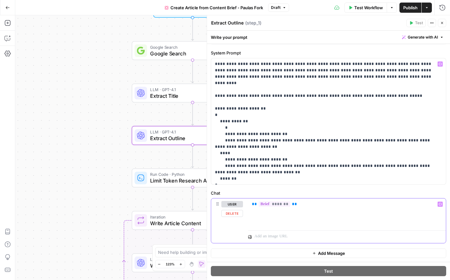
click at [273, 204] on span "*******" at bounding box center [275, 203] width 32 height 5
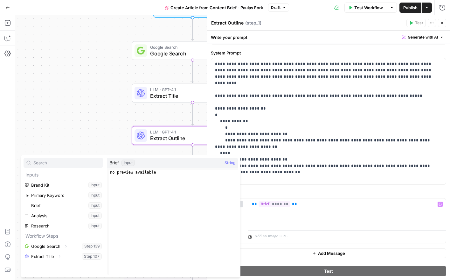
click at [325, 185] on div "**********" at bounding box center [328, 136] width 243 height 250
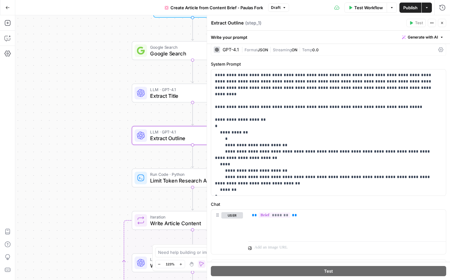
scroll to position [0, 0]
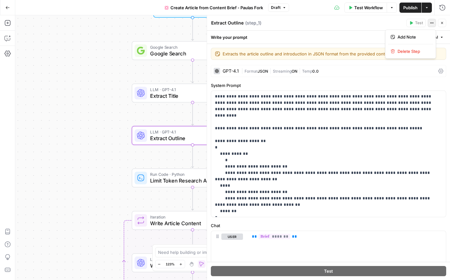
click at [432, 20] on button "Actions" at bounding box center [432, 23] width 8 height 8
click at [313, 26] on div "Extract Outline Extract Outline ( step_1 )" at bounding box center [308, 22] width 194 height 7
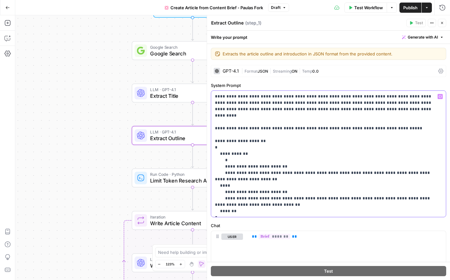
click at [269, 200] on p "**********" at bounding box center [328, 153] width 227 height 121
click at [162, 220] on span "Write Article Content" at bounding box center [191, 223] width 82 height 8
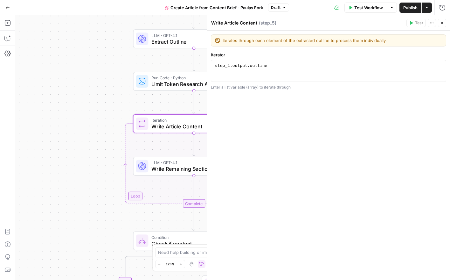
click at [170, 163] on span "LLM · GPT-4.1" at bounding box center [190, 162] width 78 height 6
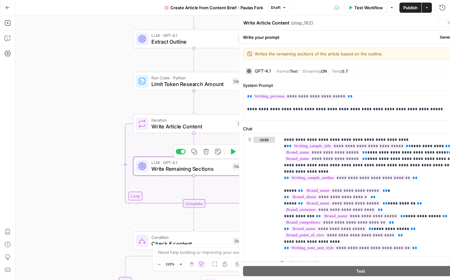
type textarea "Write Remaining Sections"
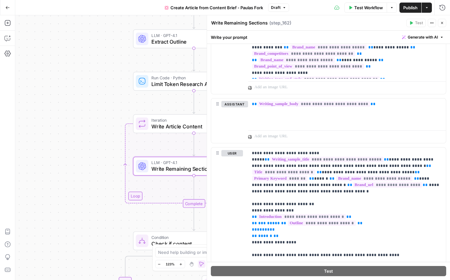
scroll to position [225, 0]
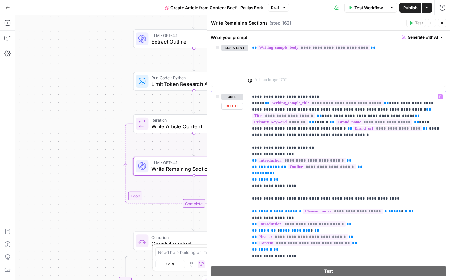
click at [326, 178] on p "**********" at bounding box center [347, 185] width 190 height 184
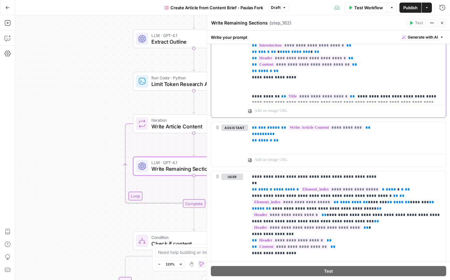
scroll to position [568, 0]
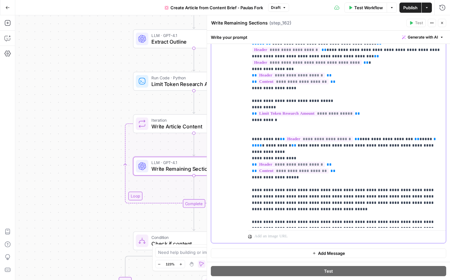
click at [310, 162] on span "**********" at bounding box center [291, 164] width 68 height 5
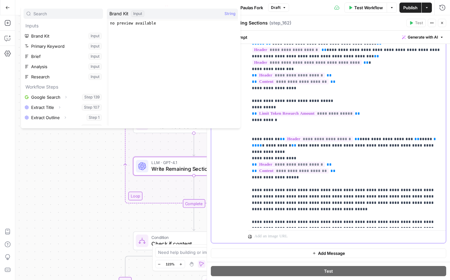
click at [276, 162] on span "**********" at bounding box center [291, 164] width 68 height 5
click at [373, 160] on p "**********" at bounding box center [347, 117] width 190 height 216
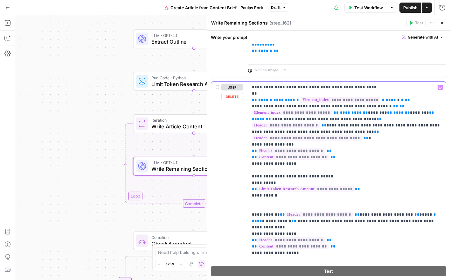
scroll to position [492, 0]
click at [280, 113] on span "**********" at bounding box center [292, 112] width 80 height 5
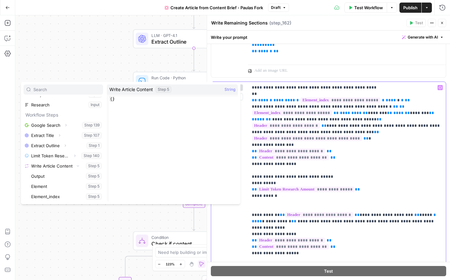
click at [376, 142] on p "**********" at bounding box center [347, 192] width 190 height 216
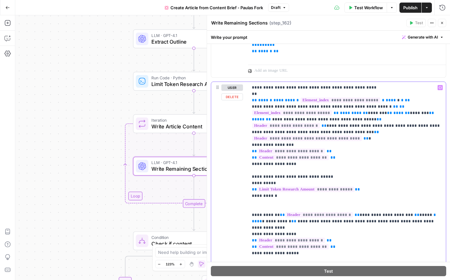
click at [386, 172] on p "**********" at bounding box center [347, 192] width 190 height 216
click at [443, 23] on icon "button" at bounding box center [442, 23] width 4 height 4
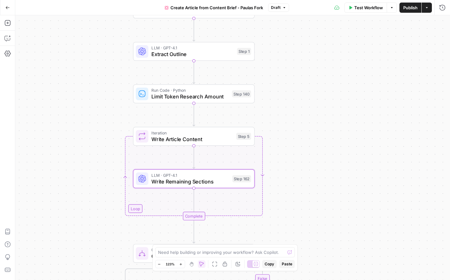
click at [199, 137] on span "Write Article Content" at bounding box center [192, 139] width 82 height 8
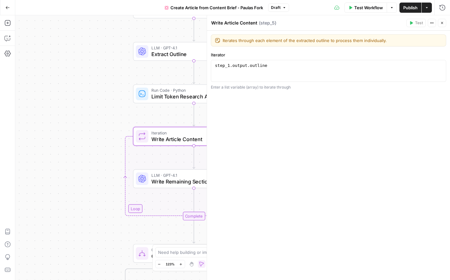
click at [441, 25] on button "Close" at bounding box center [442, 23] width 8 height 8
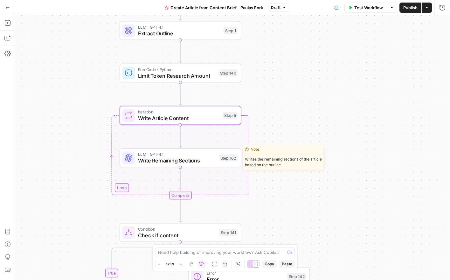
click at [165, 162] on span "Write Remaining Sections" at bounding box center [177, 160] width 78 height 8
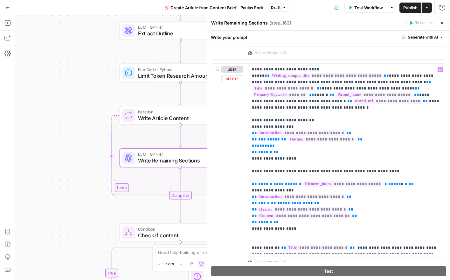
scroll to position [253, 0]
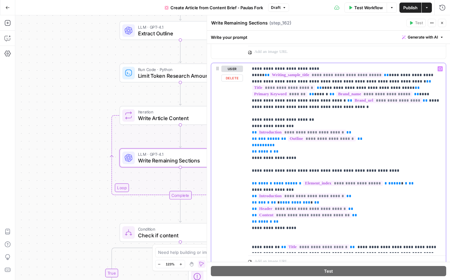
click at [324, 129] on span "**********" at bounding box center [301, 131] width 89 height 5
drag, startPoint x: 354, startPoint y: 126, endPoint x: 243, endPoint y: 128, distance: 111.3
click at [243, 128] on div "**********" at bounding box center [328, 165] width 235 height 205
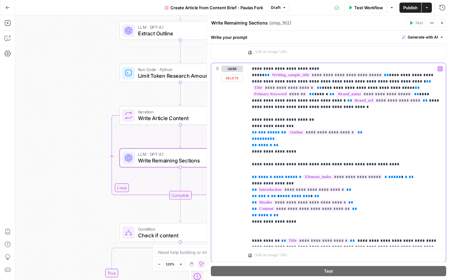
click at [385, 150] on p "**********" at bounding box center [347, 155] width 190 height 178
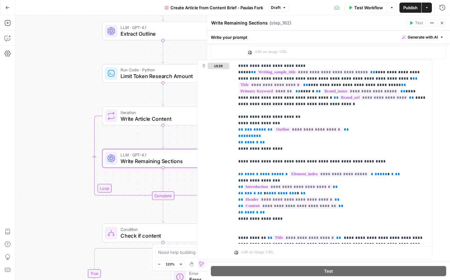
drag, startPoint x: 240, startPoint y: 184, endPoint x: 229, endPoint y: 181, distance: 11.1
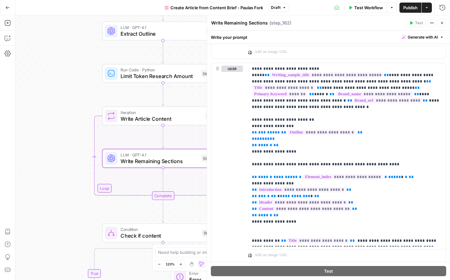
click at [351, 191] on div "**********" at bounding box center [328, 216] width 235 height 671
drag, startPoint x: 315, startPoint y: 186, endPoint x: 240, endPoint y: 186, distance: 75.7
click at [240, 186] on div "**********" at bounding box center [328, 162] width 235 height 198
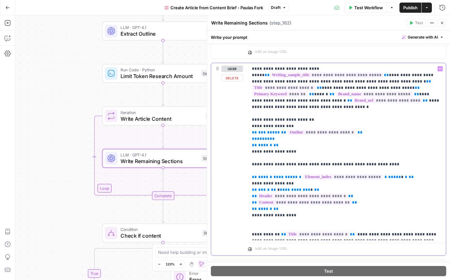
click at [374, 180] on p "**********" at bounding box center [347, 152] width 190 height 172
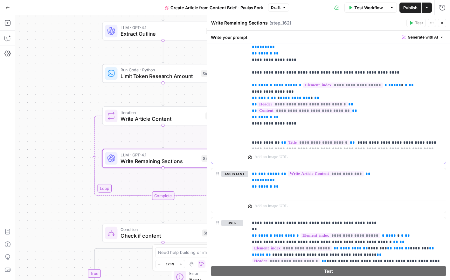
scroll to position [383, 0]
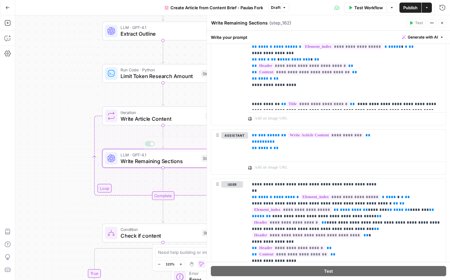
click at [157, 134] on div "false true Workflow Set Inputs Inputs Google Search Google Search Step 139 LLM …" at bounding box center [232, 147] width 435 height 264
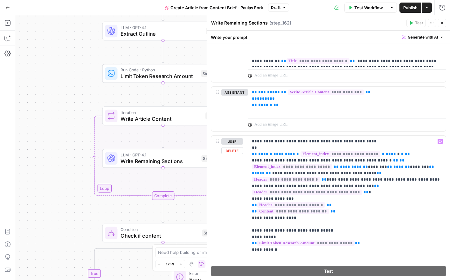
scroll to position [555, 0]
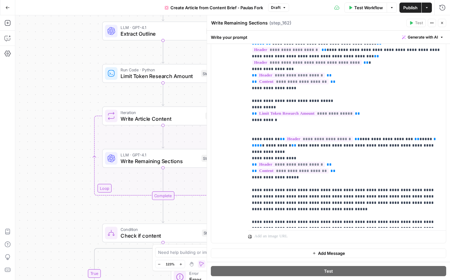
click at [441, 23] on icon "button" at bounding box center [442, 23] width 4 height 4
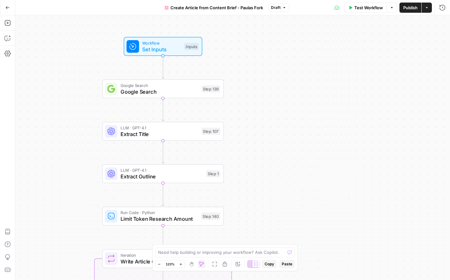
click at [193, 175] on span "Extract Outline" at bounding box center [162, 176] width 82 height 8
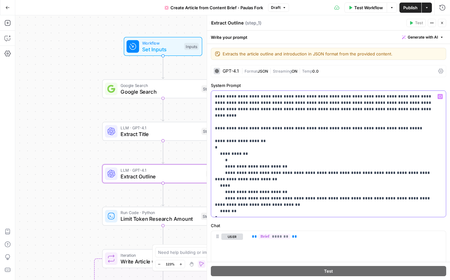
click at [335, 179] on p "**********" at bounding box center [328, 153] width 227 height 121
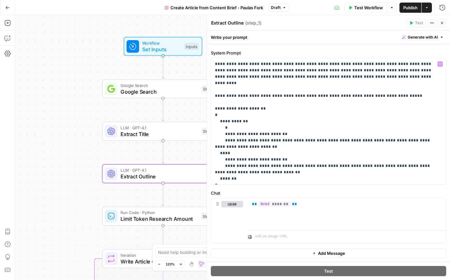
click at [60, 197] on div "false true Workflow Set Inputs Inputs Google Search Google Search Step 139 LLM …" at bounding box center [232, 147] width 435 height 264
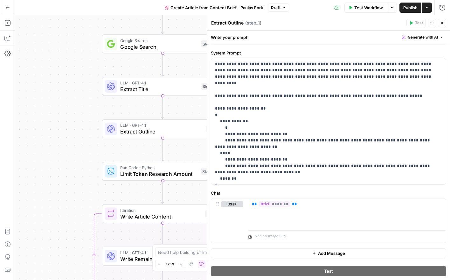
click at [138, 214] on span "Write Article Content" at bounding box center [161, 216] width 82 height 8
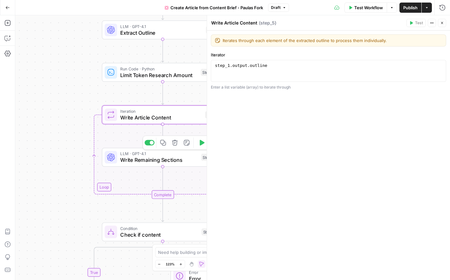
click at [137, 163] on span "Write Remaining Sections" at bounding box center [159, 160] width 78 height 8
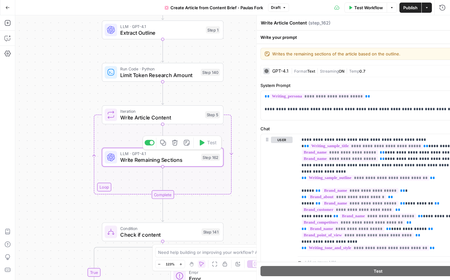
type textarea "Write Remaining Sections"
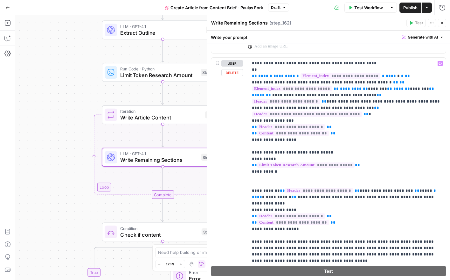
scroll to position [555, 0]
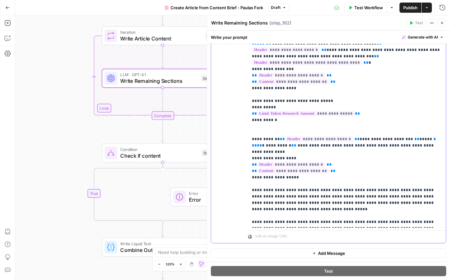
click at [337, 189] on p "**********" at bounding box center [347, 117] width 190 height 216
click at [134, 155] on span "Check if content" at bounding box center [159, 155] width 78 height 8
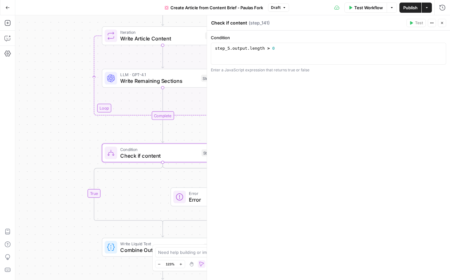
click at [122, 192] on div "false true Workflow Set Inputs Inputs Google Search Google Search Step 139 LLM …" at bounding box center [232, 147] width 435 height 264
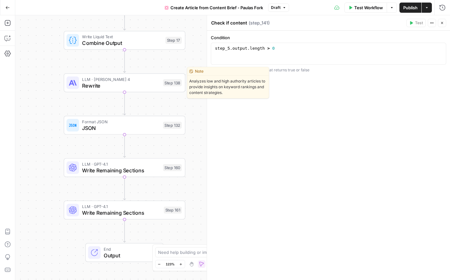
click at [103, 89] on span "Rewrite" at bounding box center [121, 85] width 78 height 8
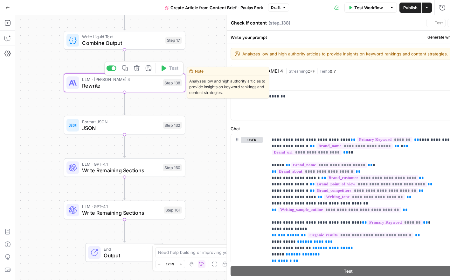
type textarea "Rewrite"
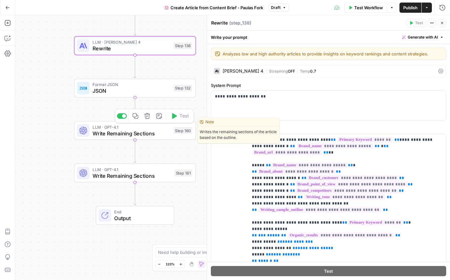
click at [145, 117] on icon "button" at bounding box center [147, 116] width 6 height 6
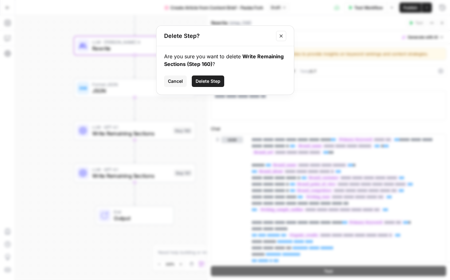
click at [211, 84] on span "Delete Step" at bounding box center [208, 81] width 25 height 6
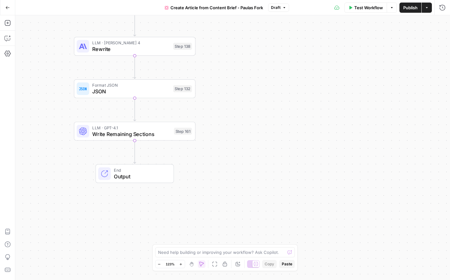
click at [154, 132] on span "Write Remaining Sections" at bounding box center [131, 134] width 79 height 8
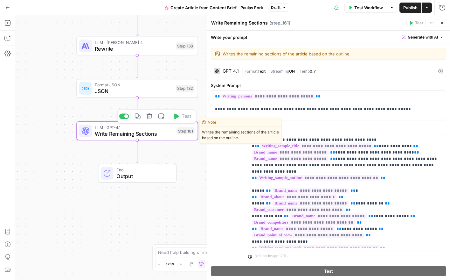
click at [148, 115] on icon "button" at bounding box center [149, 116] width 6 height 6
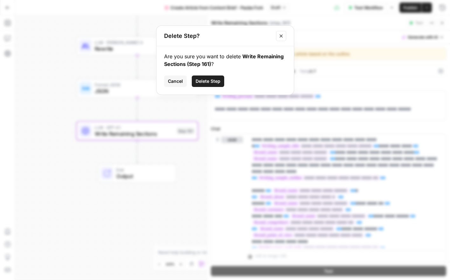
click at [206, 80] on span "Delete Step" at bounding box center [208, 81] width 25 height 6
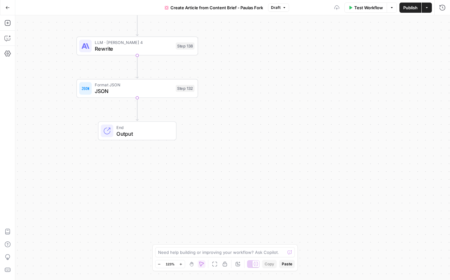
click at [124, 44] on span "LLM · Claude Sonnet 4" at bounding box center [134, 42] width 78 height 6
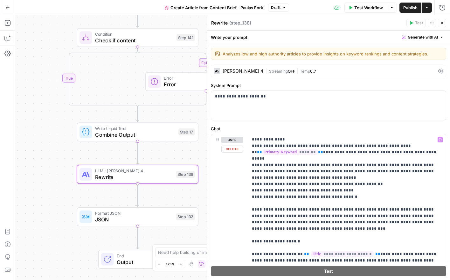
scroll to position [743, 0]
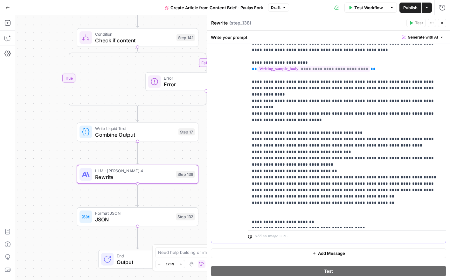
click at [369, 212] on p "**********" at bounding box center [347, 113] width 190 height 223
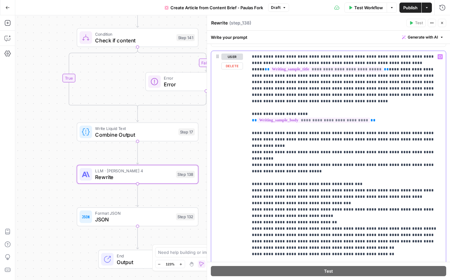
scroll to position [692, 0]
click at [346, 56] on p "**********" at bounding box center [347, 164] width 190 height 223
click at [426, 130] on p "**********" at bounding box center [347, 164] width 190 height 223
click at [346, 57] on p "**********" at bounding box center [347, 164] width 190 height 223
click at [377, 132] on p "**********" at bounding box center [347, 164] width 190 height 223
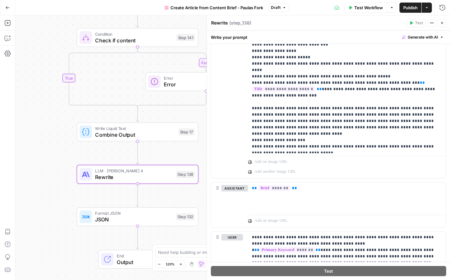
scroll to position [413, 0]
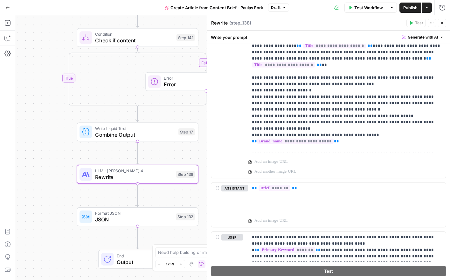
click at [441, 23] on icon "button" at bounding box center [442, 23] width 4 height 4
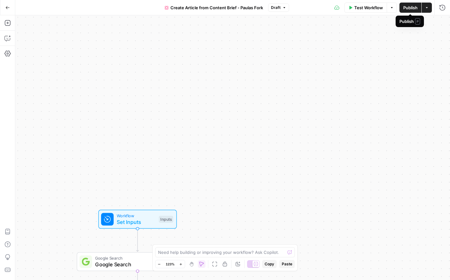
click at [407, 9] on span "Publish" at bounding box center [410, 7] width 14 height 6
click at [10, 9] on button "Go Back" at bounding box center [7, 7] width 11 height 11
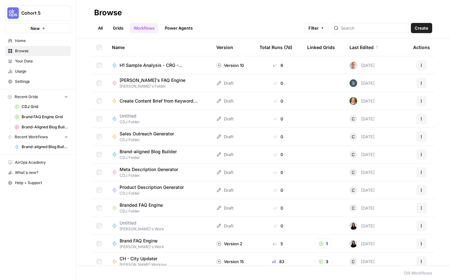
click at [163, 66] on span "H1 Sample Analysis - CRG - COMPLETE" at bounding box center [160, 65] width 81 height 6
click at [95, 27] on link "All" at bounding box center [100, 28] width 12 height 10
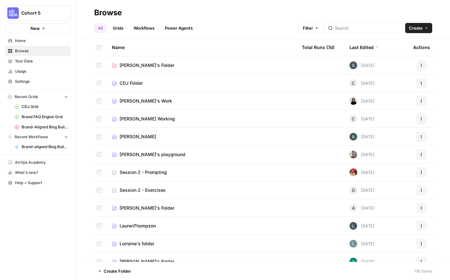
click at [125, 64] on span "Paula's Folder" at bounding box center [147, 65] width 55 height 6
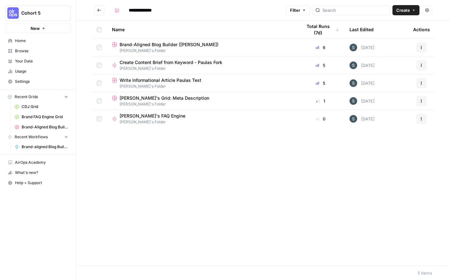
click at [176, 46] on span "Brand-Aligned Blog Builder ([PERSON_NAME])" at bounding box center [169, 44] width 99 height 6
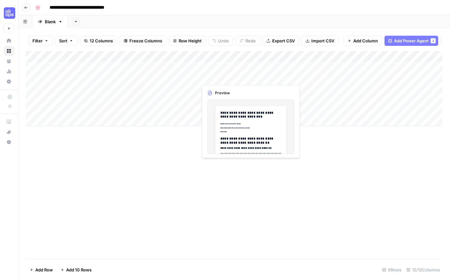
click at [228, 77] on div "Add Column" at bounding box center [234, 88] width 417 height 75
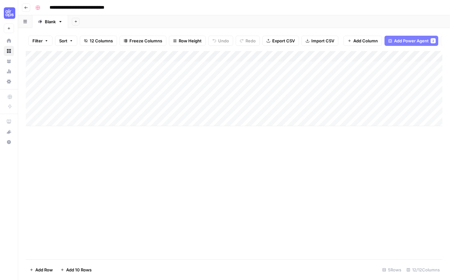
click at [250, 78] on div "Add Column" at bounding box center [234, 88] width 417 height 75
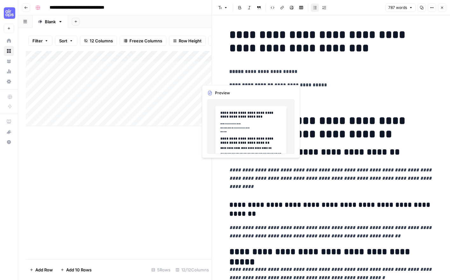
click at [203, 78] on div "Add Column" at bounding box center [119, 88] width 186 height 75
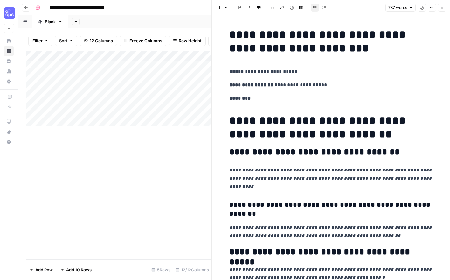
click at [444, 7] on button "Close" at bounding box center [442, 7] width 8 height 8
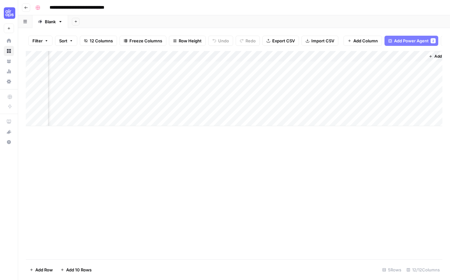
scroll to position [0, 394]
click at [370, 64] on div "Add Column" at bounding box center [234, 88] width 417 height 75
click at [401, 66] on div "Add Column" at bounding box center [234, 88] width 417 height 75
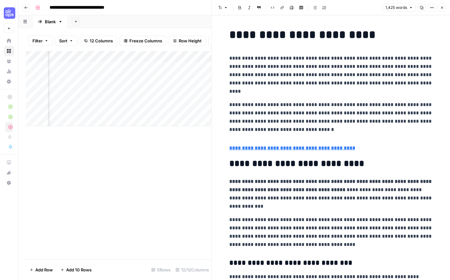
drag, startPoint x: 360, startPoint y: 139, endPoint x: 345, endPoint y: 127, distance: 19.0
copy div "**********"
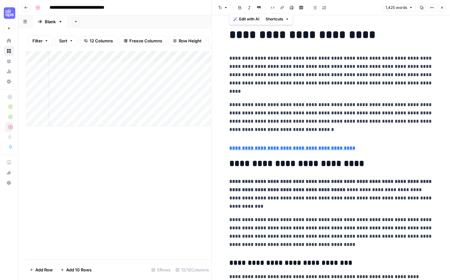
click at [444, 8] on span "Close" at bounding box center [444, 8] width 0 height 0
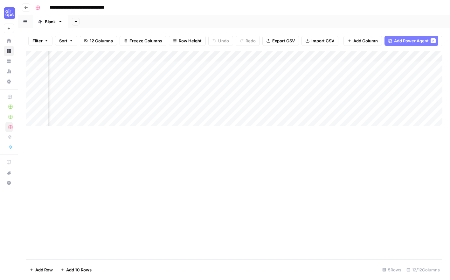
scroll to position [0, 394]
click at [306, 76] on div "Add Column" at bounding box center [234, 88] width 417 height 75
click at [307, 87] on div "Add Column" at bounding box center [234, 88] width 417 height 75
click at [305, 98] on div "Add Column" at bounding box center [234, 88] width 417 height 75
click at [304, 110] on div "Add Column" at bounding box center [234, 88] width 417 height 75
